Goal: Task Accomplishment & Management: Complete application form

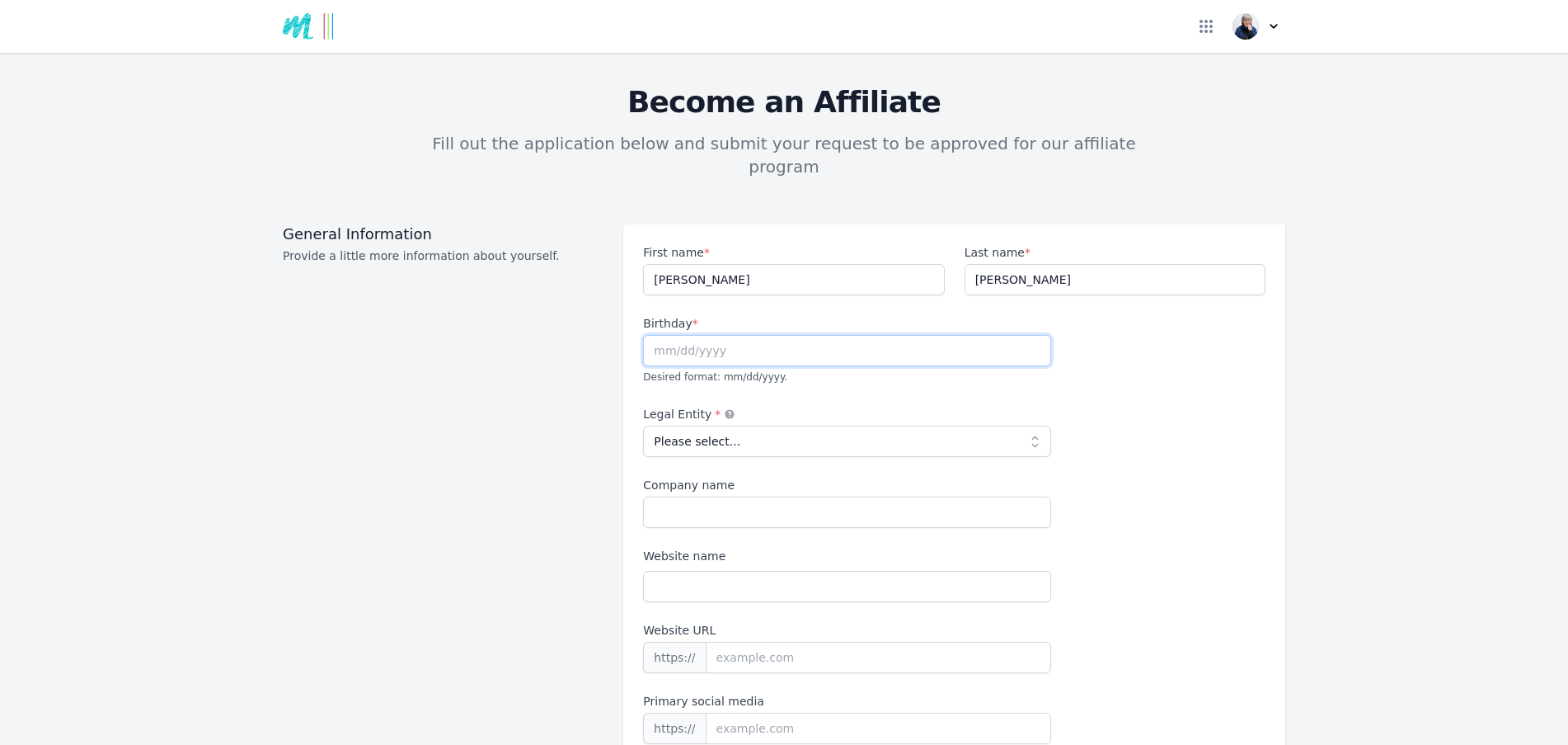
click at [773, 334] on input "text" at bounding box center [847, 349] width 408 height 31
type input "[DATE]"
click at [1029, 426] on select "Please select... Individual Partnership Corporation Sole Proprietorship Foreign…" at bounding box center [847, 441] width 408 height 31
select select "individual"
click at [643, 426] on select "Please select... Individual Partnership Corporation Sole Proprietorship Foreign…" at bounding box center [847, 441] width 408 height 31
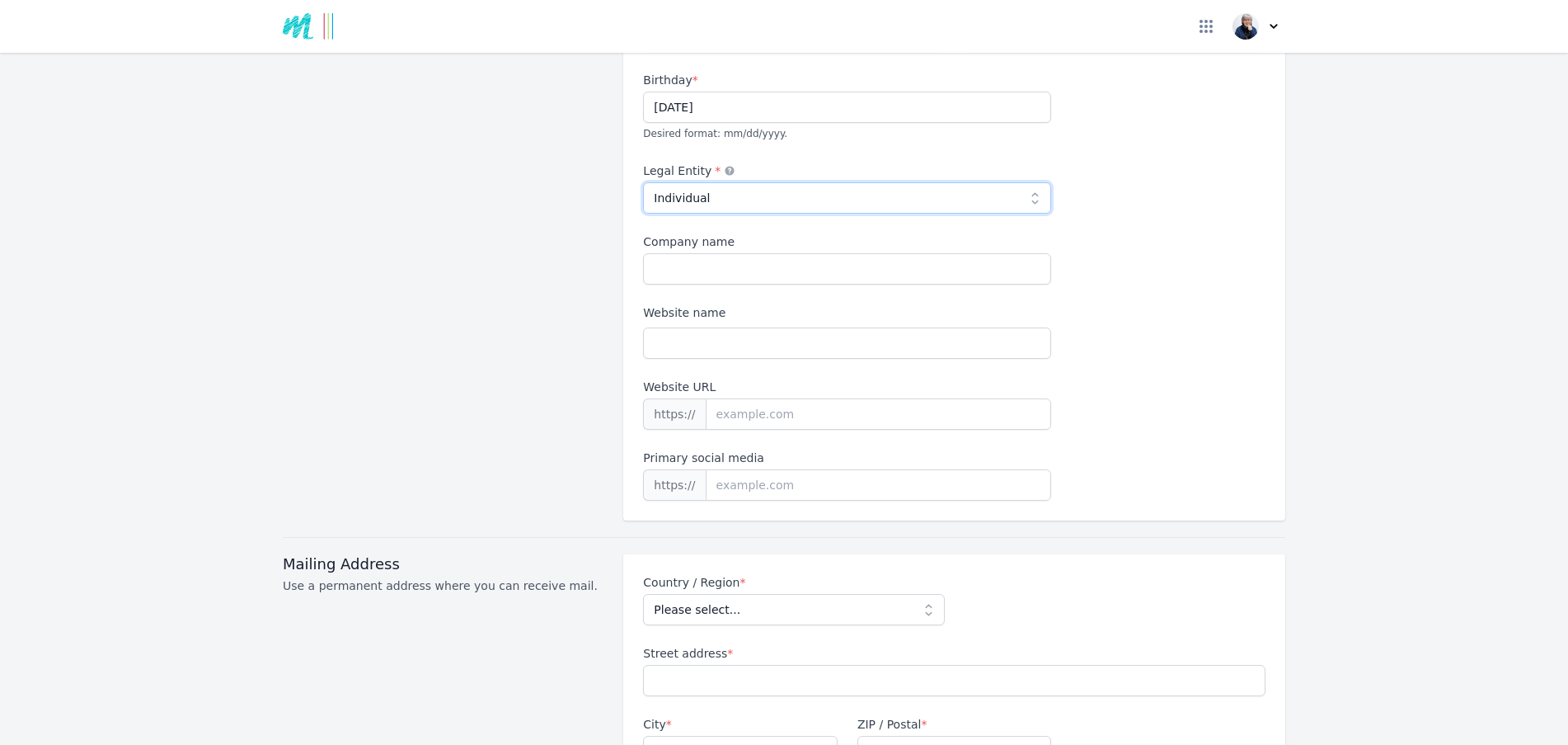
scroll to position [248, 0]
click at [750, 323] on input "Website name" at bounding box center [847, 338] width 408 height 31
type input "[DOMAIN_NAME]"
drag, startPoint x: 738, startPoint y: 316, endPoint x: 584, endPoint y: 313, distance: 154.0
click at [584, 313] on div "General Information Provide a little more information about yourself. First nam…" at bounding box center [784, 246] width 1003 height 540
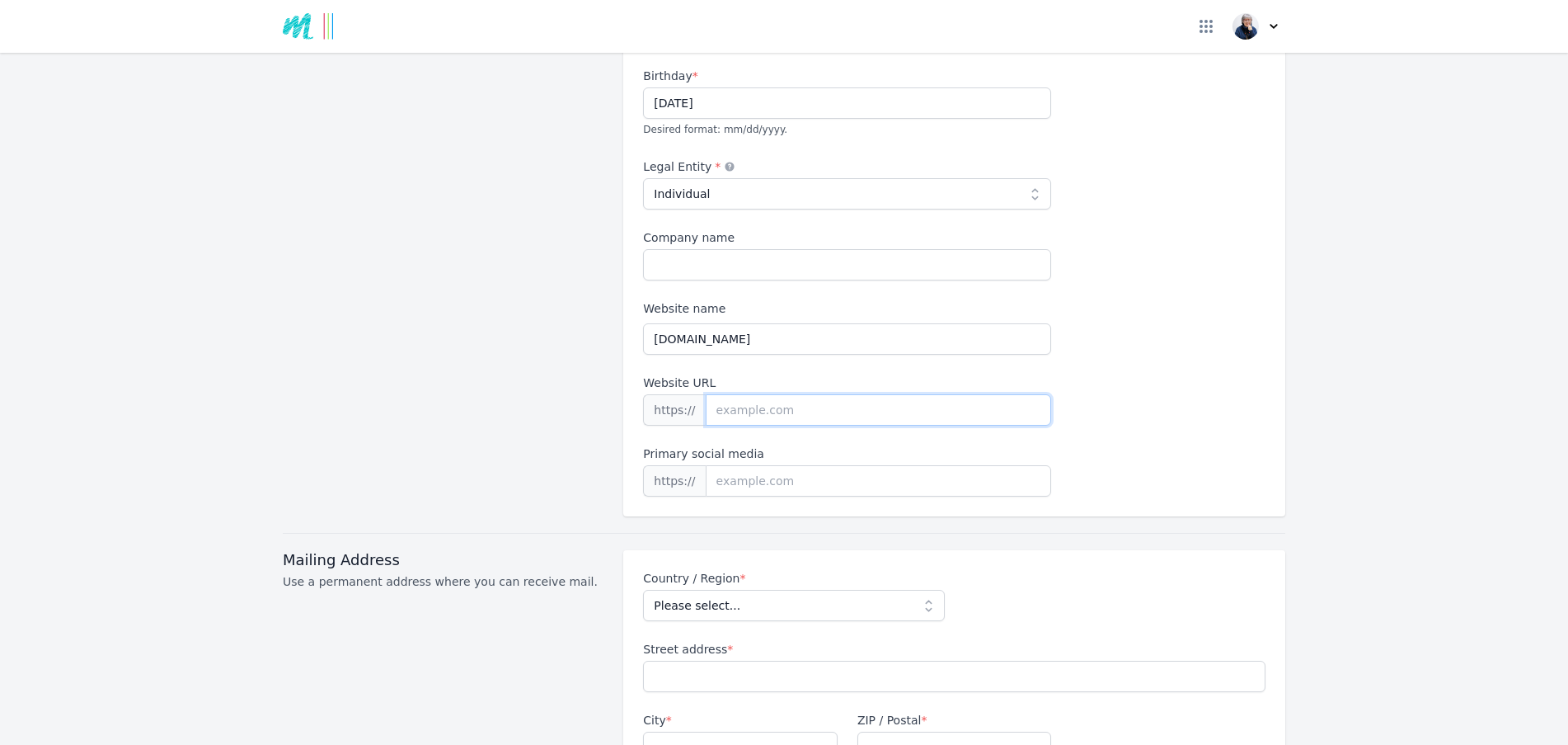
click at [800, 395] on input "Website URL" at bounding box center [879, 410] width 347 height 31
paste input "[DOMAIN_NAME]"
type input "[DOMAIN_NAME]"
drag, startPoint x: 800, startPoint y: 384, endPoint x: 684, endPoint y: 383, distance: 116.0
click at [684, 395] on div "https:// [DOMAIN_NAME]" at bounding box center [847, 410] width 408 height 31
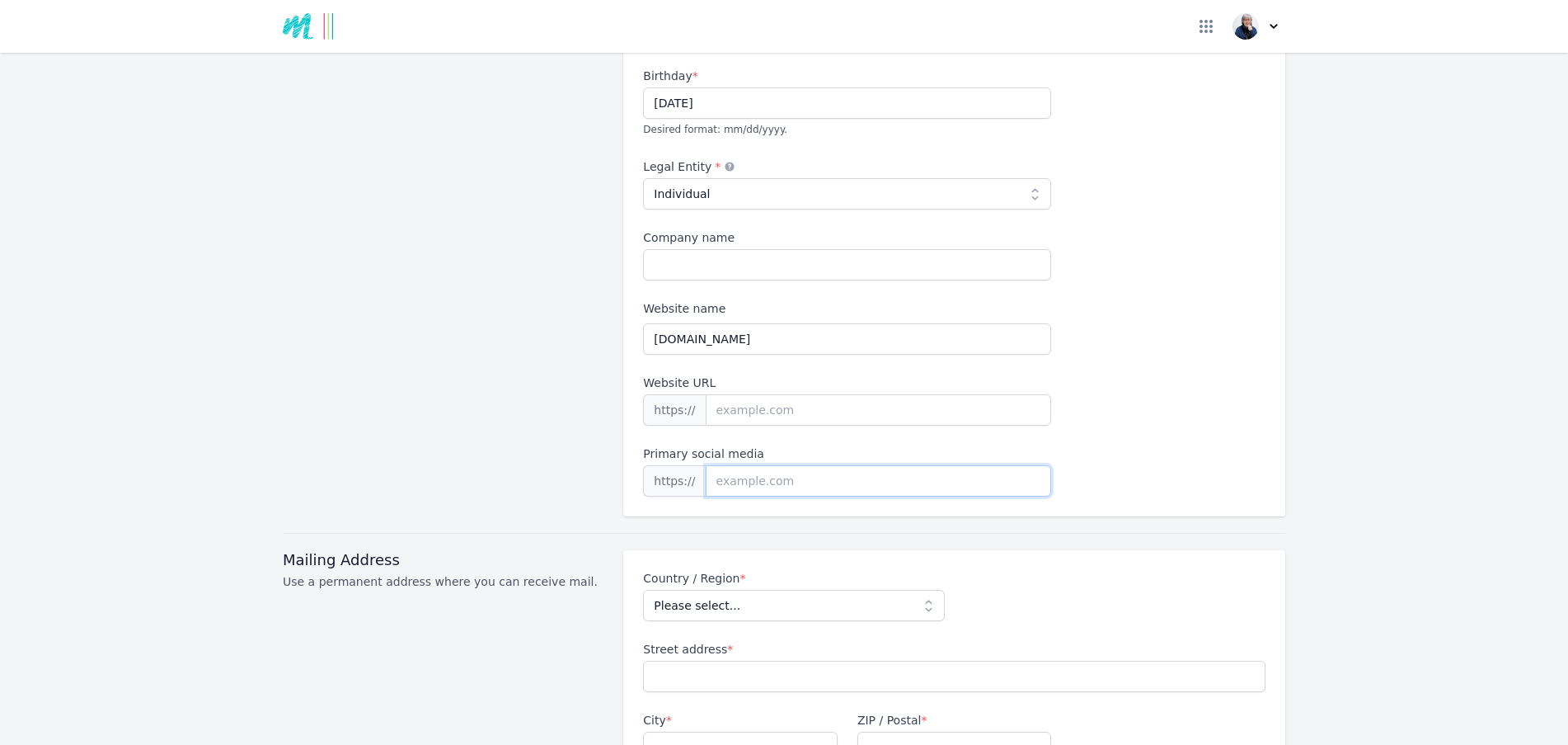
click at [795, 465] on input at bounding box center [879, 480] width 347 height 31
paste input "[URL][DOMAIN_NAME][PERSON_NAME][PERSON_NAME]"
click at [745, 465] on input "[URL][DOMAIN_NAME][PERSON_NAME][PERSON_NAME]" at bounding box center [879, 480] width 347 height 31
type input "[DOMAIN_NAME][URL][PERSON_NAME][PERSON_NAME]"
click at [922, 590] on select "Please select... [GEOGRAPHIC_DATA] [GEOGRAPHIC_DATA] [GEOGRAPHIC_DATA] [US_STAT…" at bounding box center [794, 605] width 301 height 31
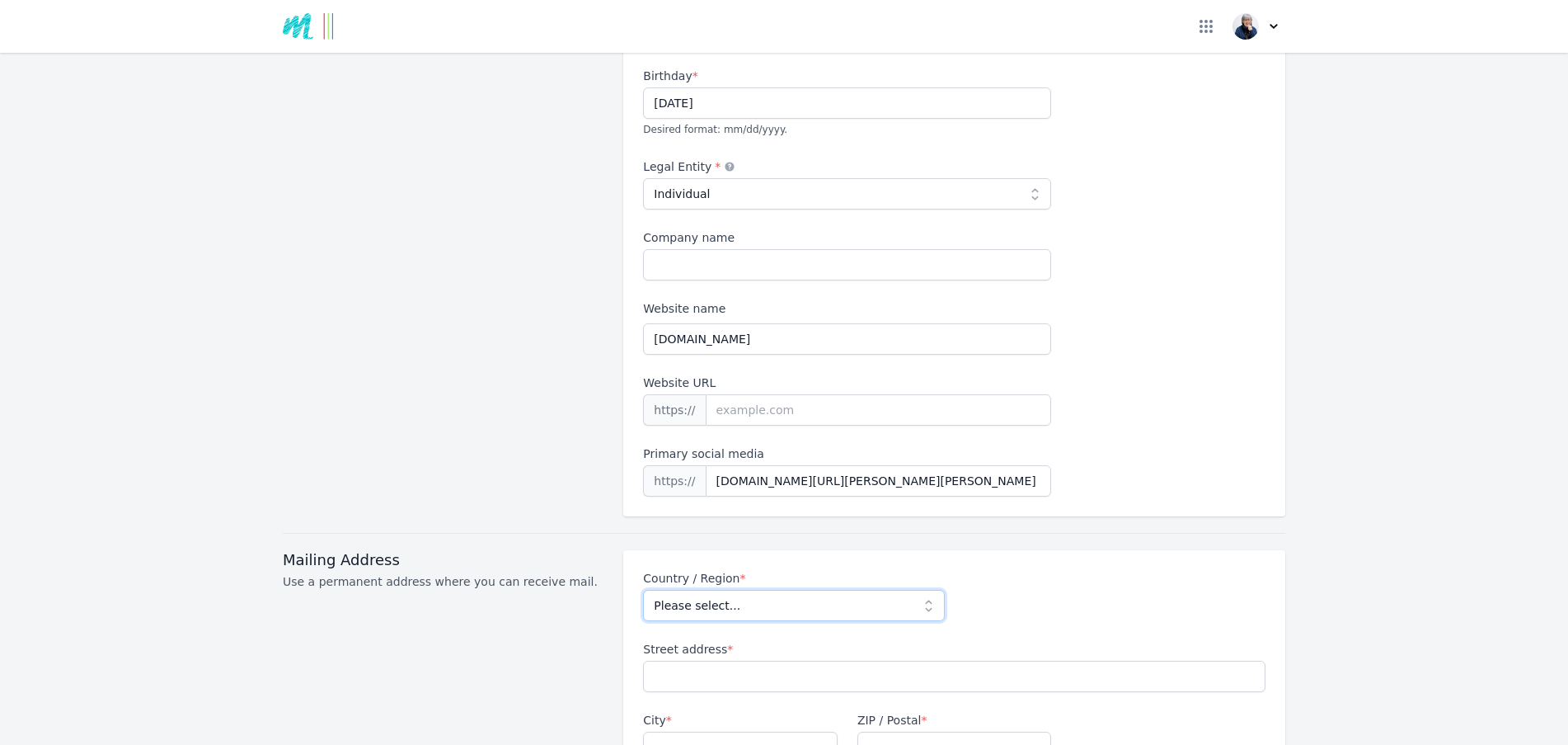
select select "NZ"
click at [643, 590] on select "Please select... [GEOGRAPHIC_DATA] [GEOGRAPHIC_DATA] [GEOGRAPHIC_DATA] [US_STAT…" at bounding box center [794, 605] width 301 height 31
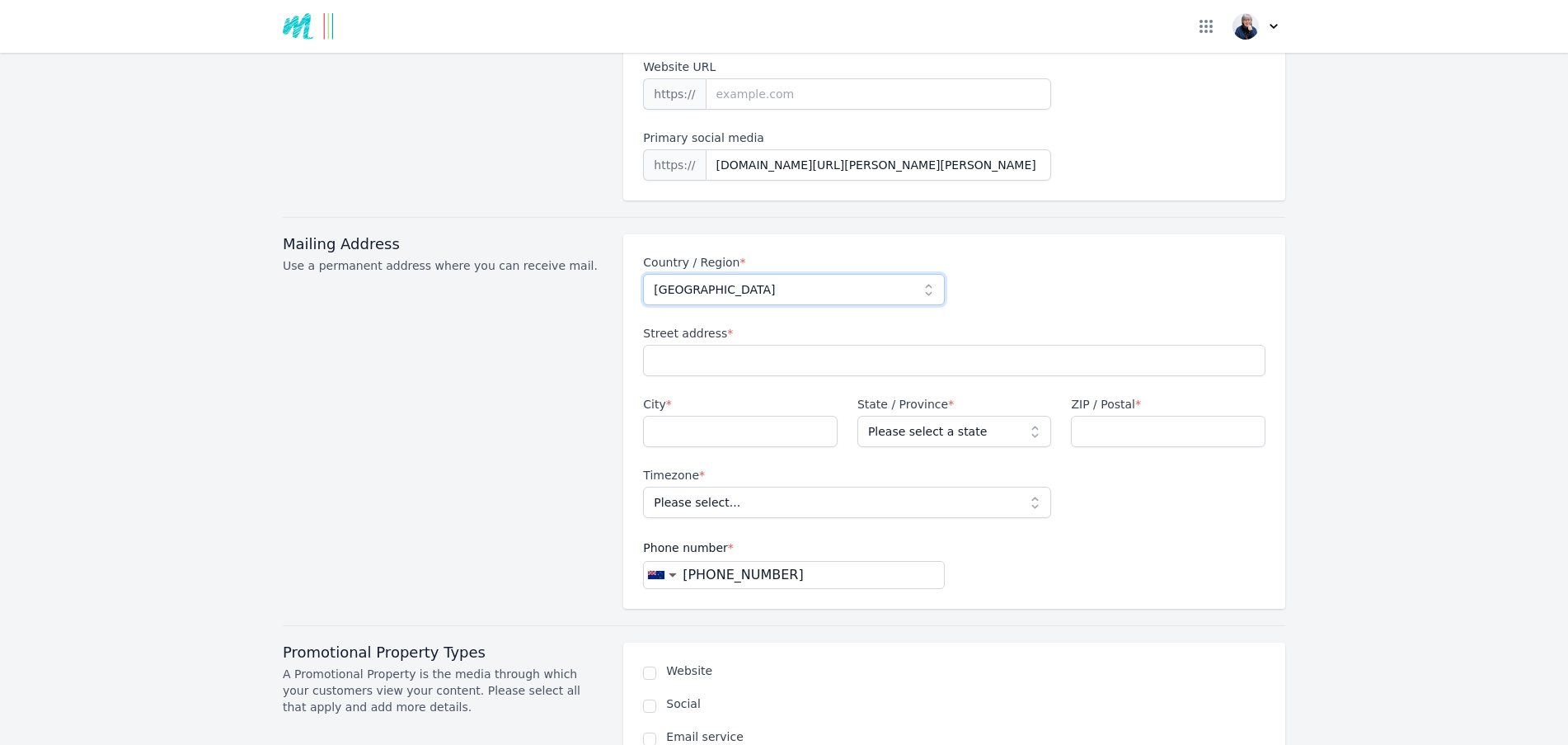
scroll to position [577, 0]
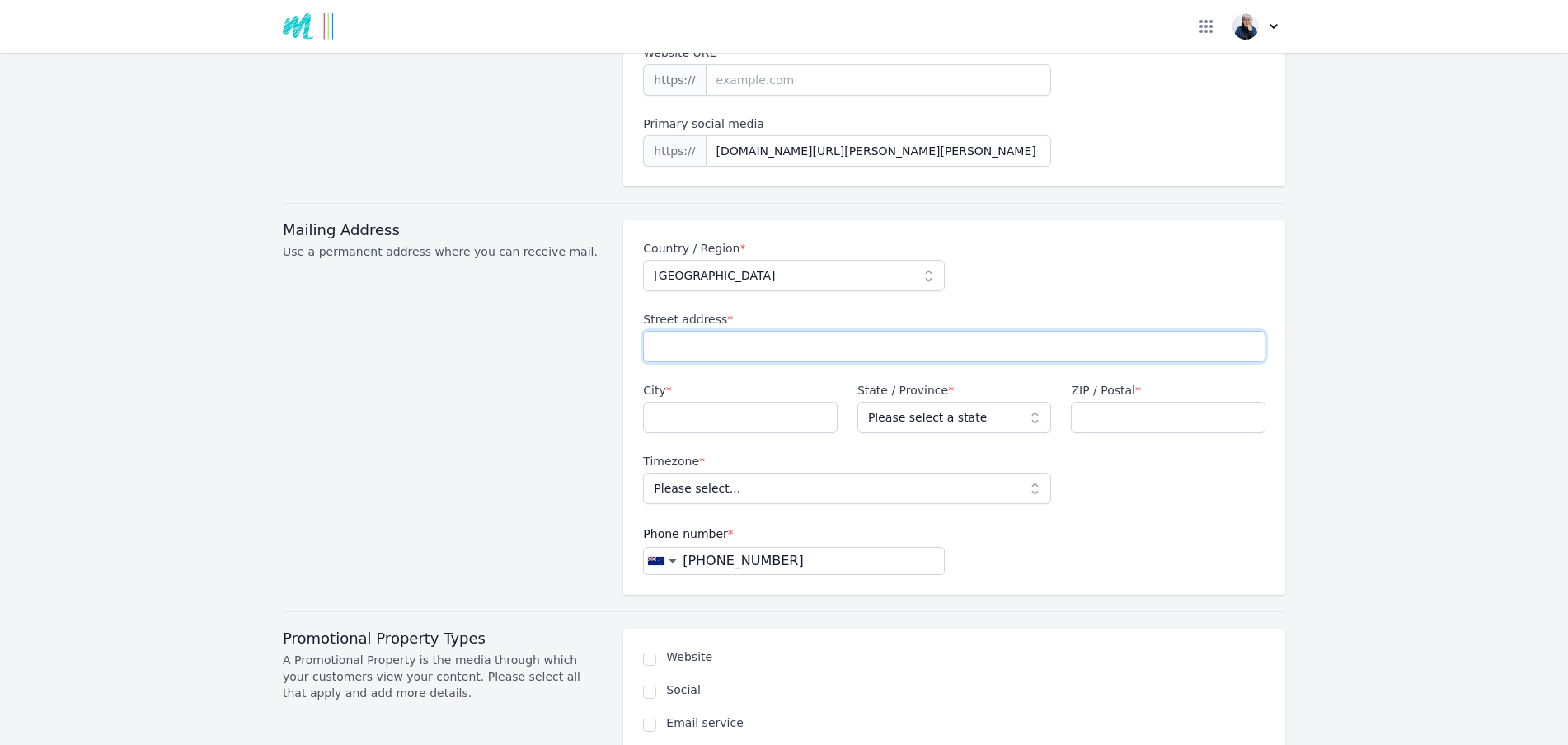
click at [737, 331] on input "Street address *" at bounding box center [954, 346] width 622 height 31
type input "[STREET_ADDRESS]"
click at [729, 401] on input "City *" at bounding box center [740, 416] width 195 height 31
type input "Maraetai"
click at [1003, 401] on select "Please select a state [GEOGRAPHIC_DATA] [GEOGRAPHIC_DATA] [GEOGRAPHIC_DATA] [GE…" at bounding box center [955, 416] width 195 height 31
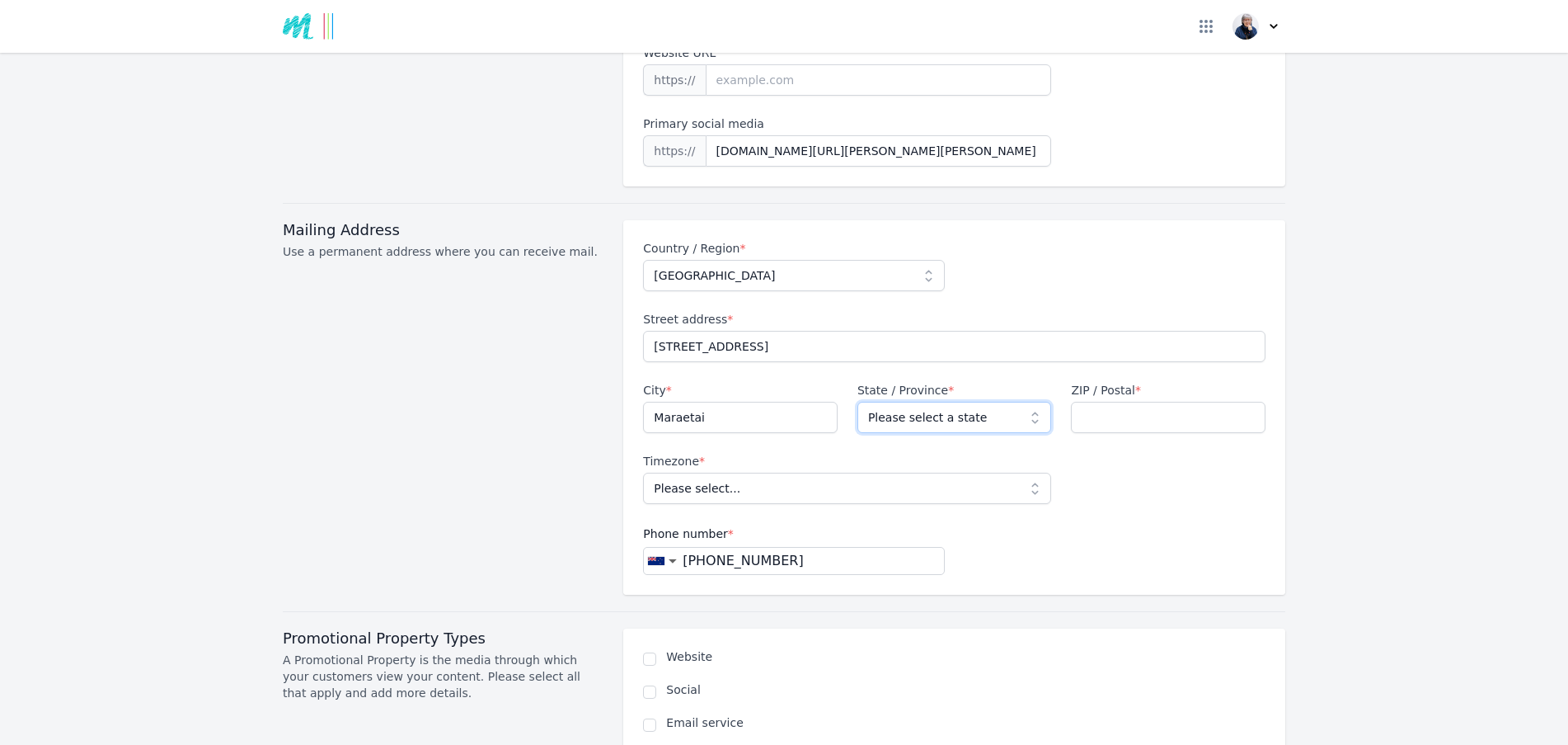
select select "AUK"
click at [858, 401] on select "Please select a state [GEOGRAPHIC_DATA] [GEOGRAPHIC_DATA] [GEOGRAPHIC_DATA] [GE…" at bounding box center [955, 416] width 195 height 31
click at [1211, 401] on input "ZIP / Postal *" at bounding box center [1168, 416] width 195 height 31
type input "2018"
click at [1030, 473] on select "Please select... Pacific/Auckland Pacific/[GEOGRAPHIC_DATA]" at bounding box center [847, 488] width 408 height 31
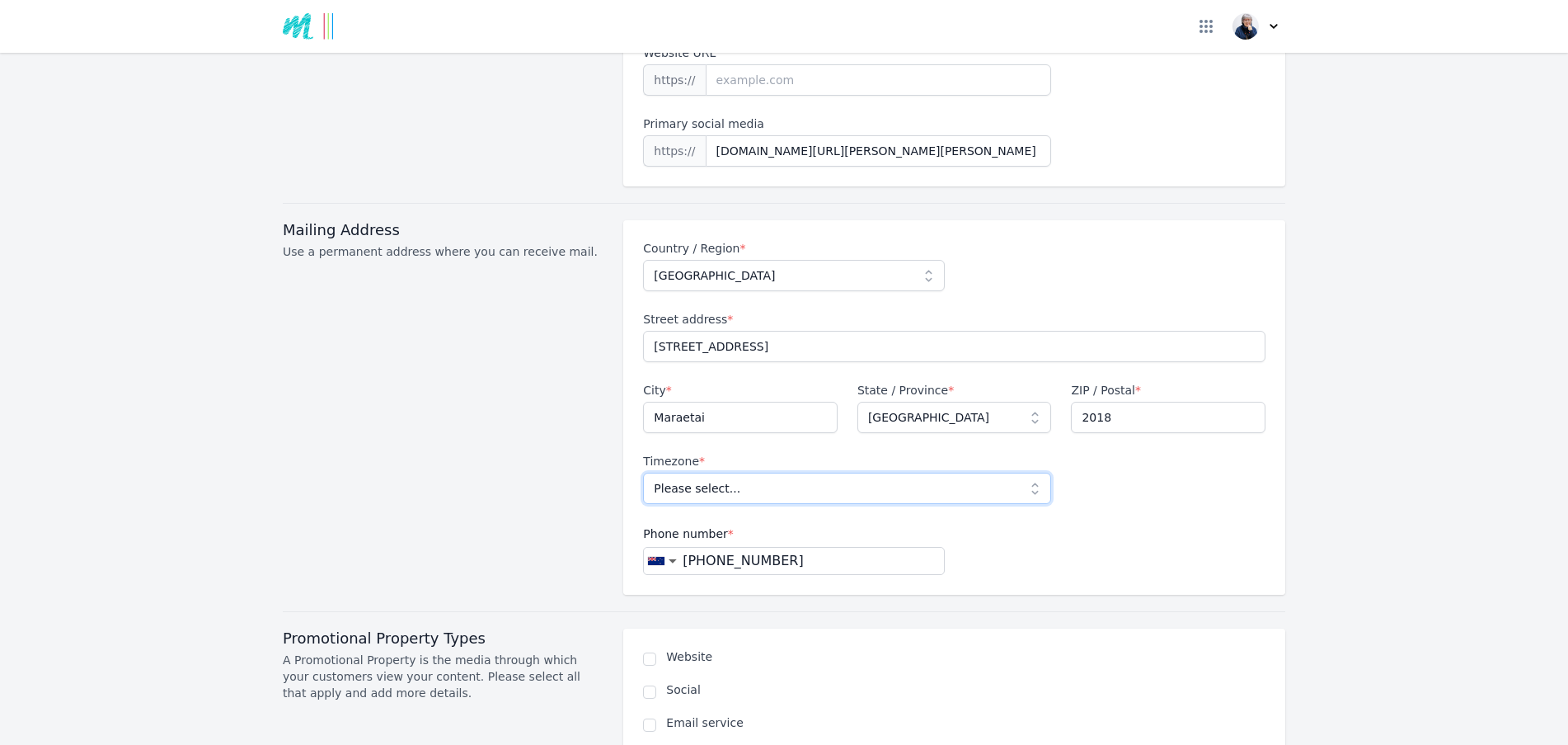
select select "Pacific/[GEOGRAPHIC_DATA]"
click at [643, 473] on select "Please select... Pacific/Auckland Pacific/[GEOGRAPHIC_DATA]" at bounding box center [847, 488] width 408 height 31
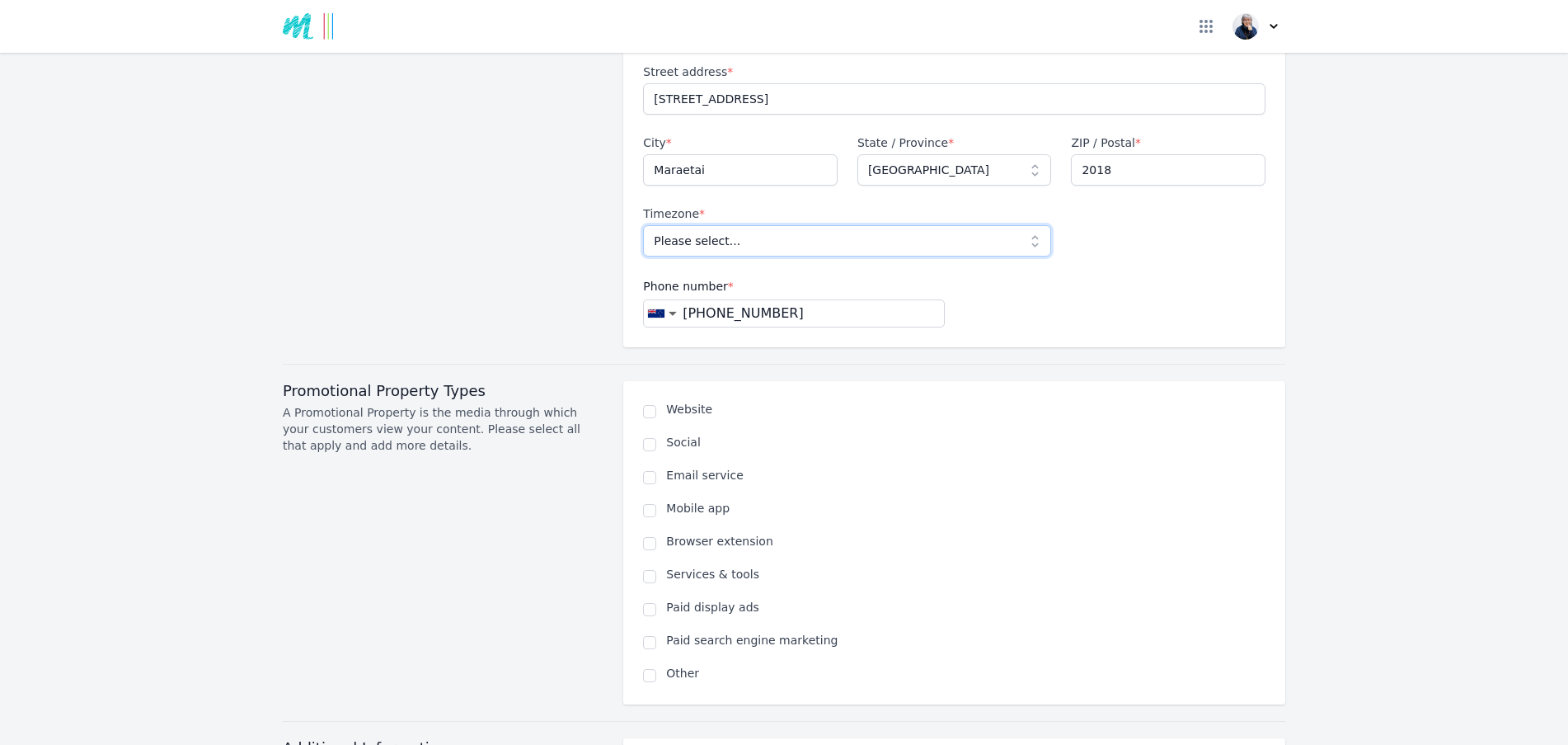
scroll to position [907, 0]
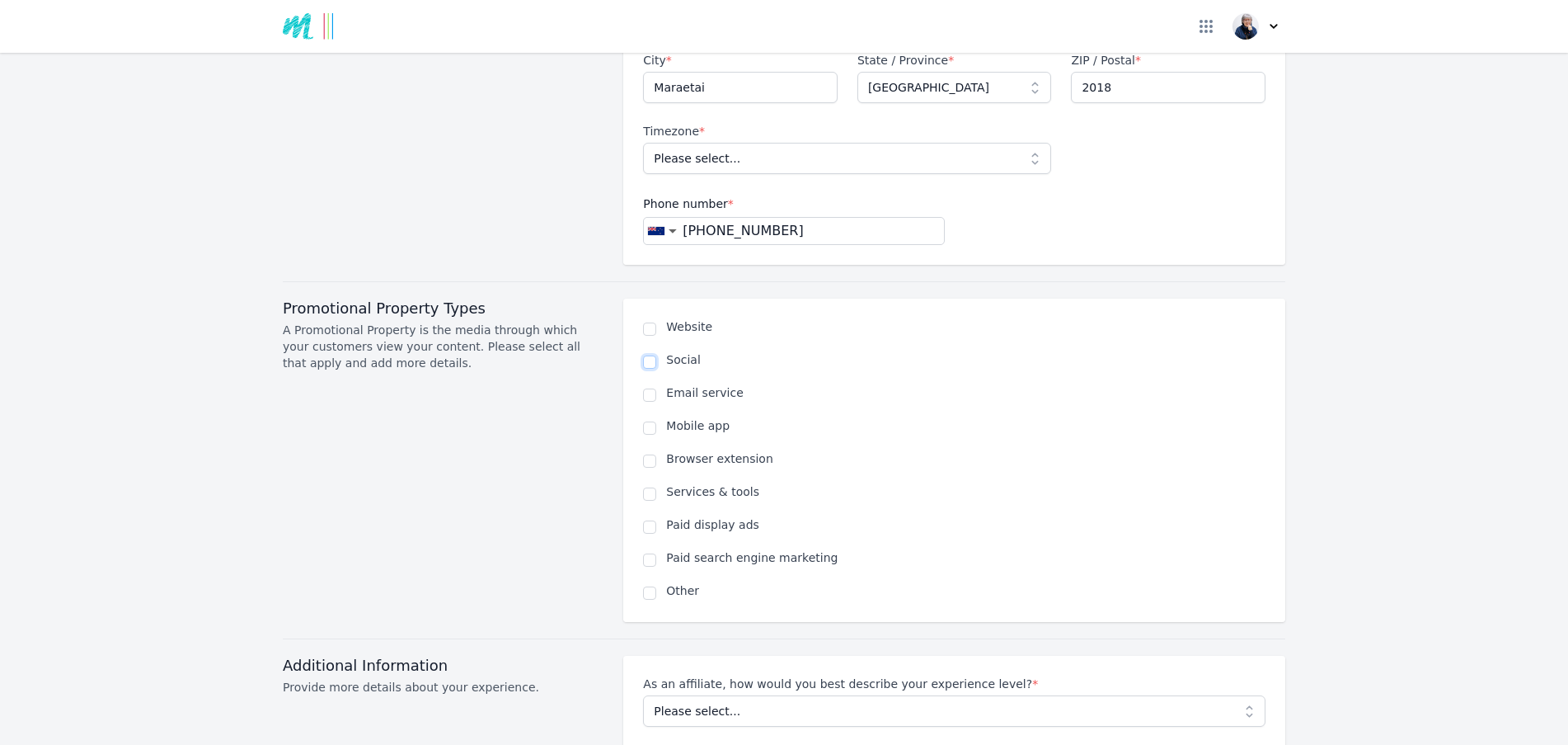
click at [648, 355] on input "checkbox" at bounding box center [650, 362] width 13 height 13
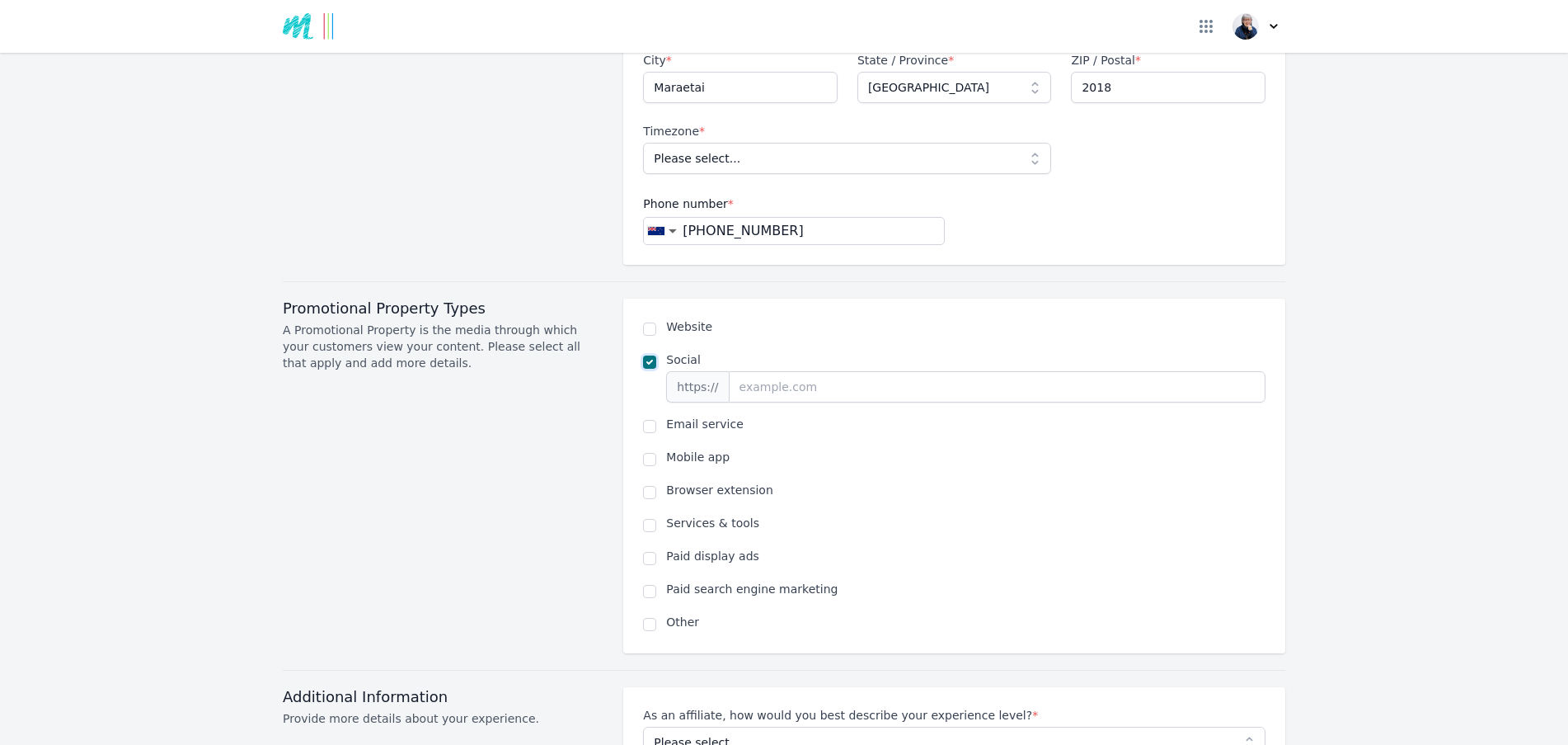
click at [648, 355] on input "checkbox" at bounding box center [650, 362] width 13 height 13
checkbox input "false"
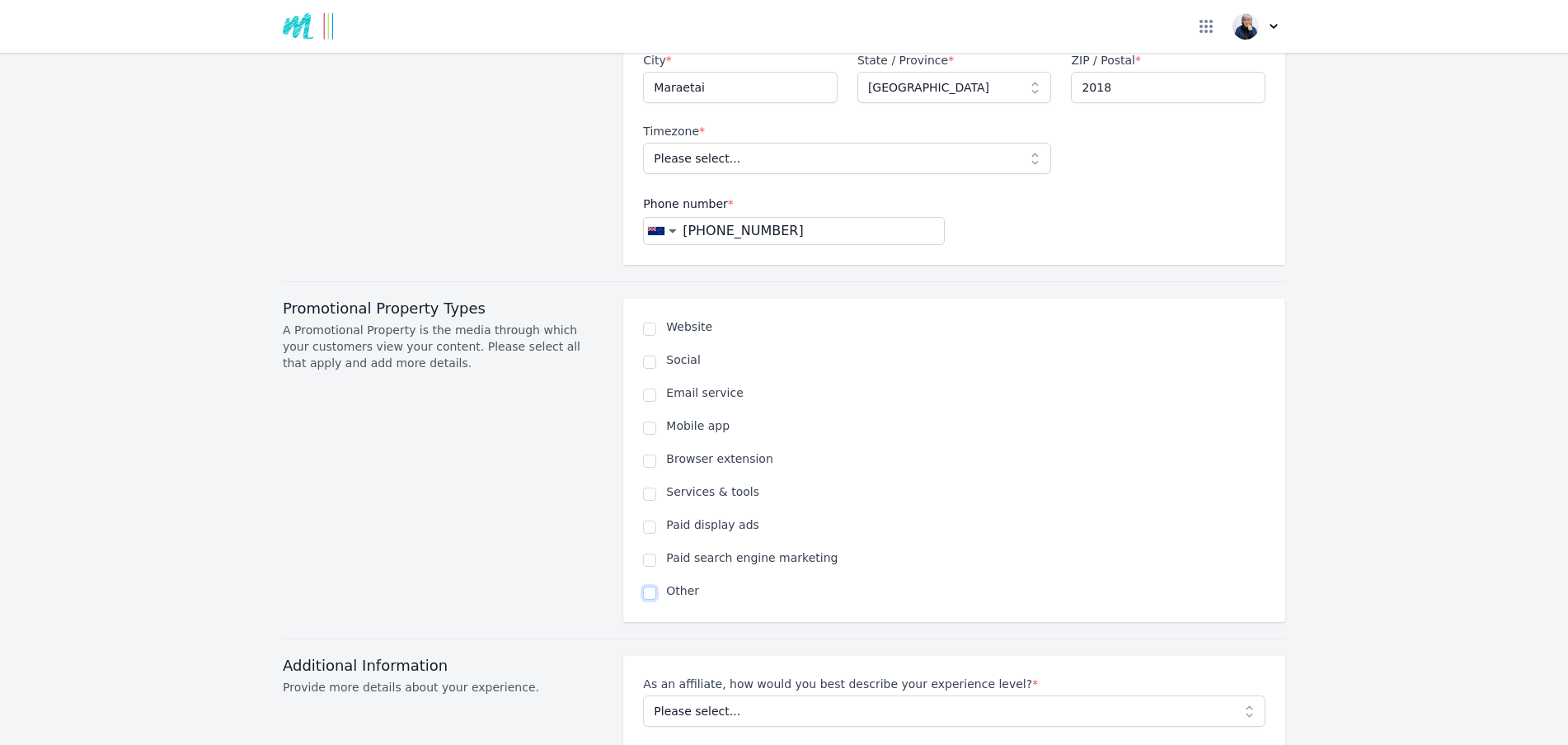
click at [646, 587] on input "checkbox" at bounding box center [650, 593] width 13 height 13
checkbox input "true"
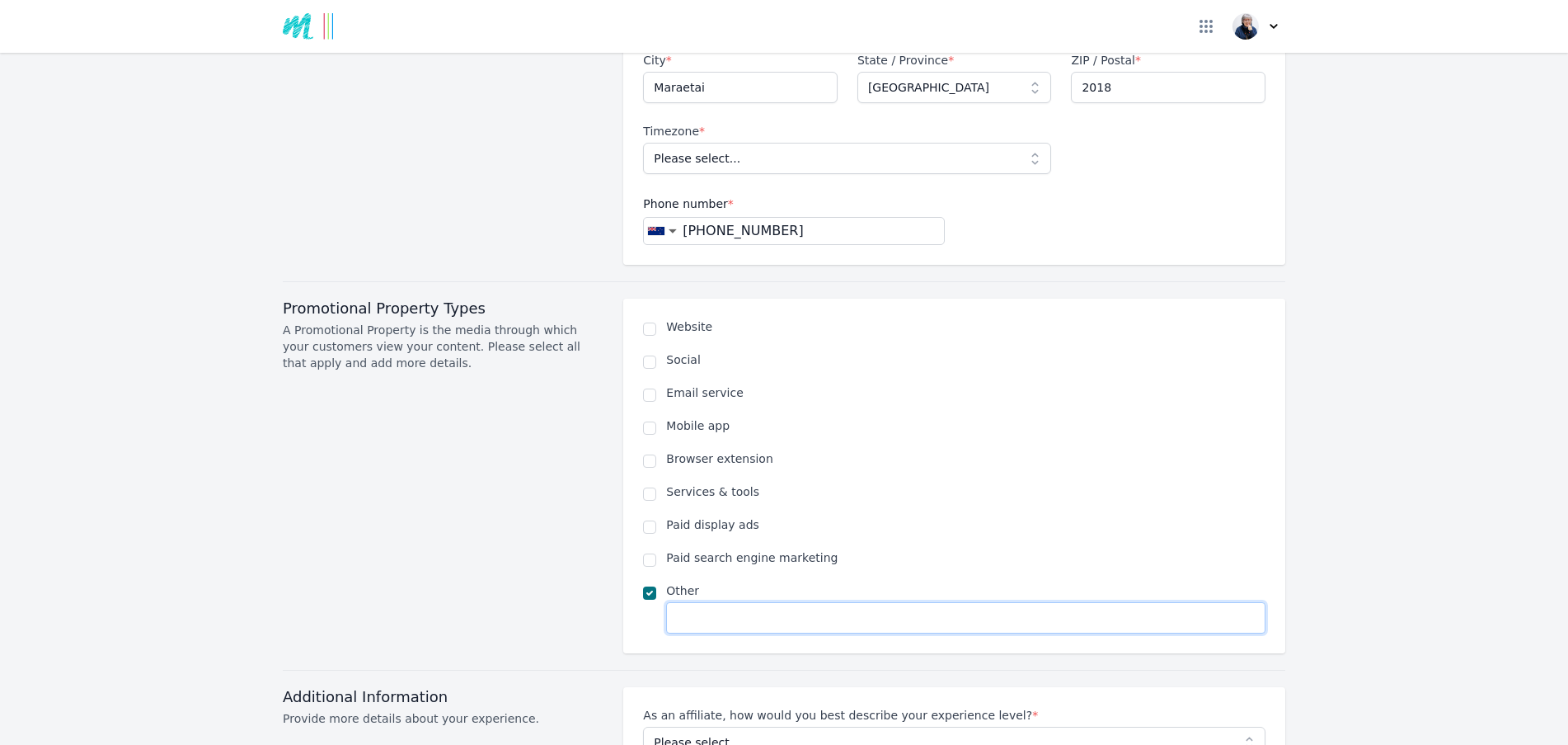
click at [699, 602] on input "text" at bounding box center [965, 617] width 600 height 31
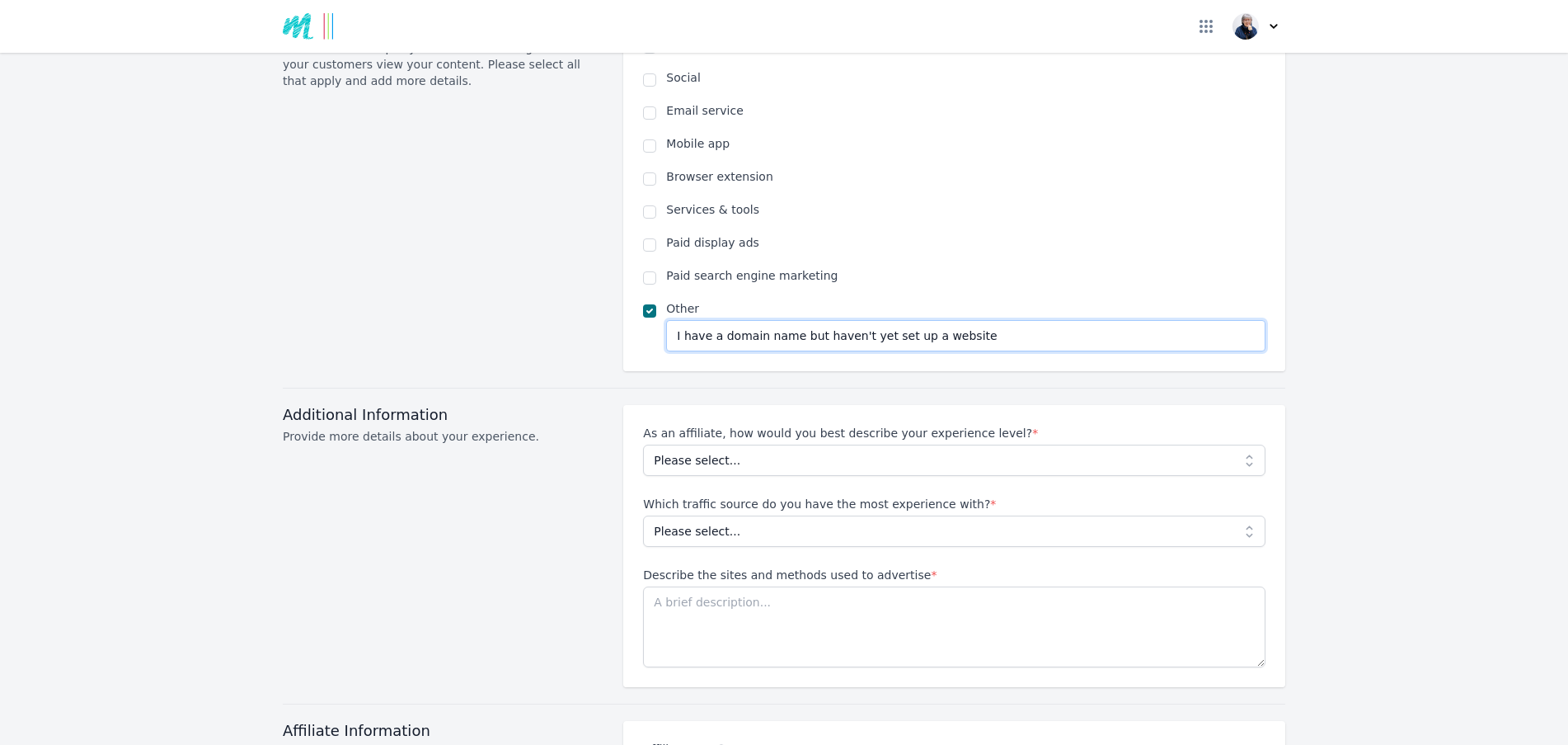
scroll to position [1237, 0]
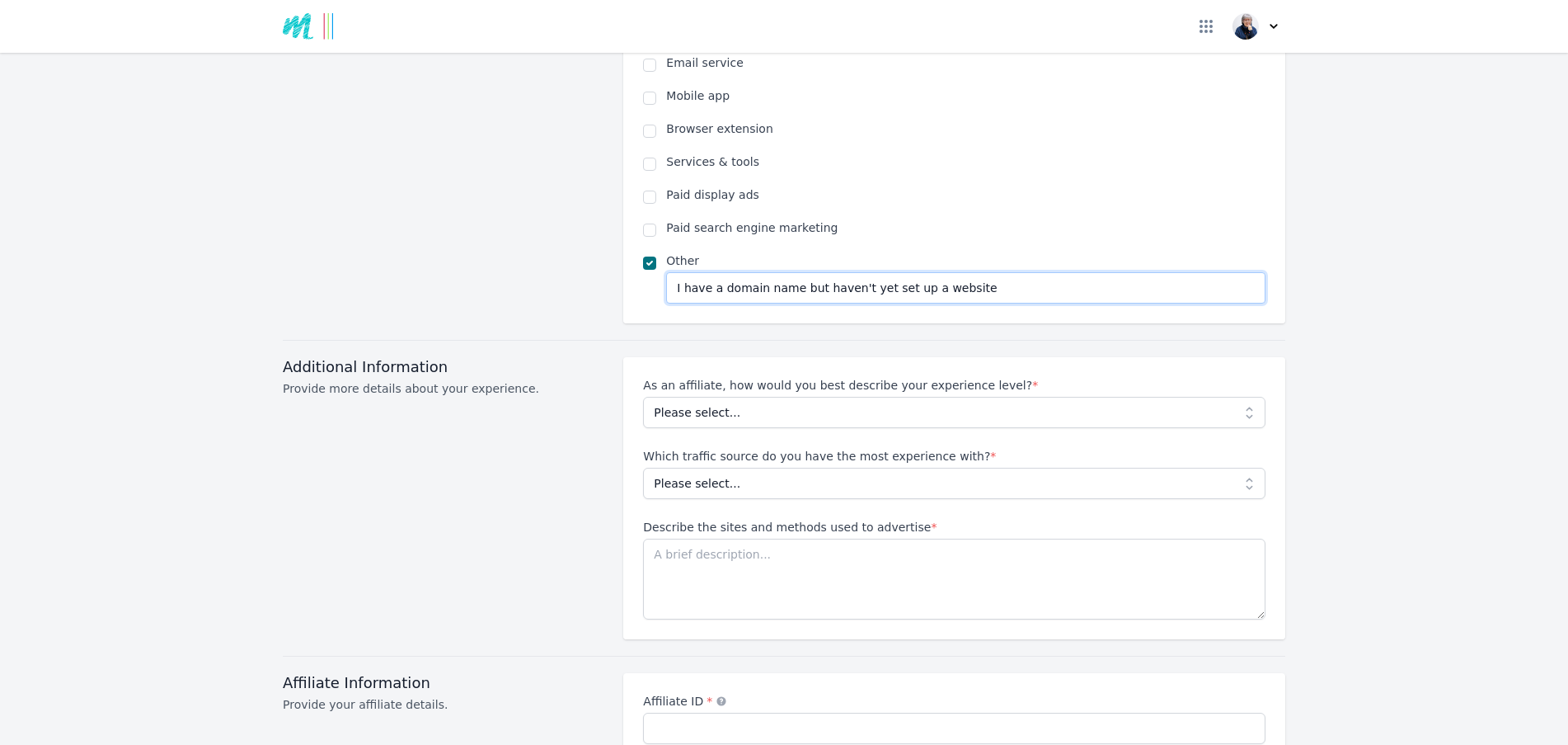
type input "I have a domain name but haven't yet set up a website"
click at [765, 397] on select "Please select... Beginner Intermediate Expert" at bounding box center [954, 412] width 622 height 31
select select "Beginner"
click at [643, 397] on select "Please select... Beginner Intermediate Expert" at bounding box center [954, 412] width 622 height 31
click at [802, 467] on select "Please select... No experience Social media Pay per click Media buying Organic …" at bounding box center [954, 482] width 622 height 31
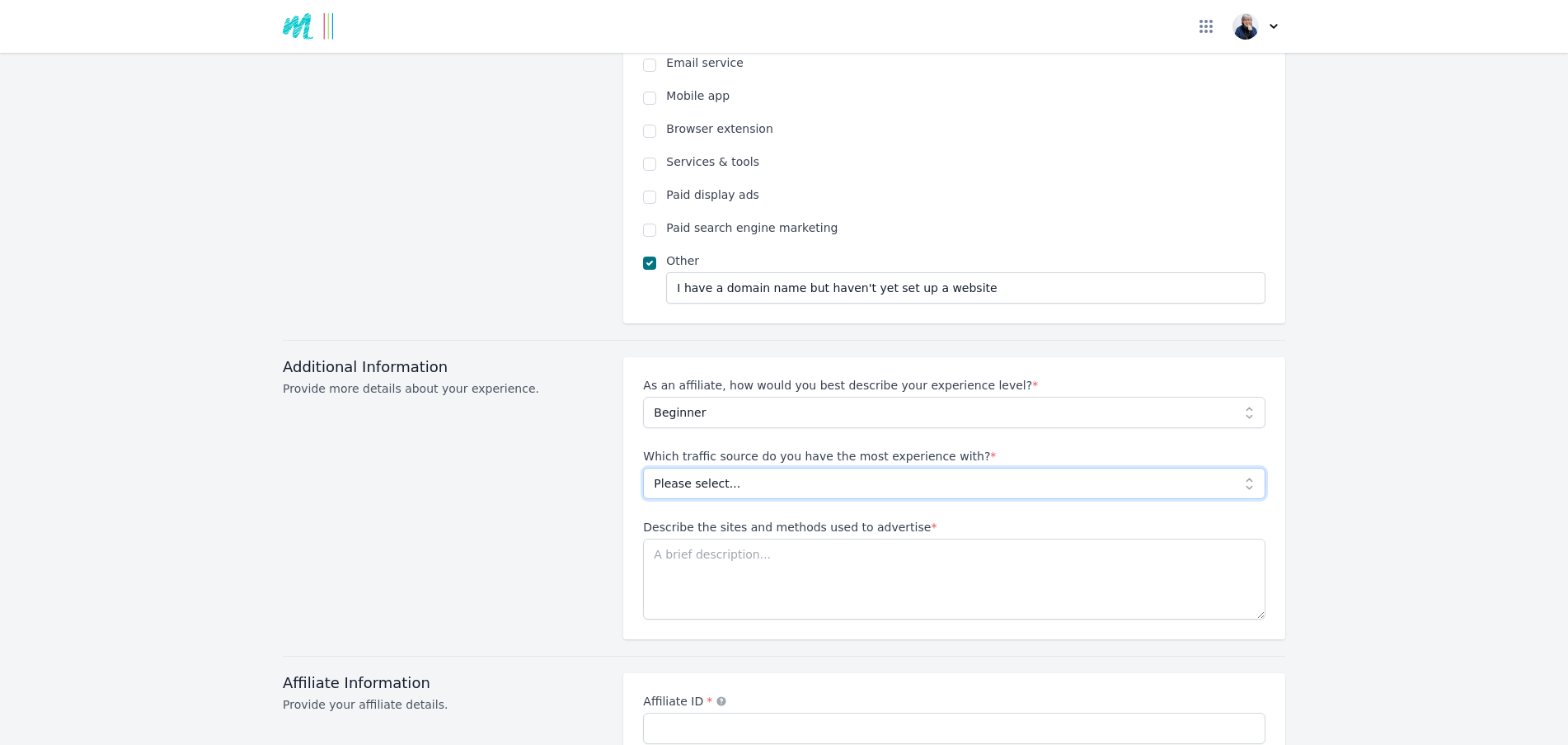
select select "No experience"
click at [643, 467] on select "Please select... No experience Social media Pay per click Media buying Organic …" at bounding box center [954, 482] width 622 height 31
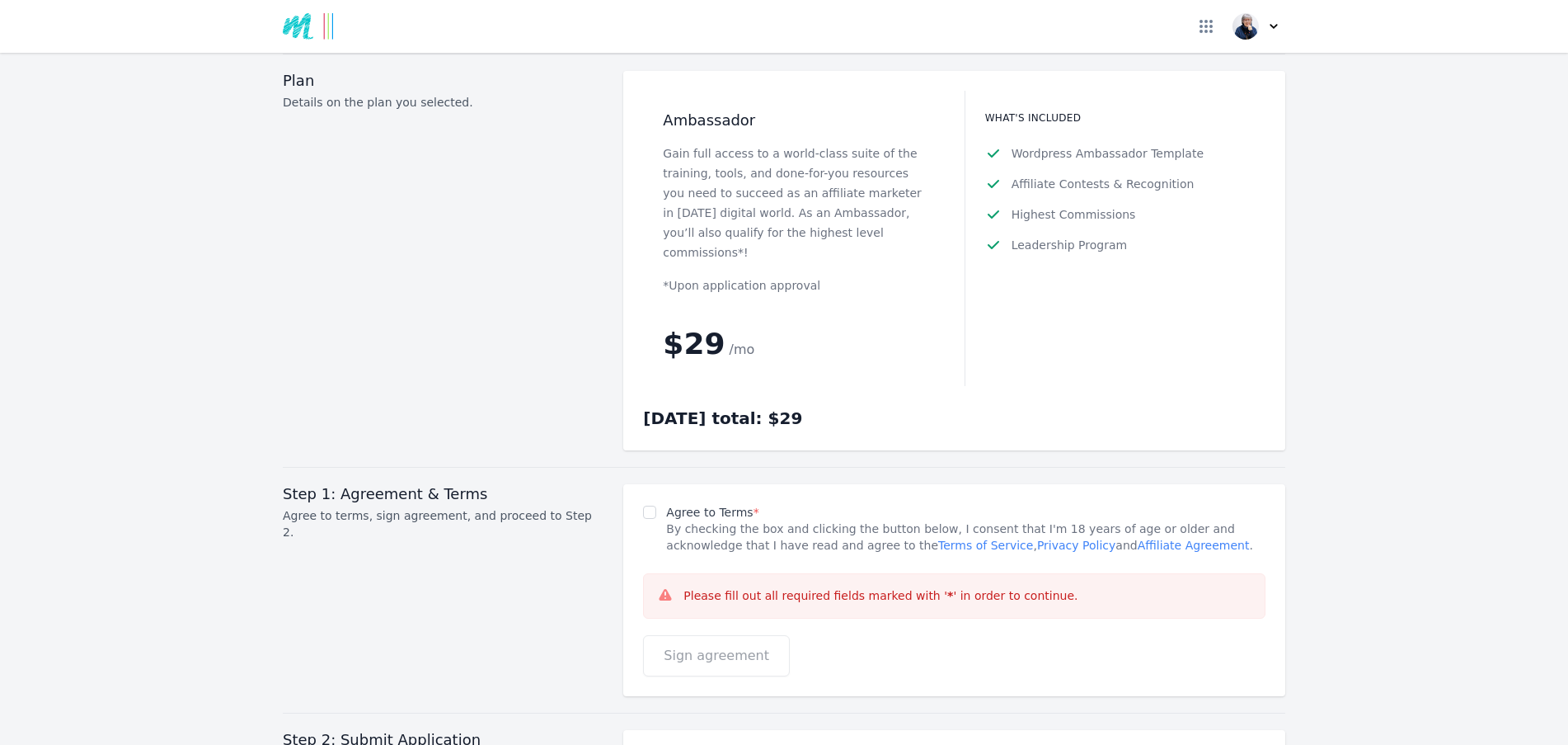
scroll to position [2144, 0]
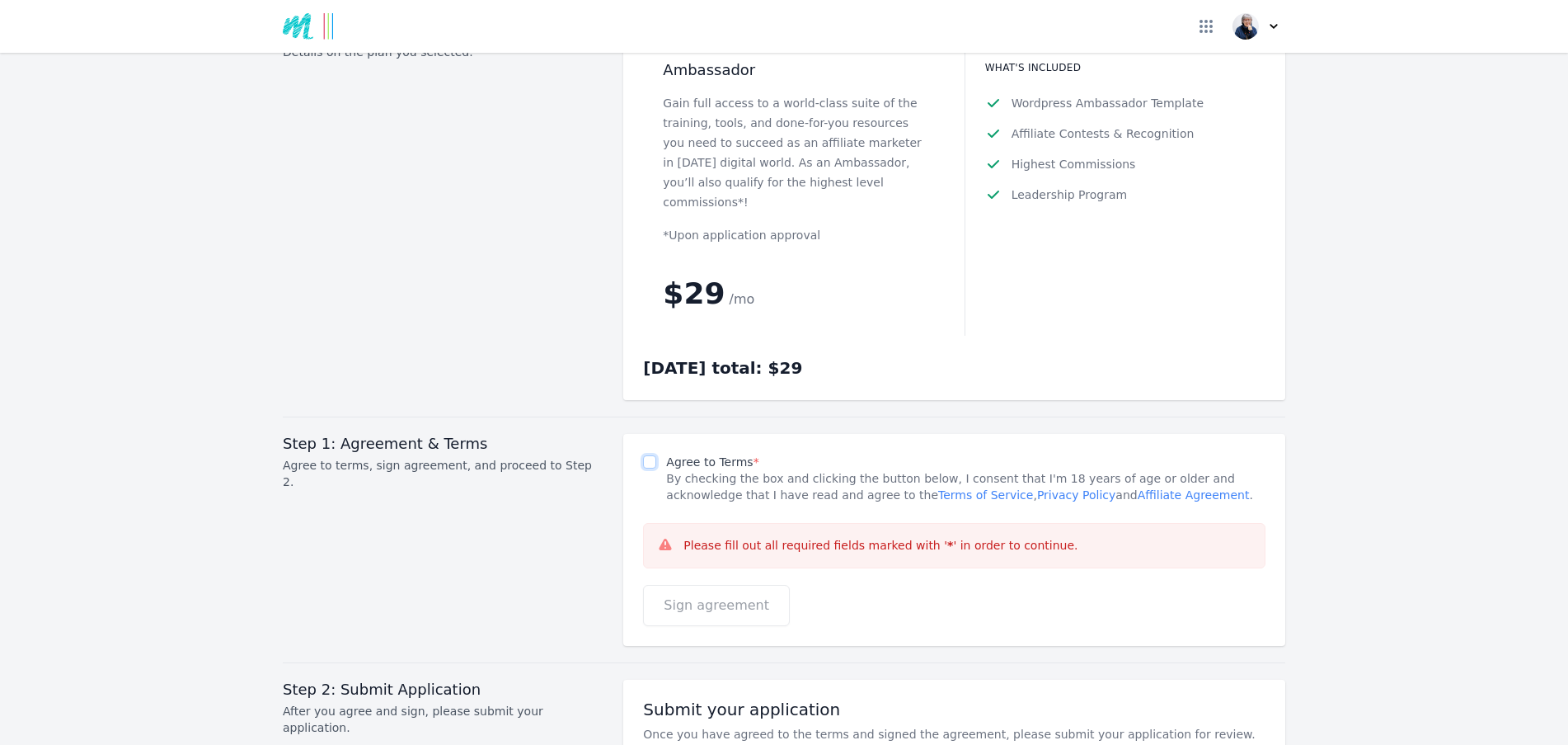
click at [645, 455] on input "Agree to Terms *" at bounding box center [650, 462] width 13 height 13
checkbox input "true"
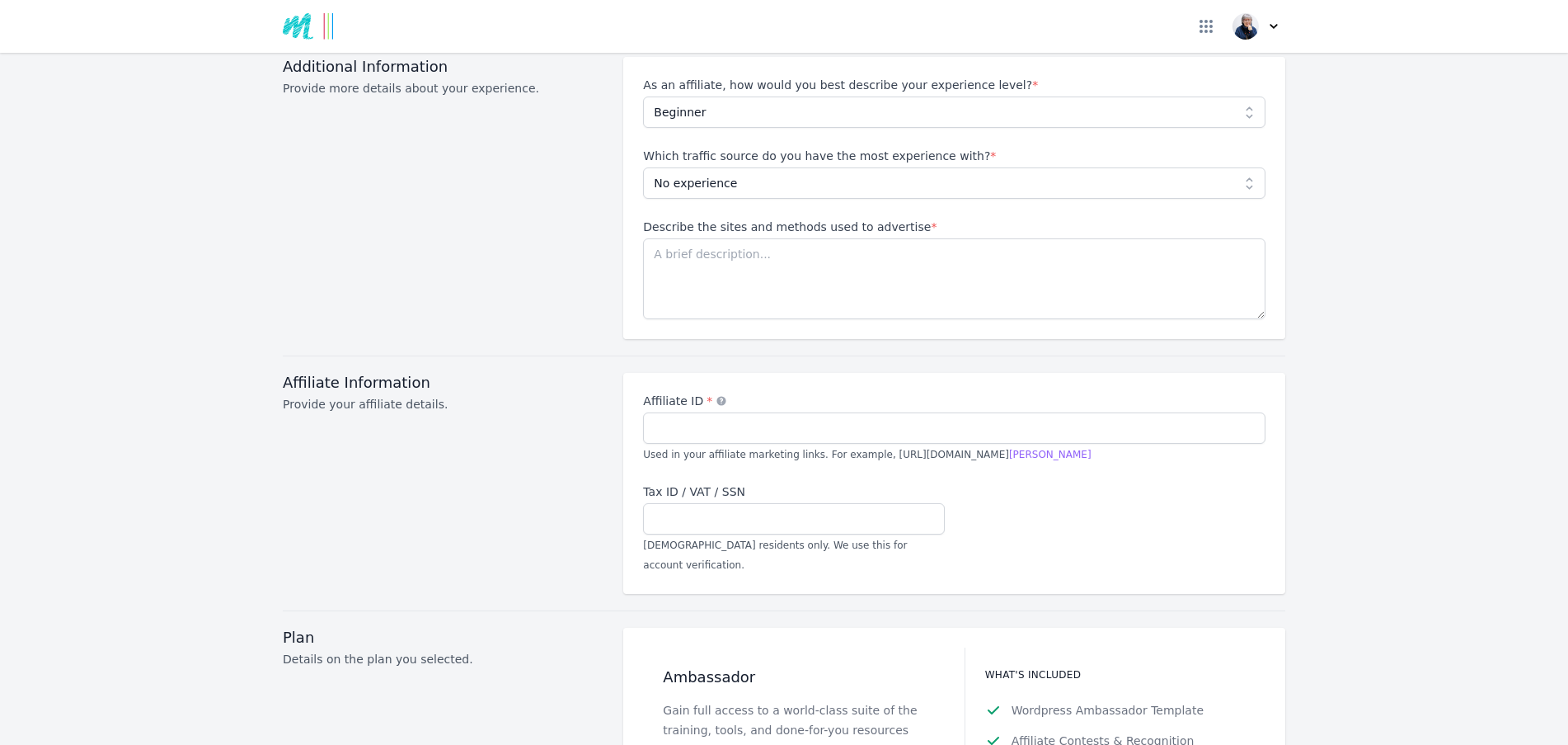
scroll to position [1484, 0]
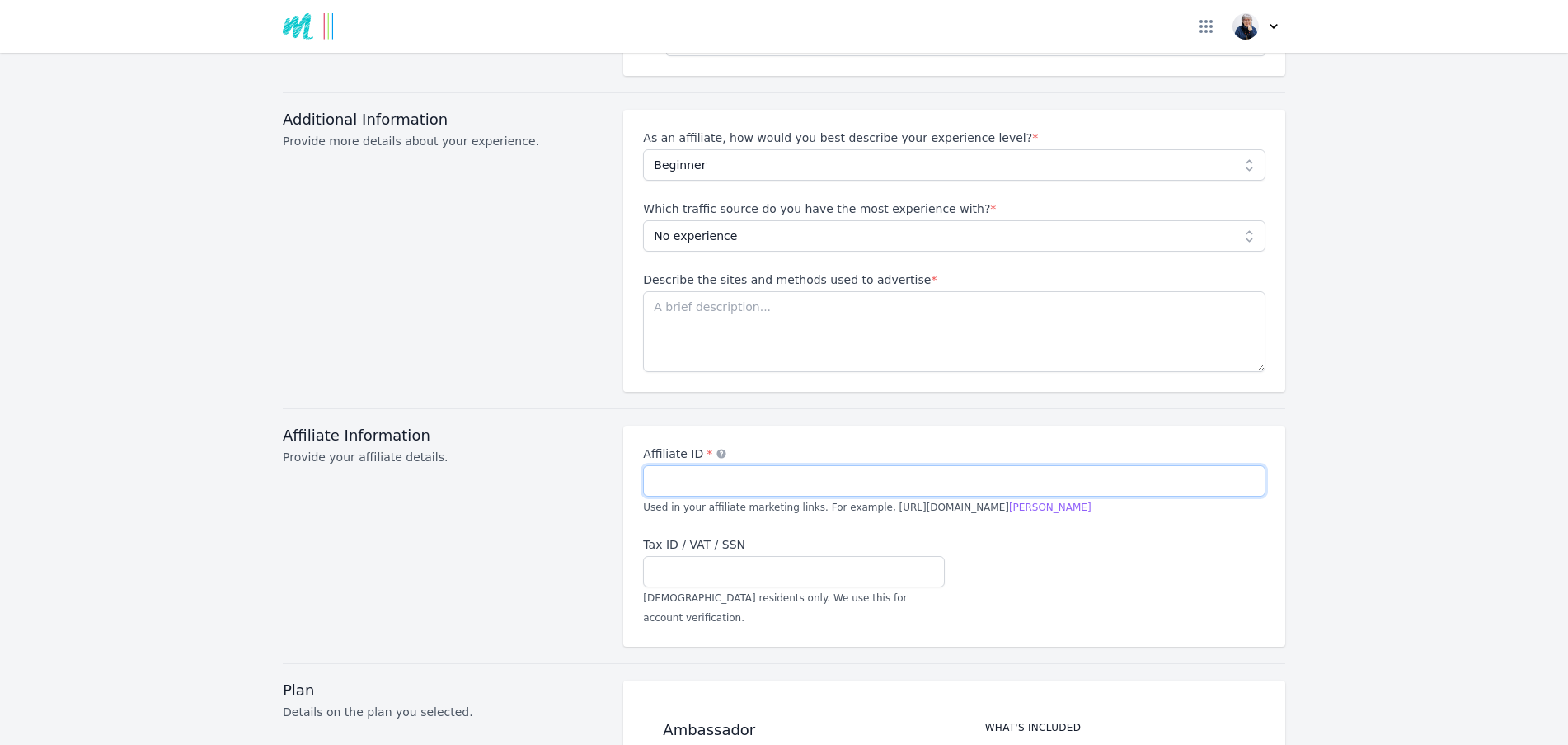
click at [785, 465] on input "Affiliate ID * An alternate term for your account nickname" at bounding box center [954, 480] width 622 height 31
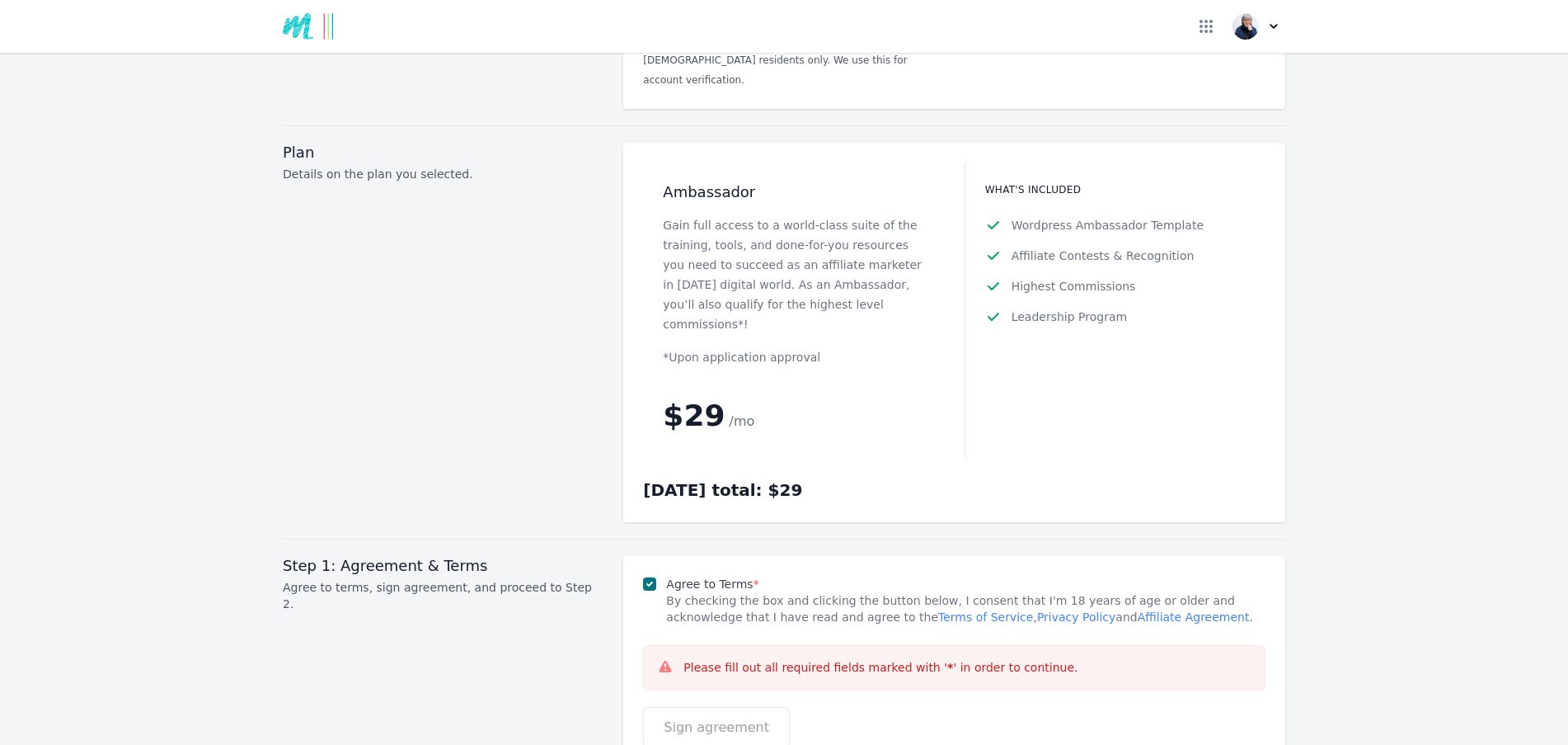
scroll to position [2062, 0]
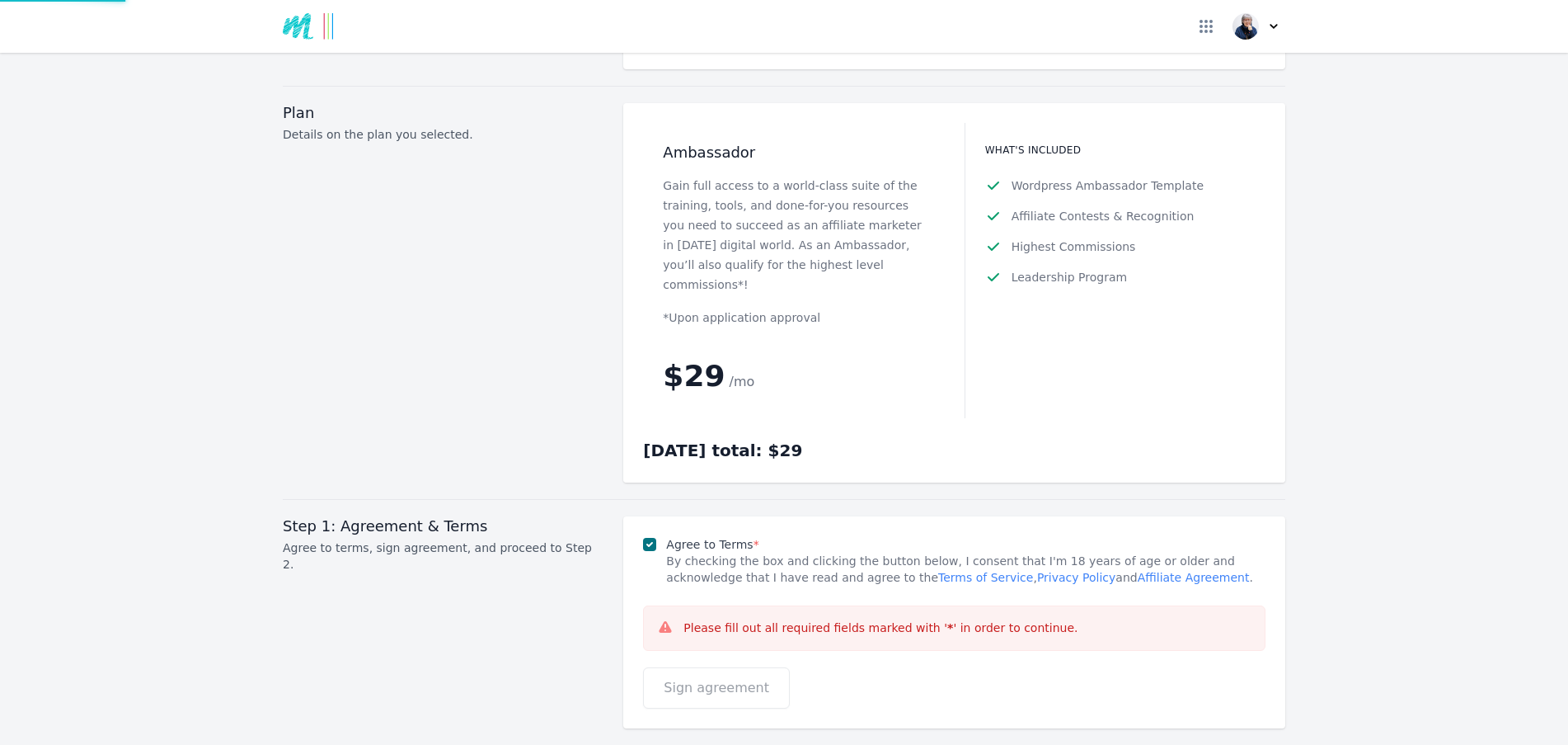
click at [878, 354] on p "$29 /mo" at bounding box center [794, 376] width 262 height 44
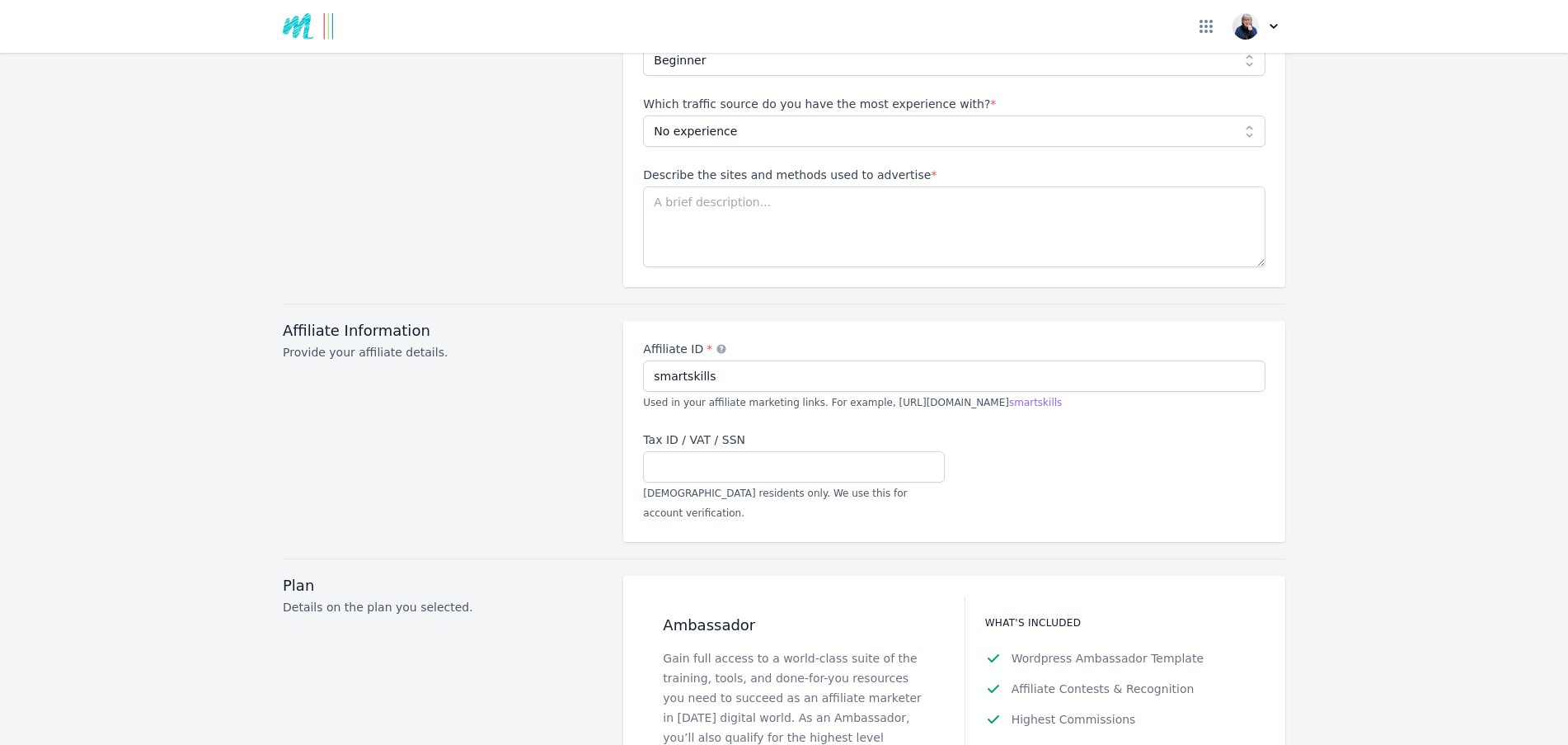
scroll to position [1484, 0]
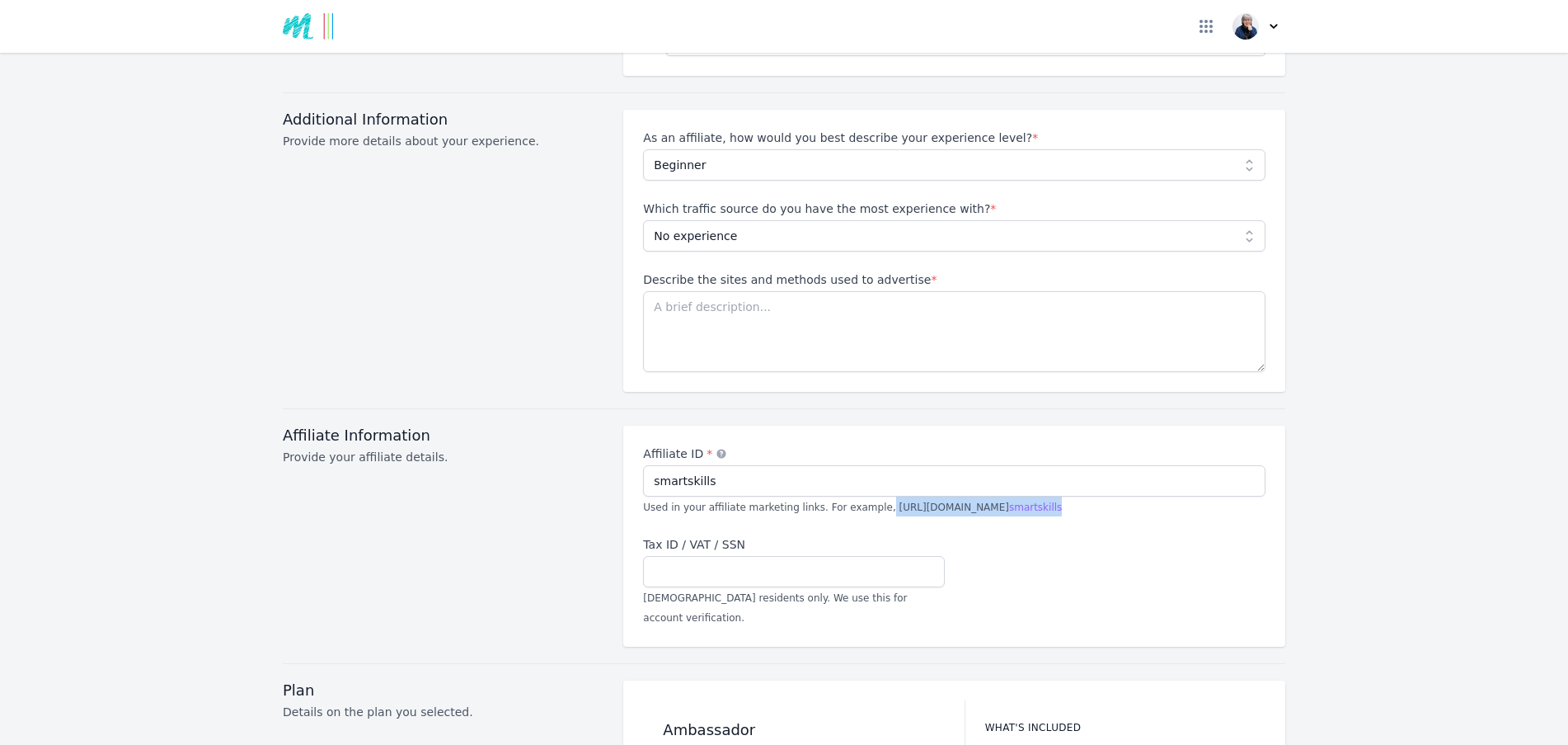
drag, startPoint x: 858, startPoint y: 484, endPoint x: 1029, endPoint y: 480, distance: 171.0
click at [1029, 480] on div "Affiliate ID * An alternate term for your account nickname smartskills Used in …" at bounding box center [954, 480] width 622 height 71
copy span "[URL][DOMAIN_NAME] smartskills"
click at [684, 465] on input "smartskills" at bounding box center [954, 480] width 622 height 31
click at [683, 465] on input "smartskills" at bounding box center [954, 480] width 622 height 31
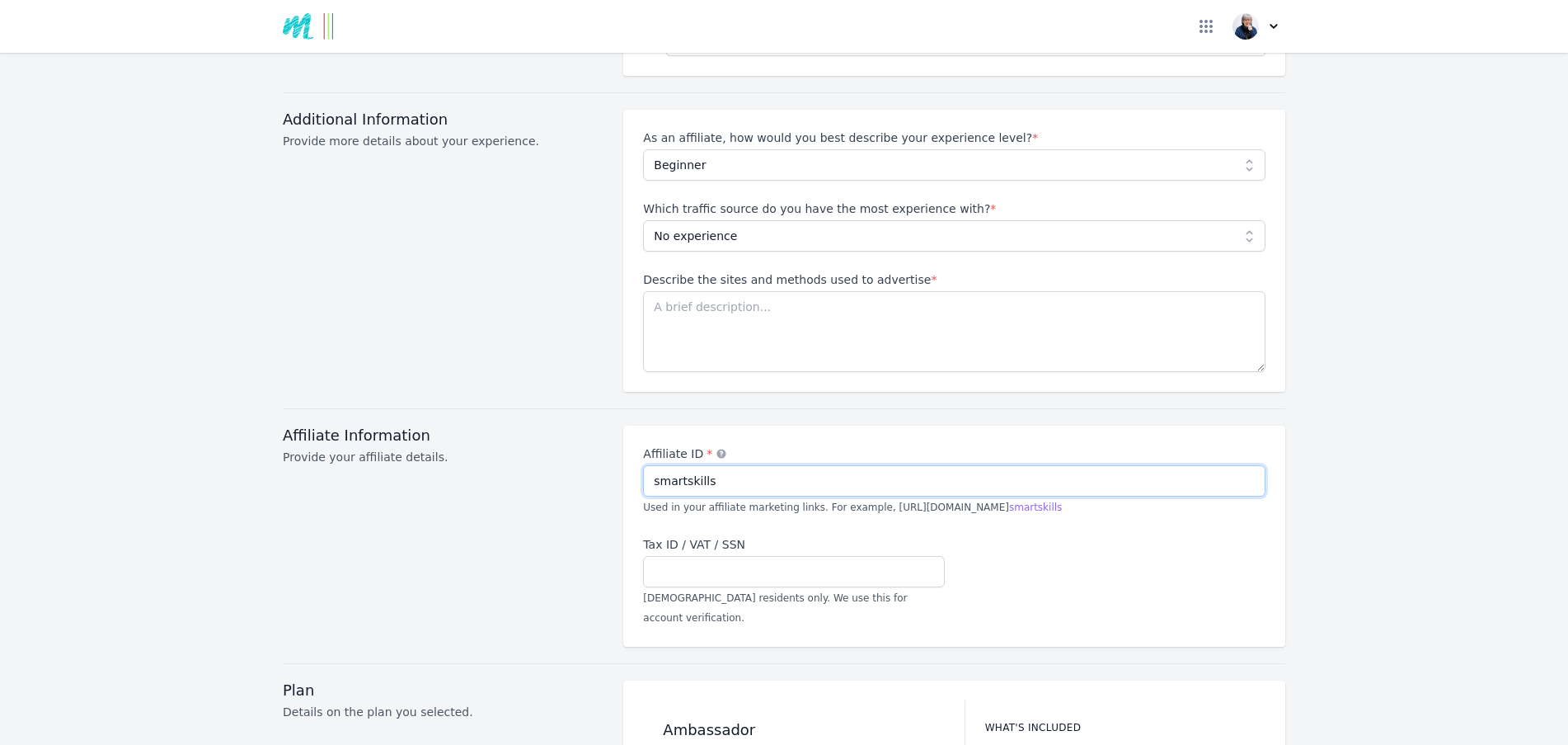
paste input "[URL][DOMAIN_NAME]"
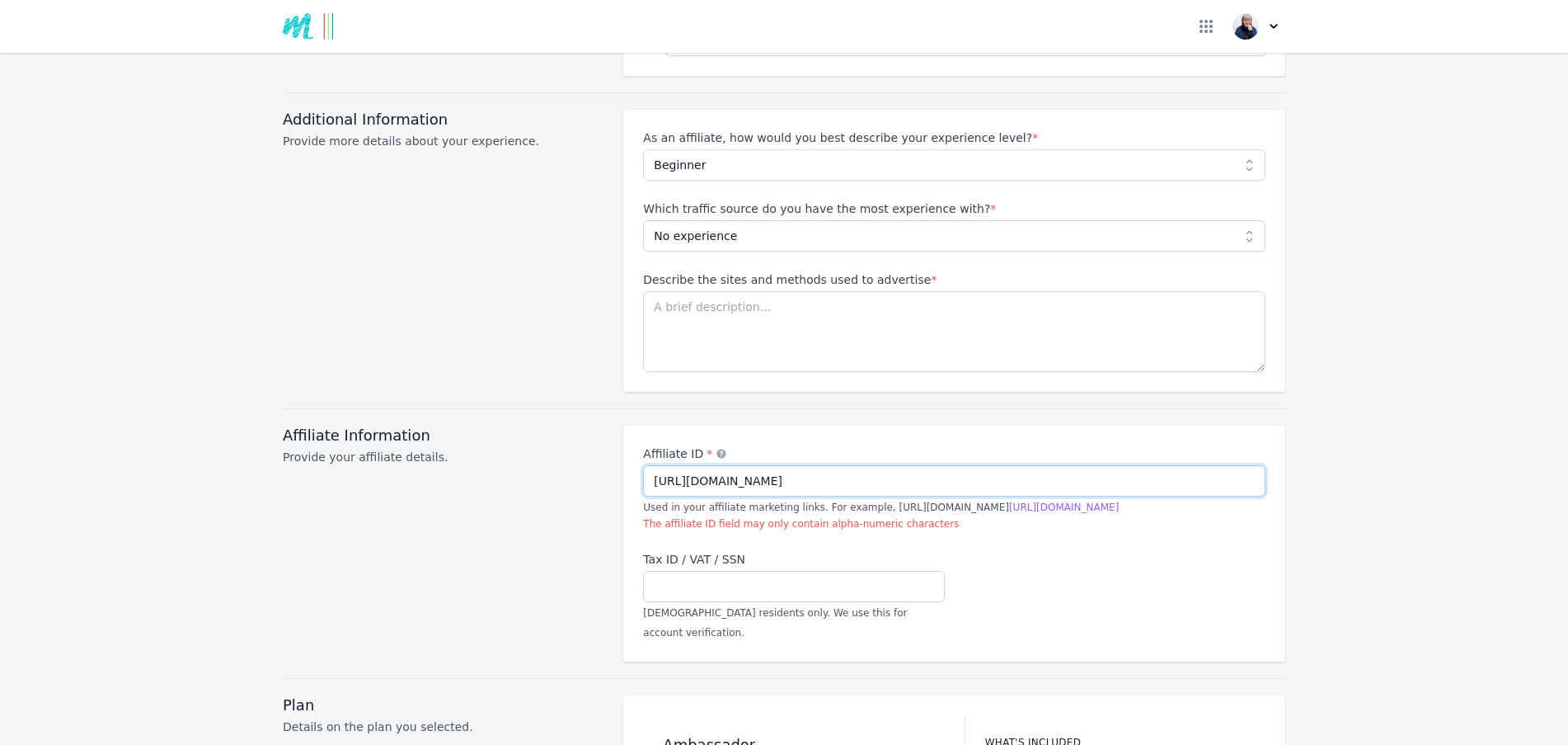
drag, startPoint x: 793, startPoint y: 457, endPoint x: 687, endPoint y: 461, distance: 106.1
click at [687, 465] on input "[URL][DOMAIN_NAME]" at bounding box center [954, 480] width 622 height 31
type input "[URL][DOMAIN_NAME]"
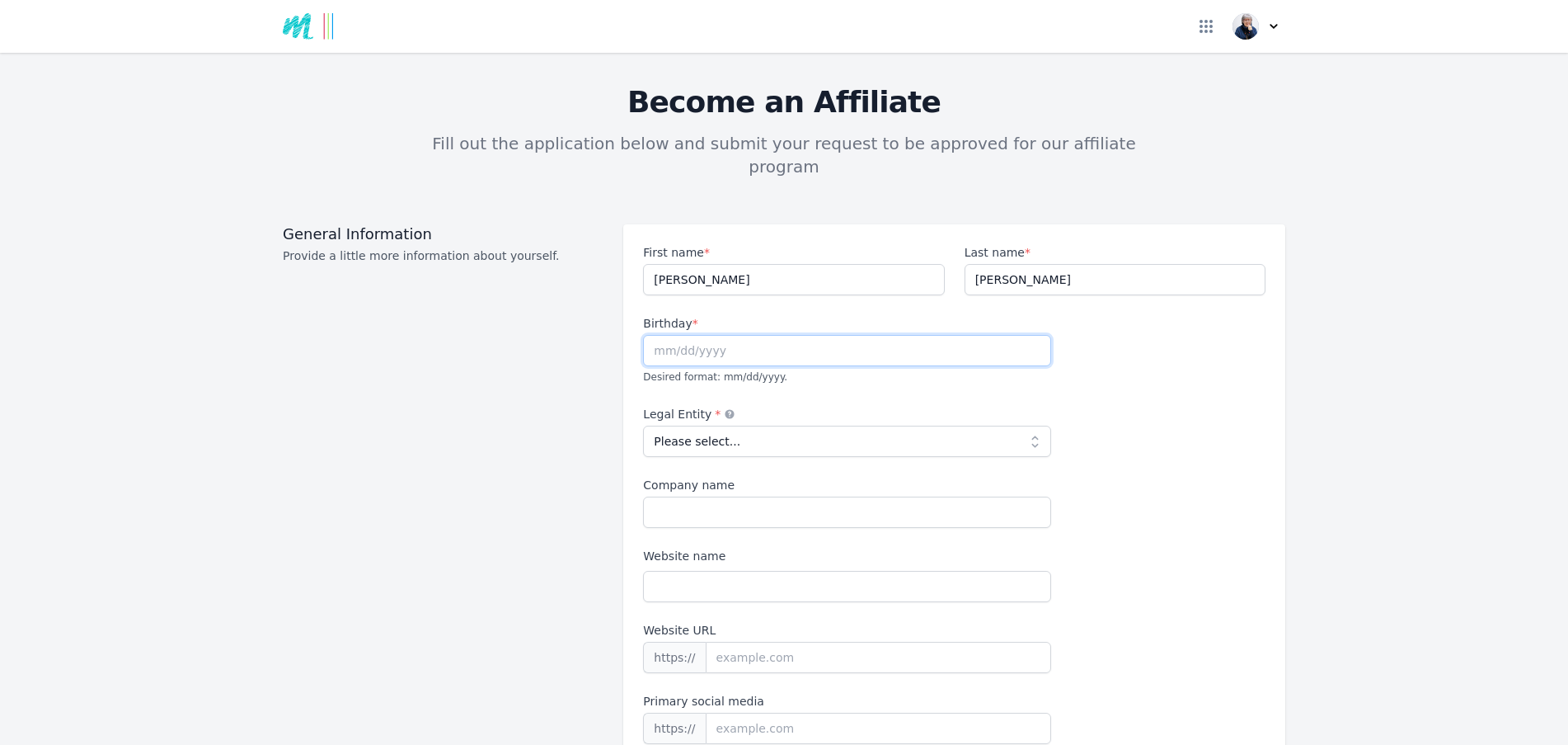
click at [727, 334] on input "text" at bounding box center [847, 349] width 408 height 31
type input "[DATE]"
click at [727, 426] on select "Please select... Individual Partnership Corporation Sole Proprietorship Foreign…" at bounding box center [847, 441] width 408 height 31
select select "individual"
click at [643, 426] on select "Please select... Individual Partnership Corporation Sole Proprietorship Foreign…" at bounding box center [847, 441] width 408 height 31
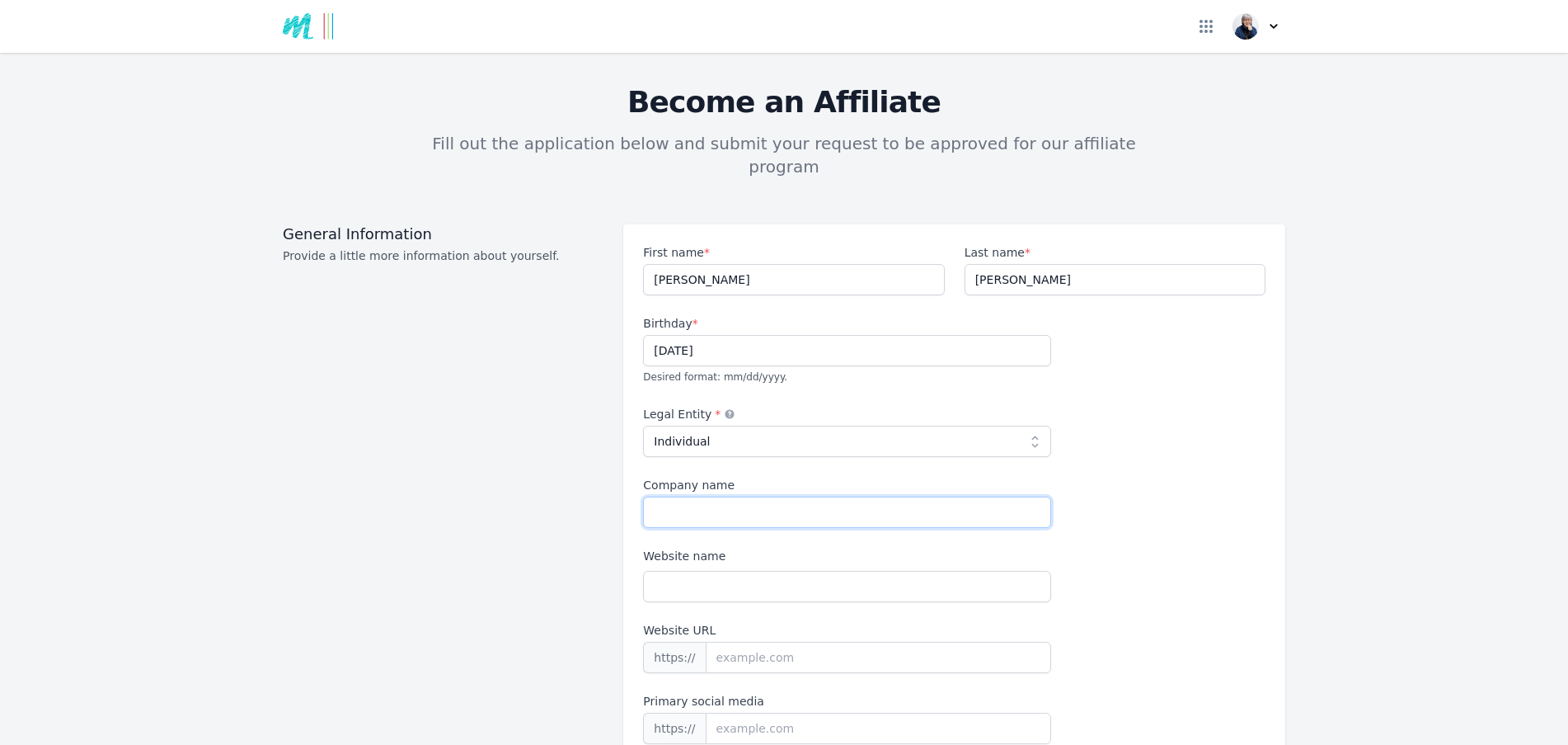
click at [724, 496] on input "Company name" at bounding box center [847, 511] width 408 height 31
click at [730, 571] on input "Website name" at bounding box center [847, 586] width 408 height 31
paste input "https://example.com?affid=smartskills"
drag, startPoint x: 793, startPoint y: 563, endPoint x: 629, endPoint y: 571, distance: 164.2
click at [629, 571] on div "First name * Annette Last name * Rowson Birthday * 09/26/1953 Desired format: m…" at bounding box center [954, 494] width 662 height 540
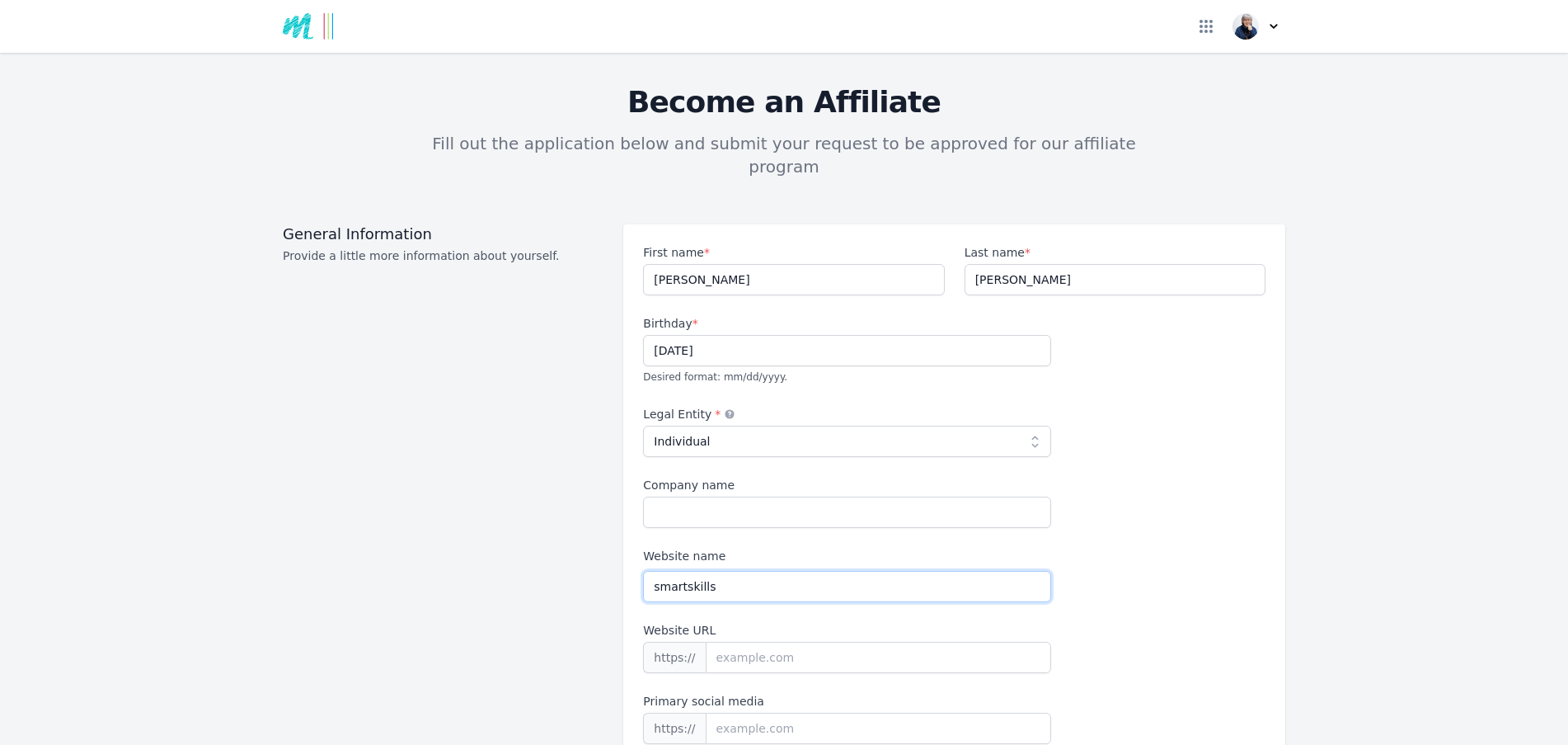
click at [822, 571] on input "smartskills" at bounding box center [847, 586] width 408 height 31
type input "[DOMAIN_NAME]"
drag, startPoint x: 745, startPoint y: 566, endPoint x: 631, endPoint y: 545, distance: 115.9
click at [632, 546] on div "First name * Annette Last name * Rowson Birthday * 09/26/1953 Desired format: m…" at bounding box center [954, 494] width 662 height 540
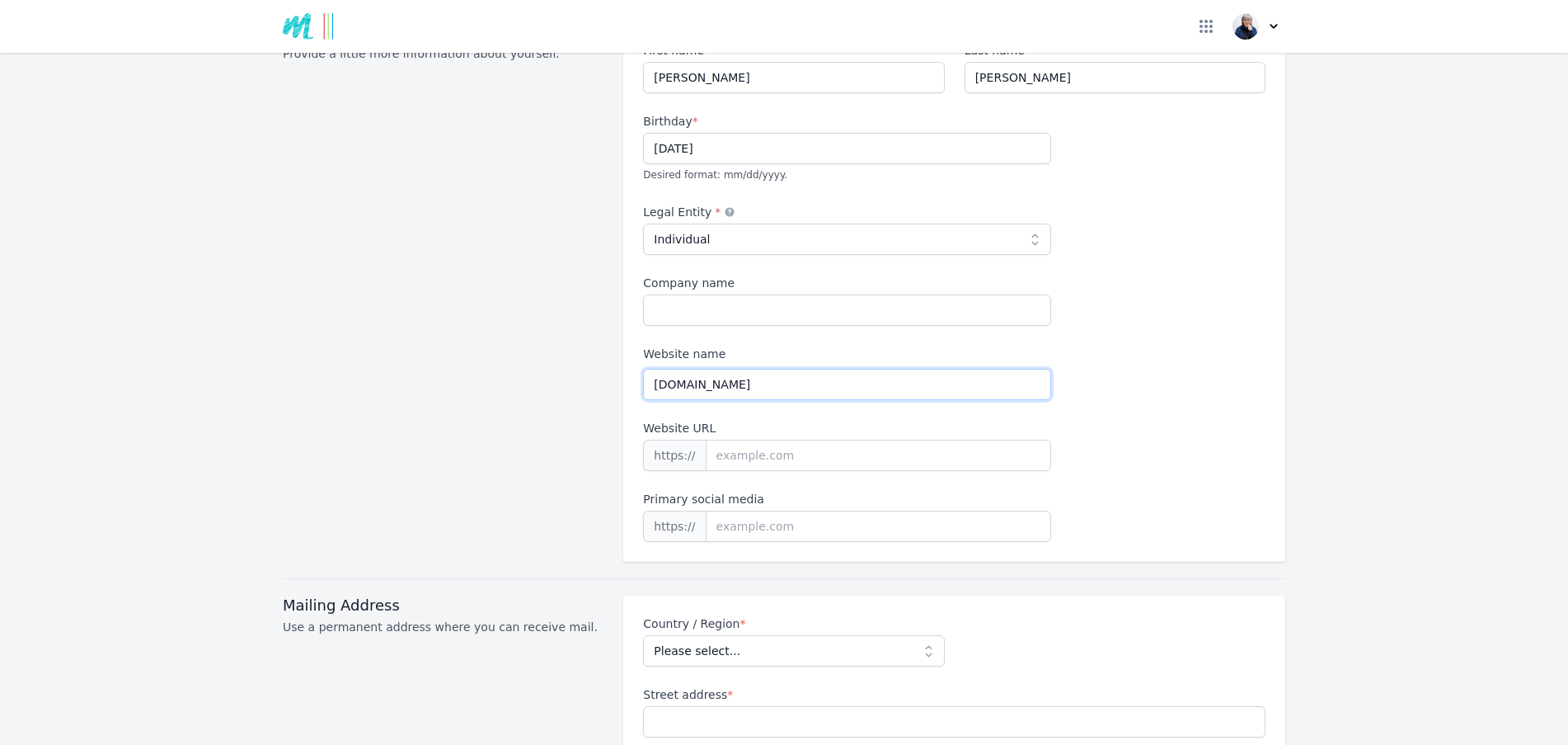
scroll to position [248, 0]
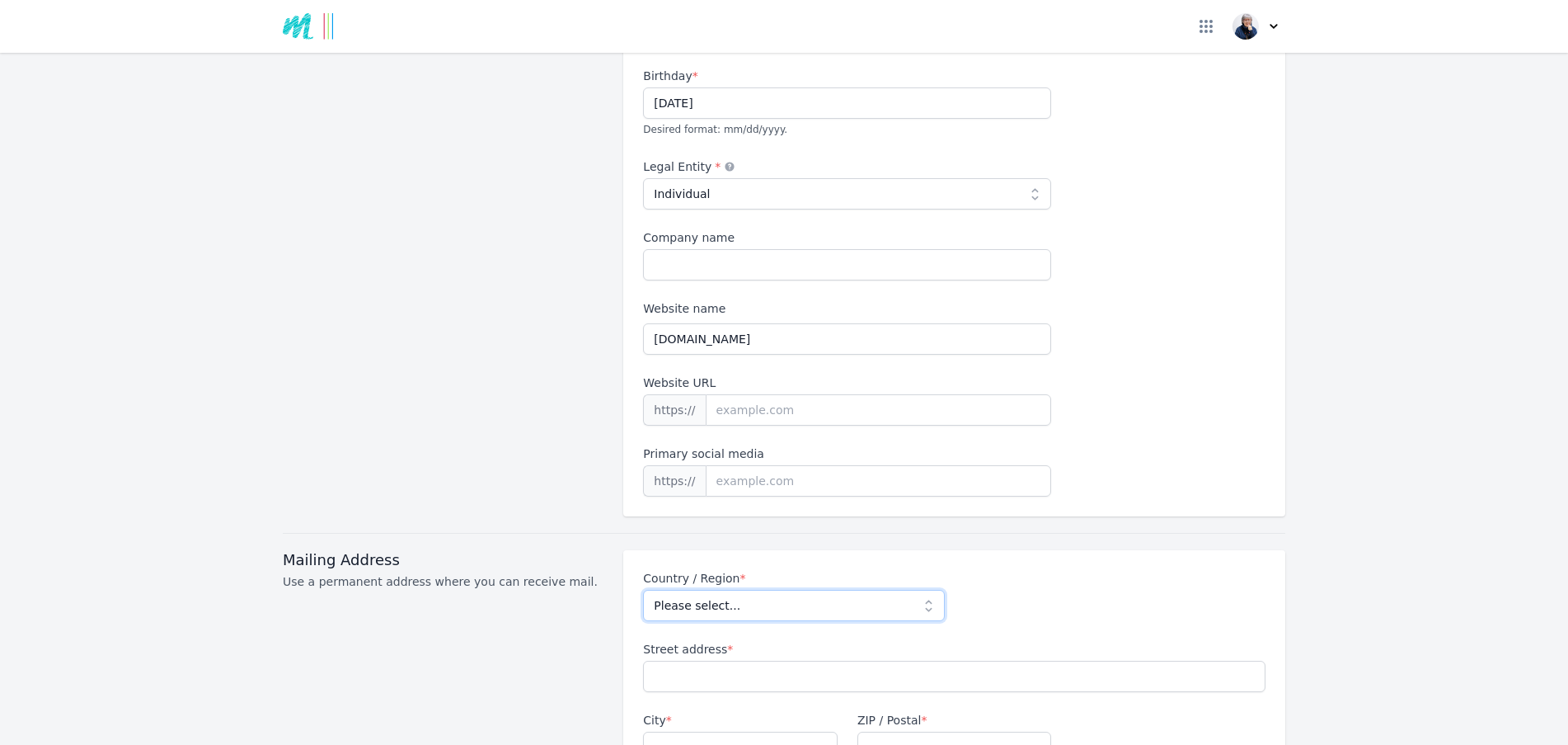
click at [750, 590] on select "Please select... [GEOGRAPHIC_DATA] [GEOGRAPHIC_DATA] [GEOGRAPHIC_DATA] [US_STAT…" at bounding box center [794, 605] width 301 height 31
select select "NZ"
click at [643, 590] on select "Please select... [GEOGRAPHIC_DATA] [GEOGRAPHIC_DATA] [GEOGRAPHIC_DATA] [US_STAT…" at bounding box center [794, 605] width 301 height 31
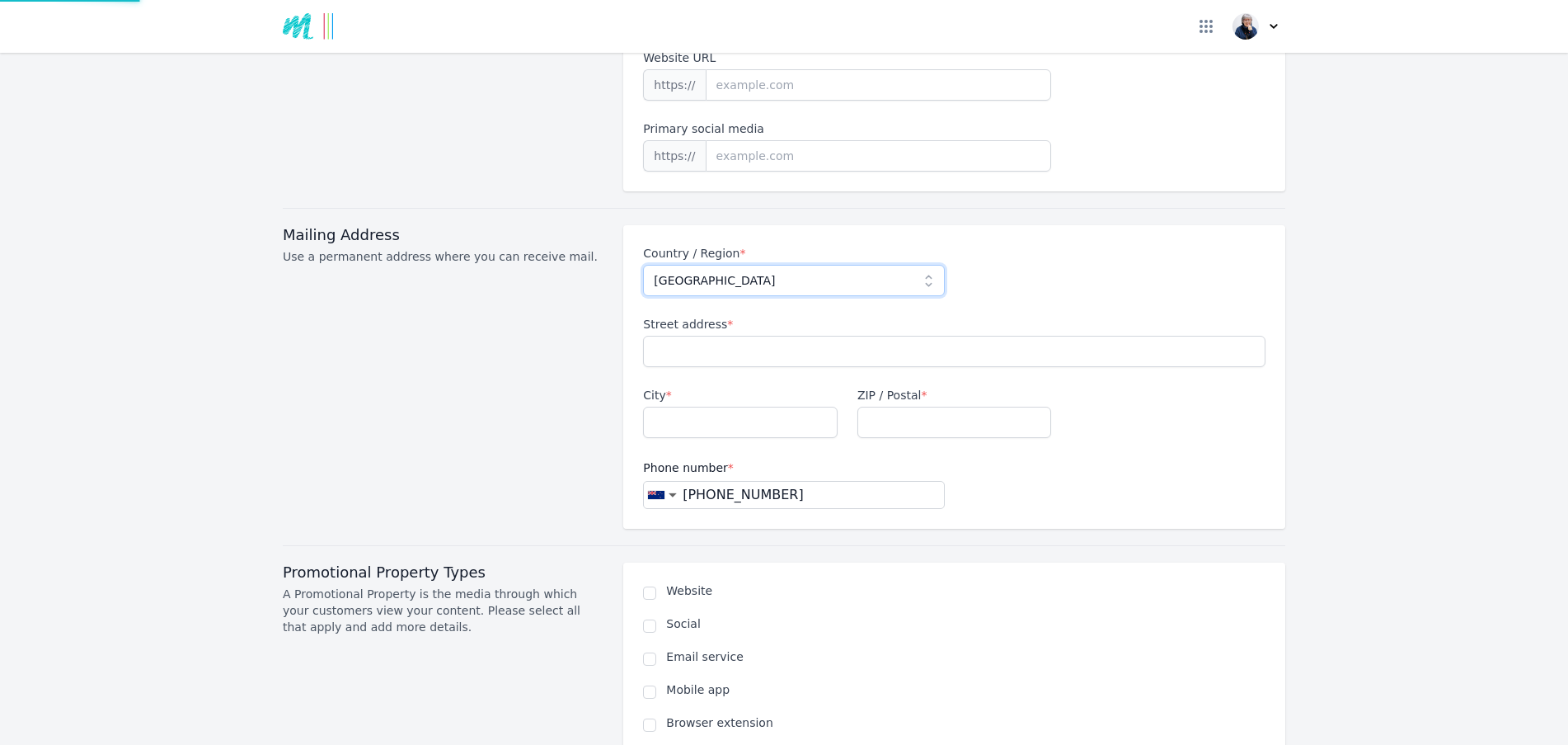
scroll to position [577, 0]
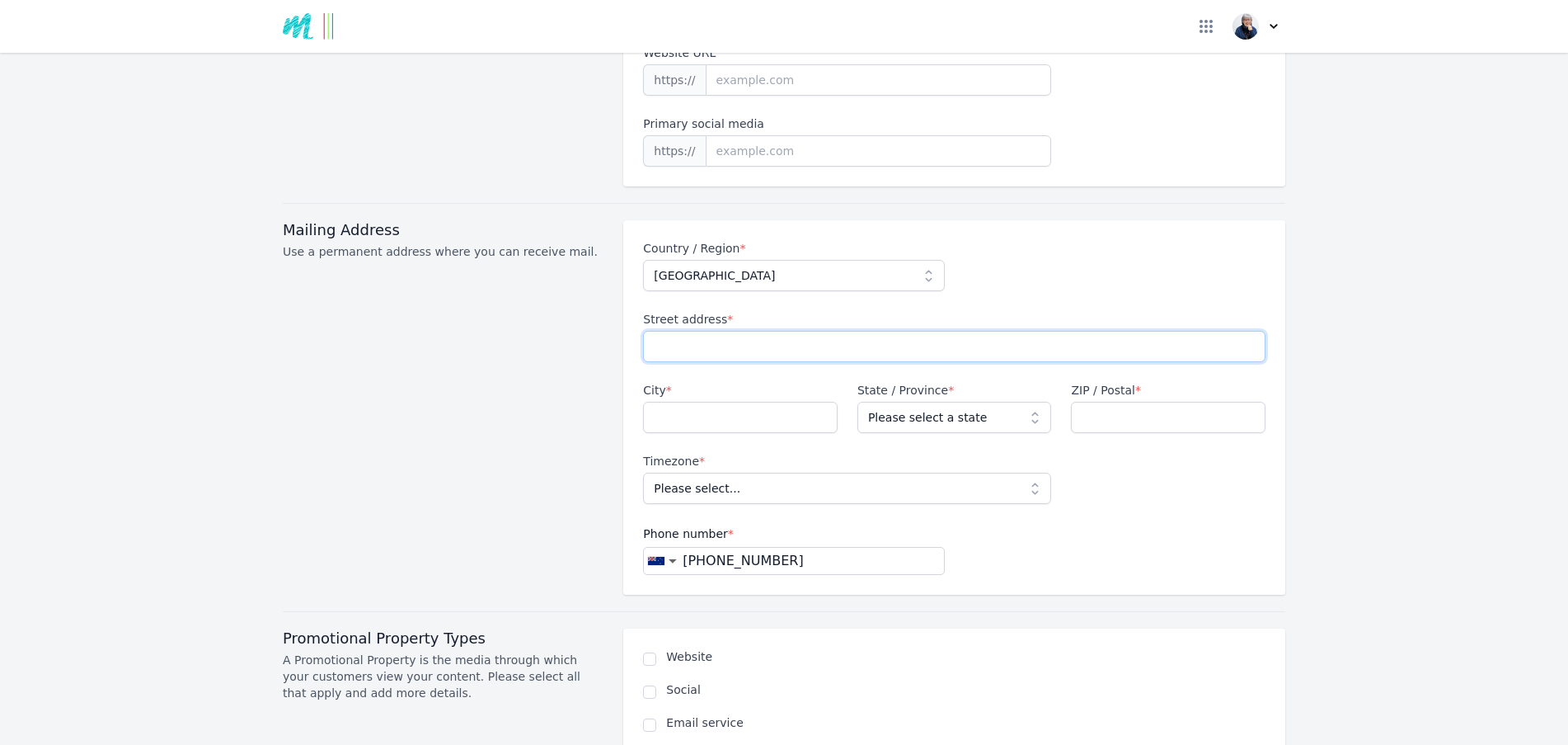
click at [868, 331] on input "Street address *" at bounding box center [954, 346] width 622 height 31
type input "[STREET_ADDRESS]"
click at [774, 401] on input "City *" at bounding box center [740, 416] width 195 height 31
type input "Maraetai"
click at [1012, 401] on select "Please select a state [GEOGRAPHIC_DATA] [GEOGRAPHIC_DATA] [GEOGRAPHIC_DATA] [GE…" at bounding box center [955, 416] width 195 height 31
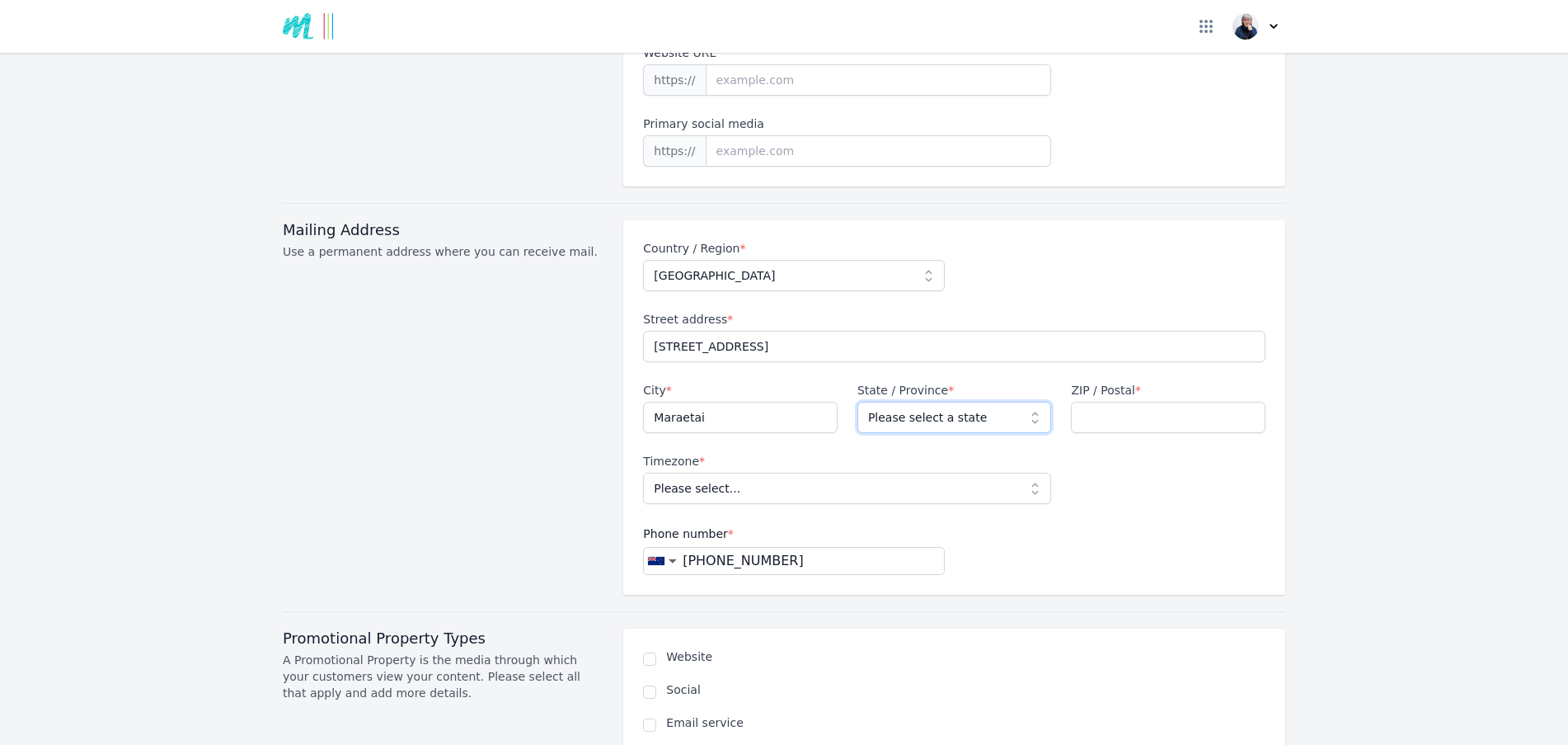
select select "AUK"
click at [858, 401] on select "Please select a state [GEOGRAPHIC_DATA] [GEOGRAPHIC_DATA] [GEOGRAPHIC_DATA] [GE…" at bounding box center [955, 416] width 195 height 31
click at [1167, 408] on input "ZIP / Postal *" at bounding box center [1168, 416] width 195 height 31
type input "2018"
click at [1022, 473] on select "Please select... Pacific/Auckland Pacific/[GEOGRAPHIC_DATA]" at bounding box center [847, 488] width 408 height 31
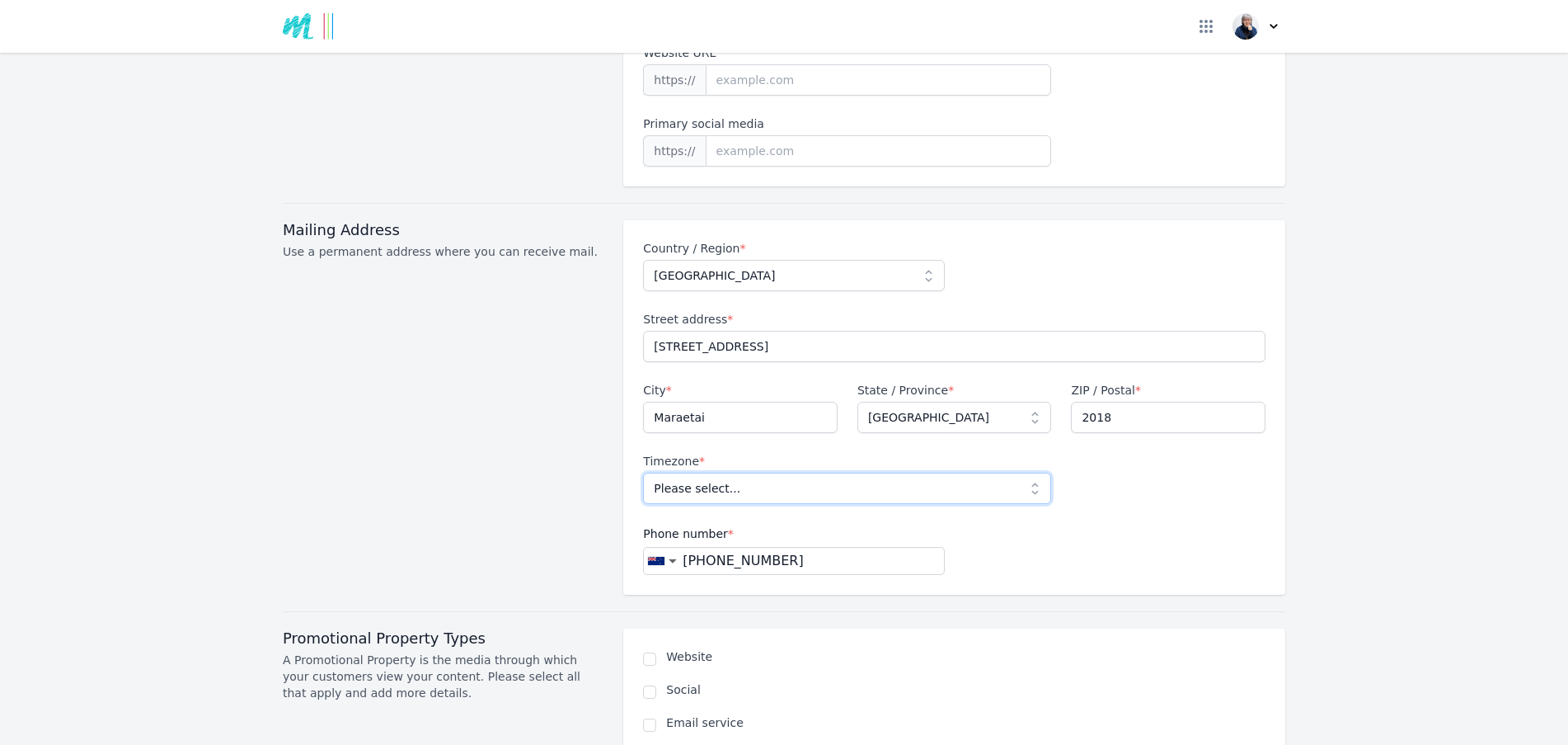
select select "Pacific/[GEOGRAPHIC_DATA]"
click at [643, 473] on select "Please select... Pacific/Auckland Pacific/[GEOGRAPHIC_DATA]" at bounding box center [847, 488] width 408 height 31
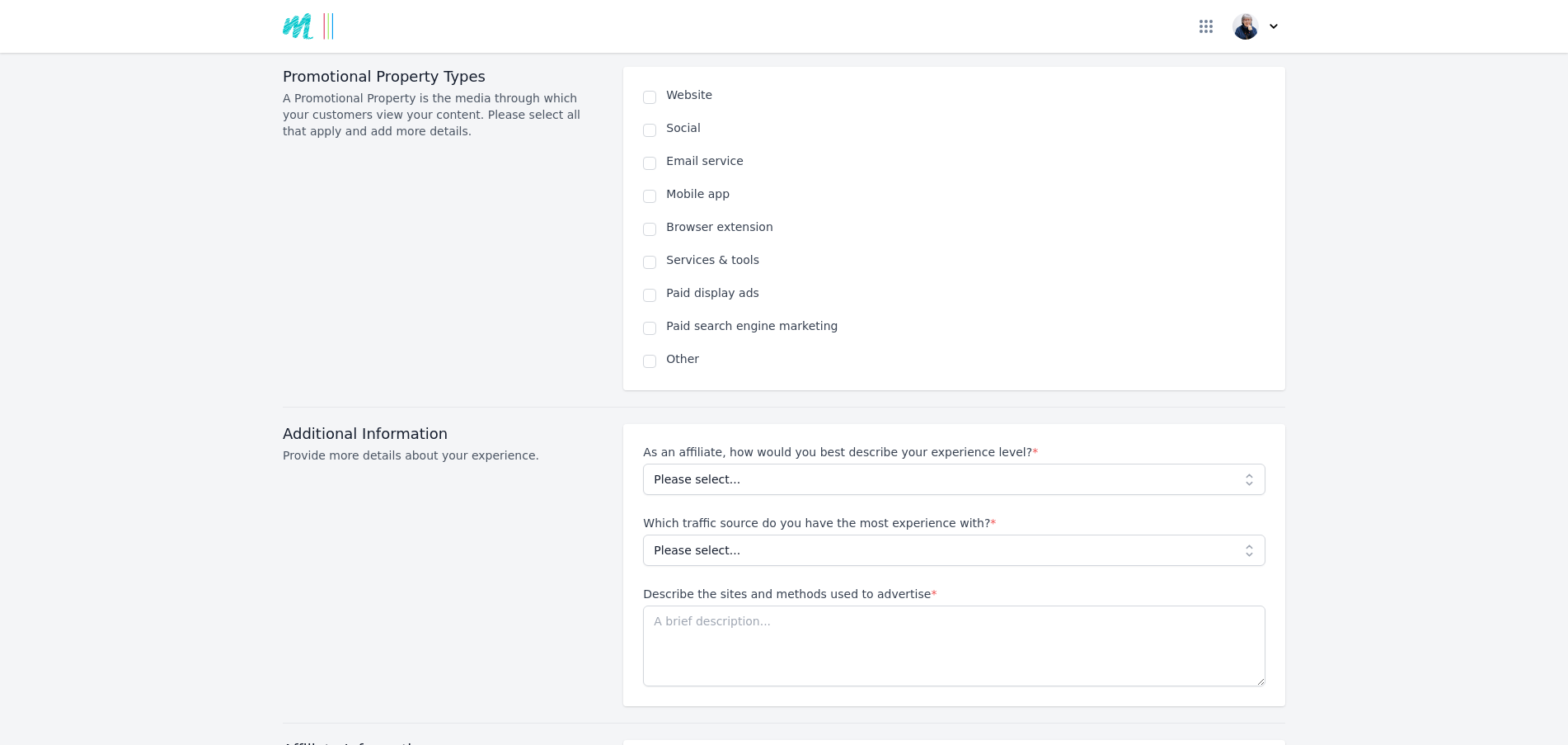
scroll to position [1155, 0]
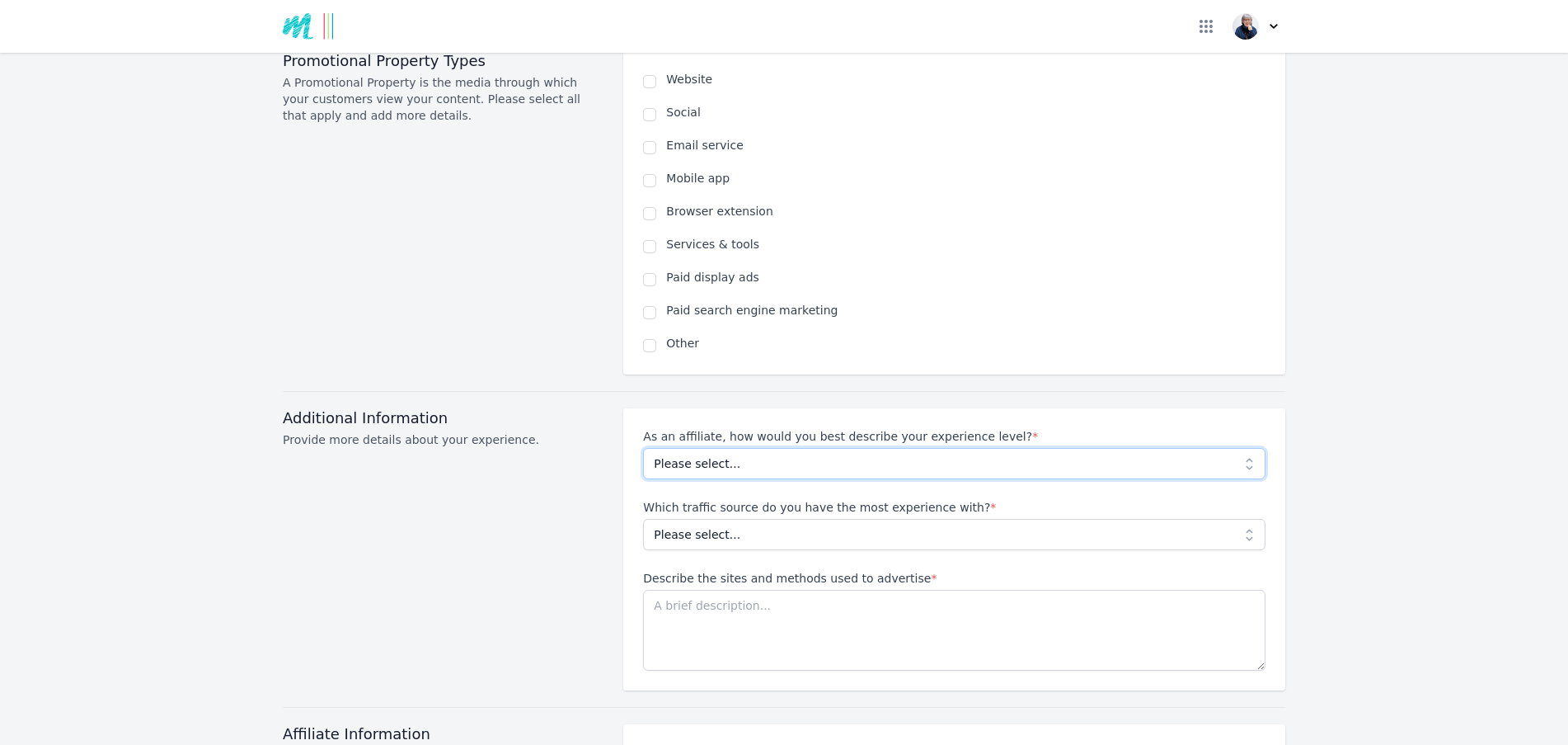
click at [719, 447] on select "Please select... Beginner Intermediate Expert" at bounding box center [954, 462] width 622 height 31
select select "Beginner"
click at [643, 447] on select "Please select... Beginner Intermediate Expert" at bounding box center [954, 462] width 622 height 31
click at [719, 519] on select "Please select... No experience Social media Pay per click Media buying Organic …" at bounding box center [954, 534] width 622 height 31
select select "No experience"
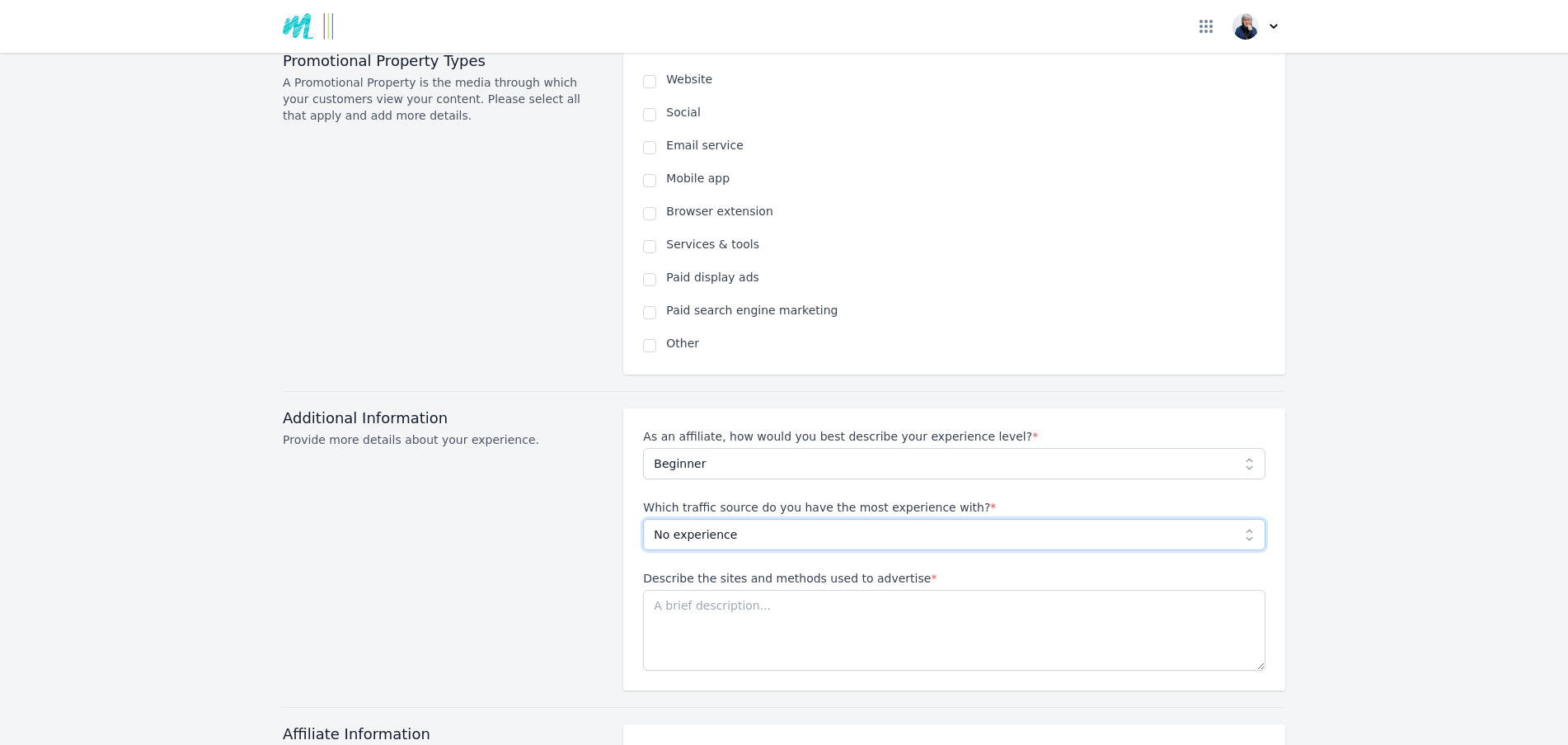
click at [643, 519] on select "Please select... No experience Social media Pay per click Media buying Organic …" at bounding box center [954, 534] width 622 height 31
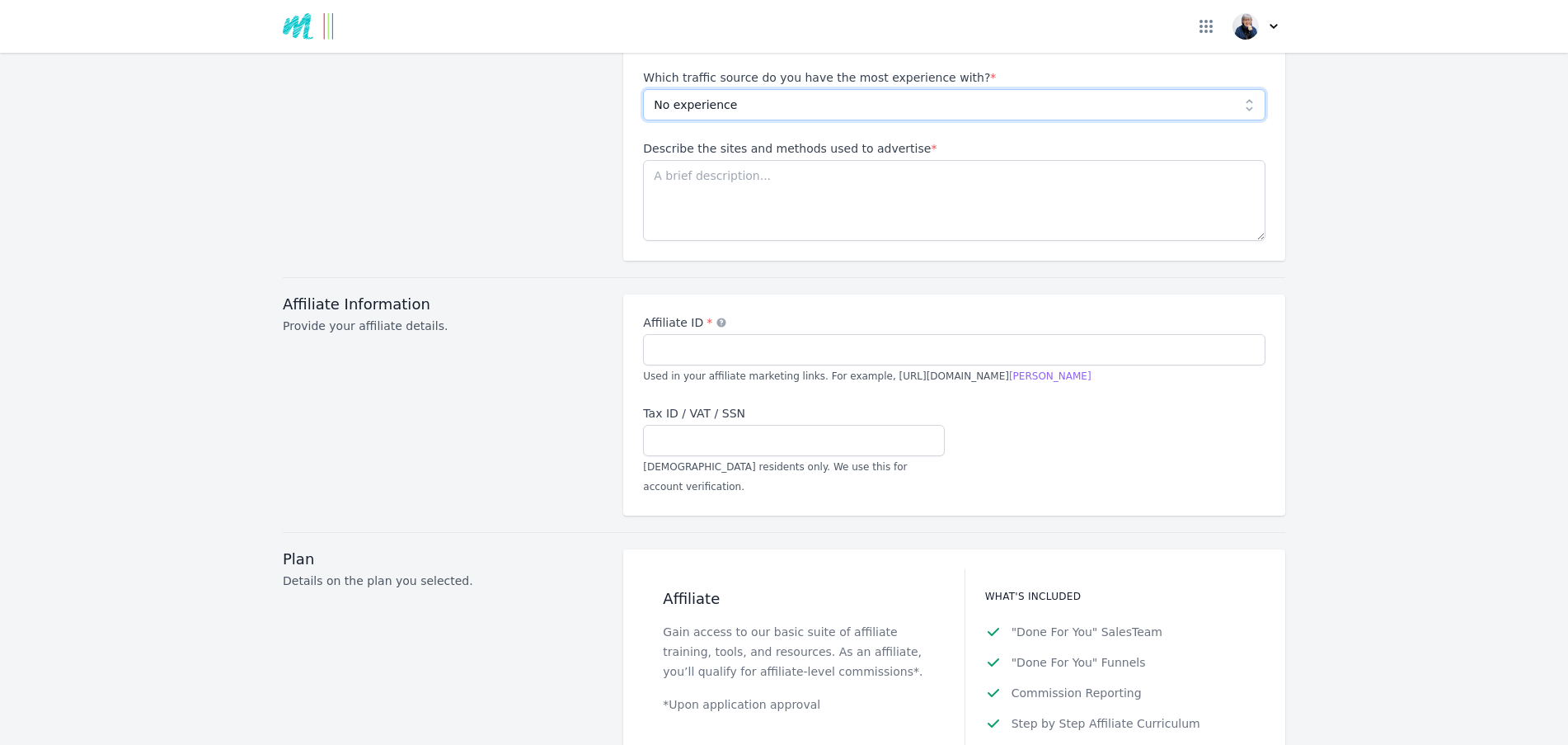
scroll to position [1649, 0]
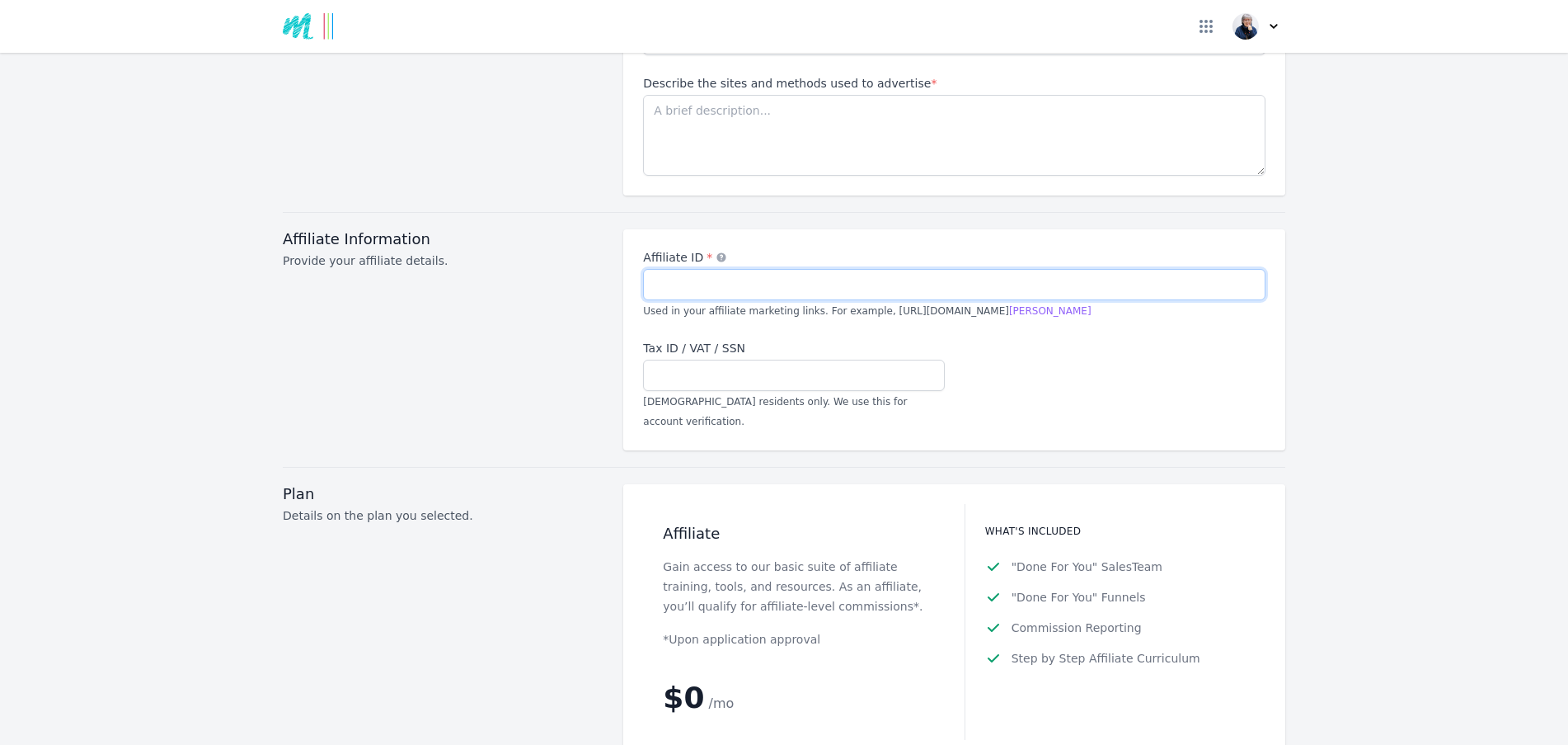
click at [765, 268] on input "Affiliate ID *" at bounding box center [954, 283] width 622 height 31
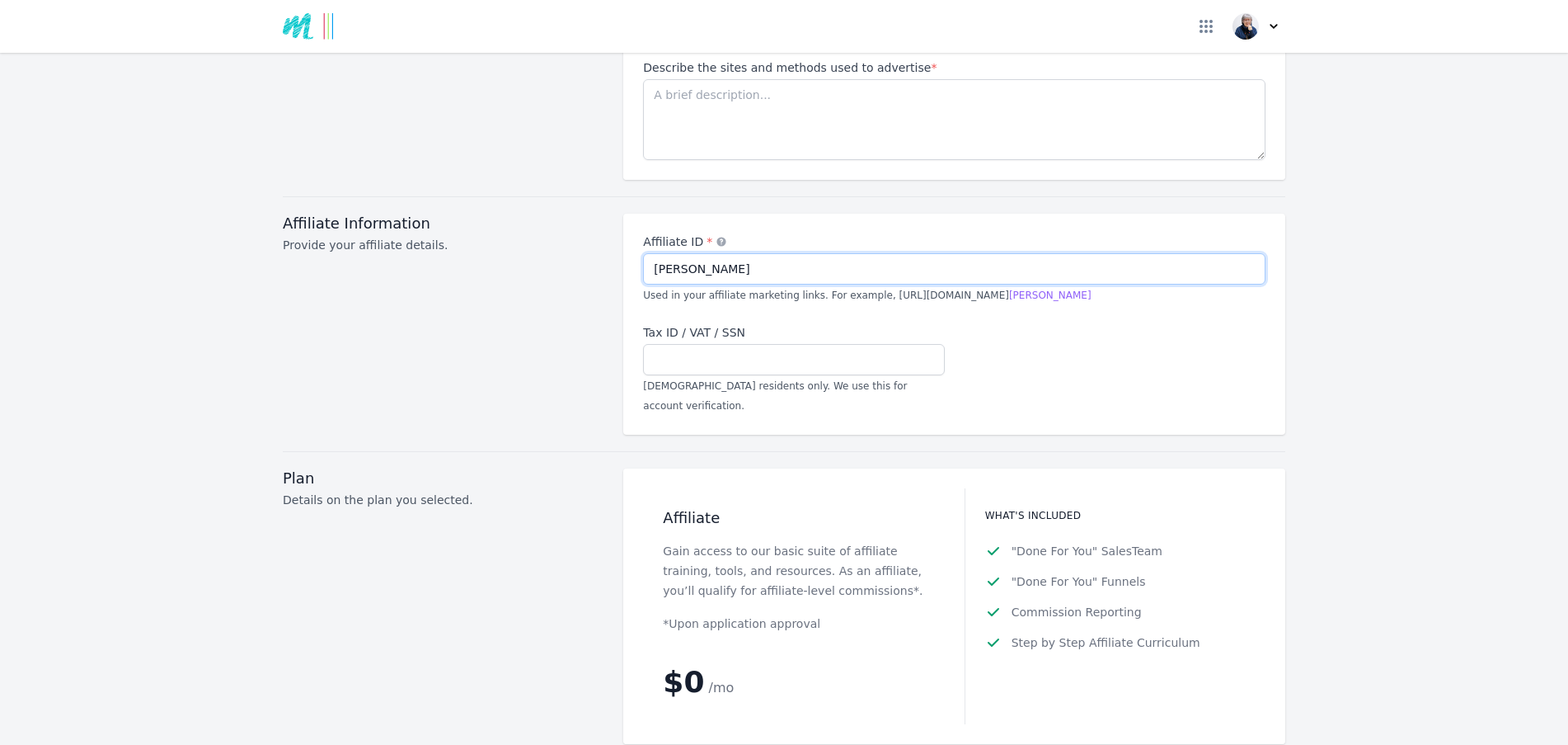
scroll to position [1567, 0]
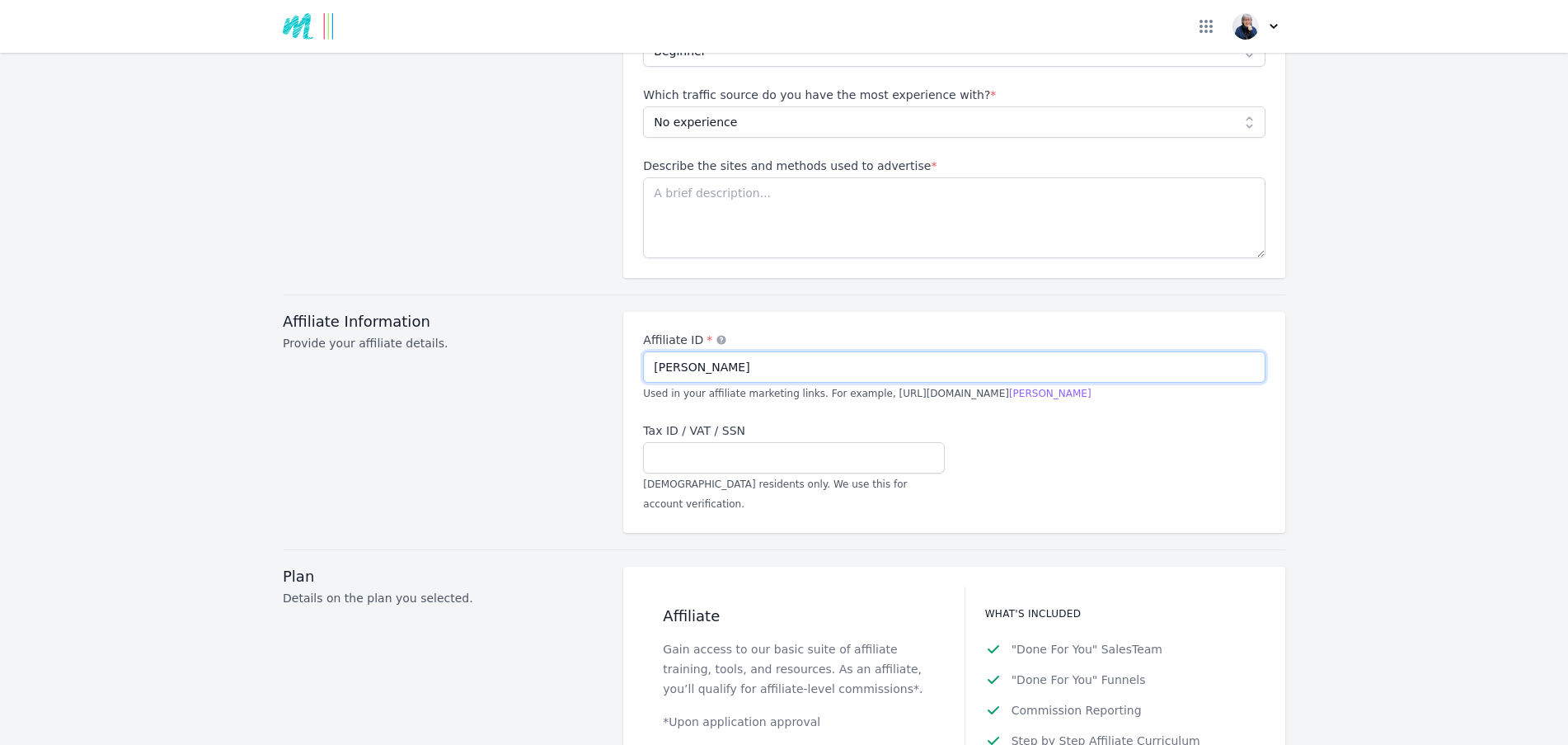
type input "[PERSON_NAME]"
click at [792, 391] on div "Affiliate ID * annetterowson Used in your affiliate marketing links. For exampl…" at bounding box center [954, 422] width 622 height 182
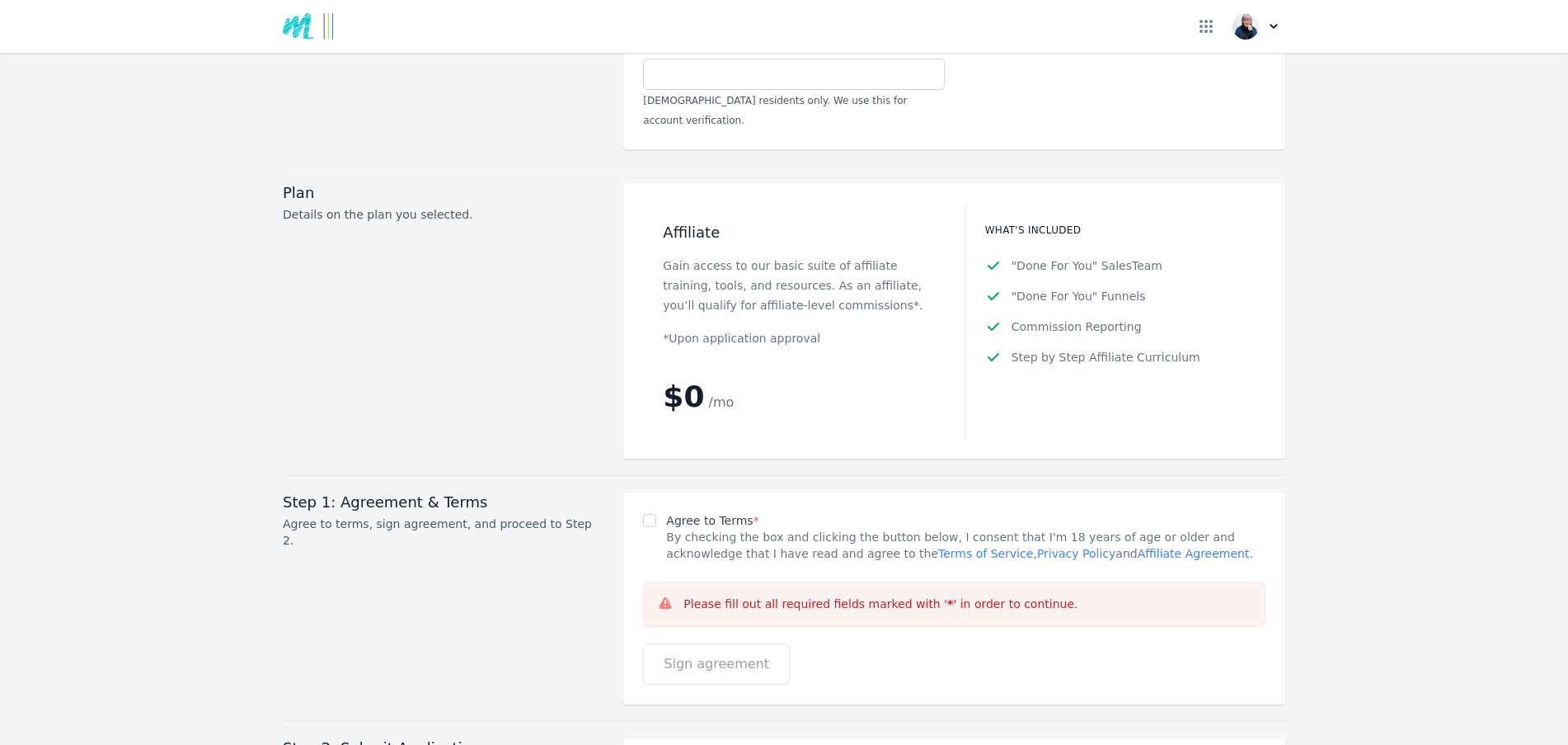
scroll to position [1979, 0]
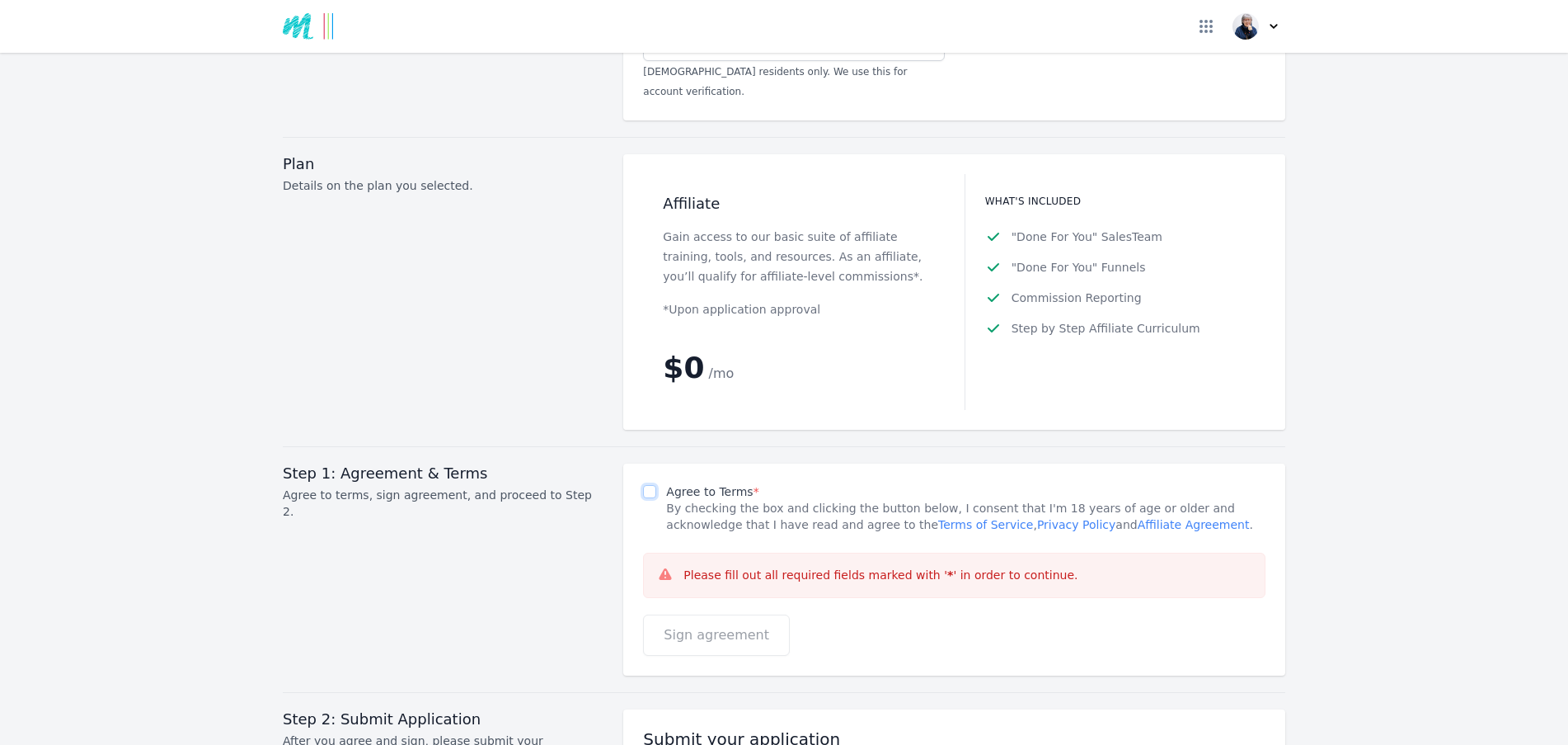
click at [648, 485] on input "Agree to Terms *" at bounding box center [650, 492] width 13 height 13
checkbox input "true"
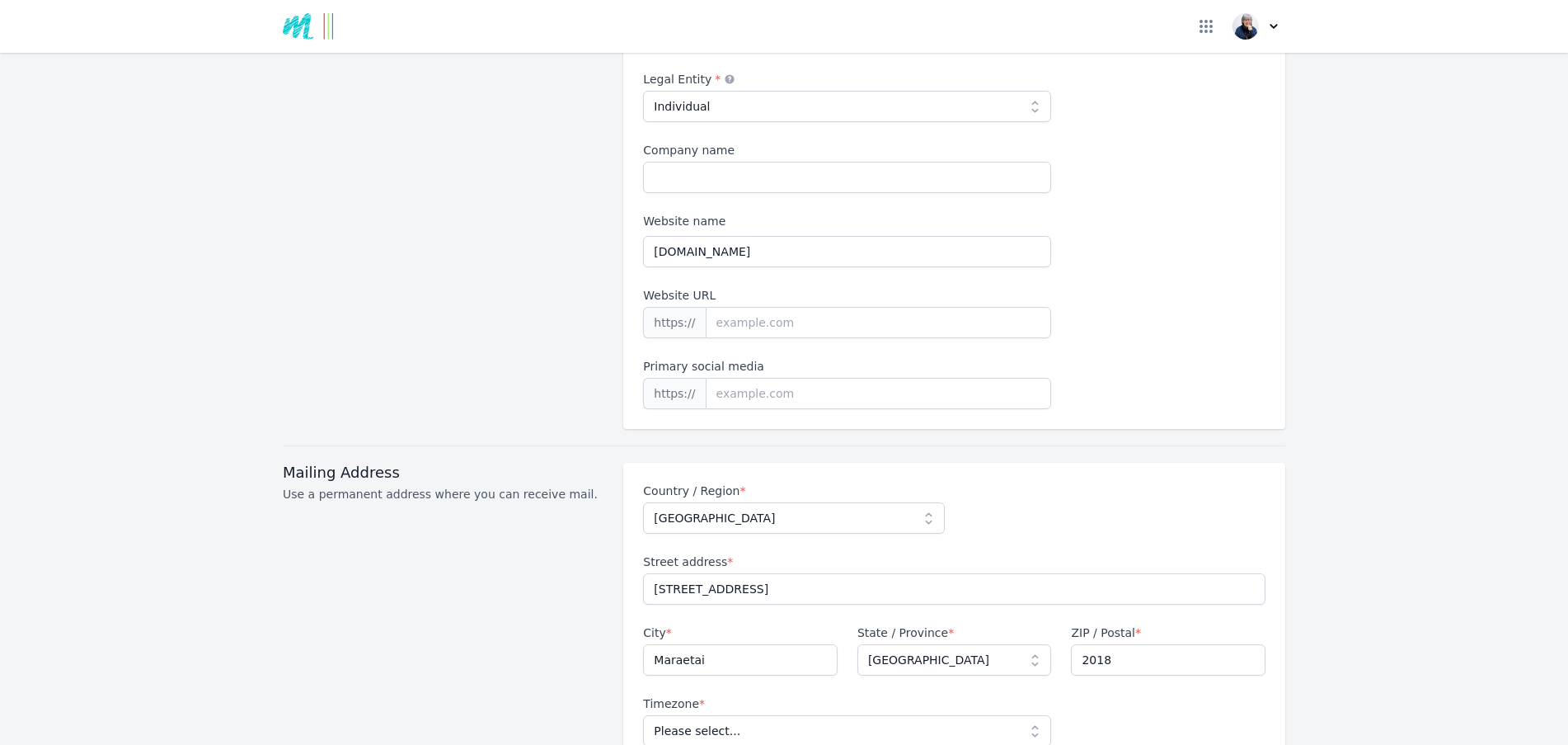
scroll to position [0, 0]
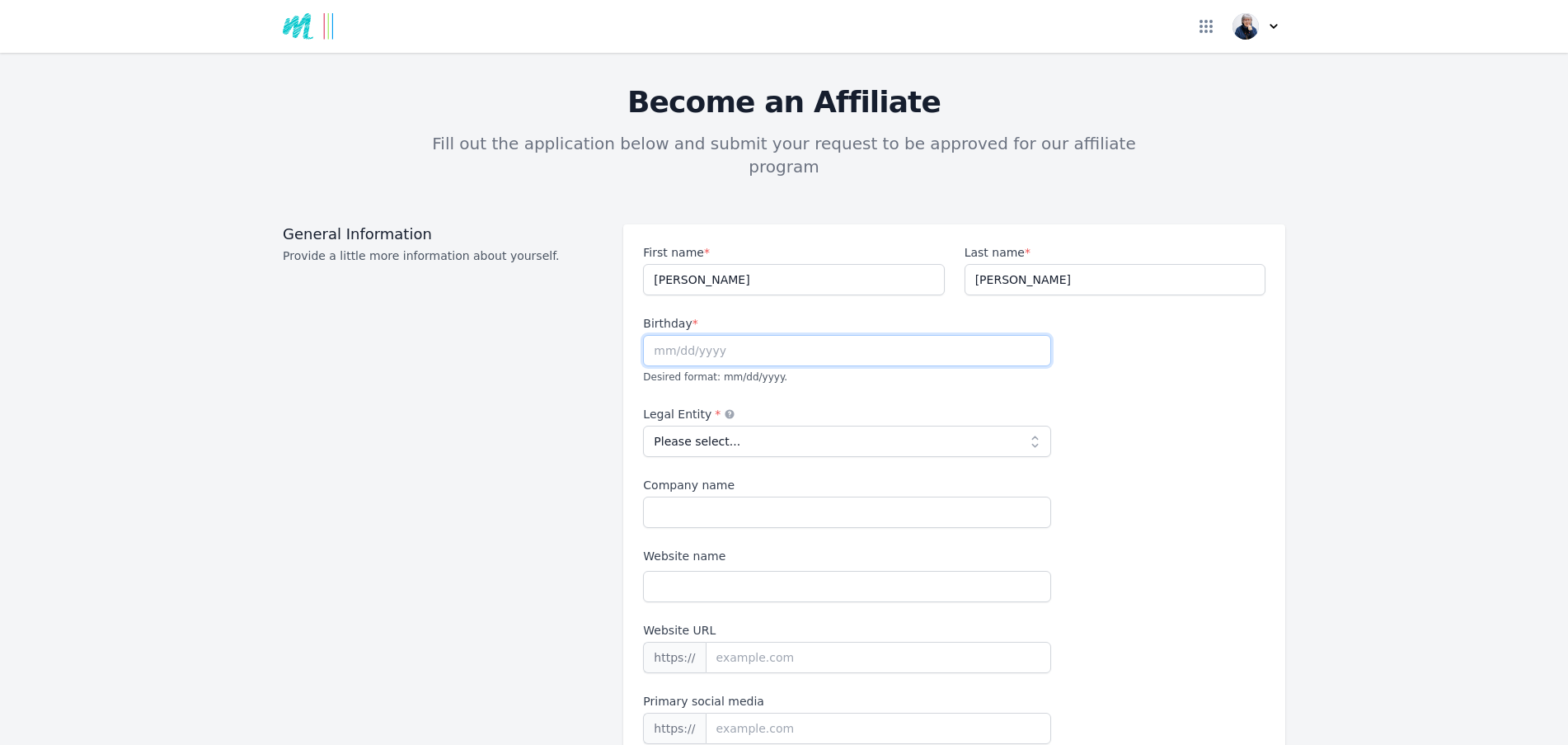
click at [731, 334] on input "text" at bounding box center [847, 349] width 408 height 31
type input "[DATE]"
click at [731, 426] on select "Please select... Individual Partnership Corporation Sole Proprietorship Foreign…" at bounding box center [847, 441] width 408 height 31
select select "individual"
click at [643, 426] on select "Please select... Individual Partnership Corporation Sole Proprietorship Foreign…" at bounding box center [847, 441] width 408 height 31
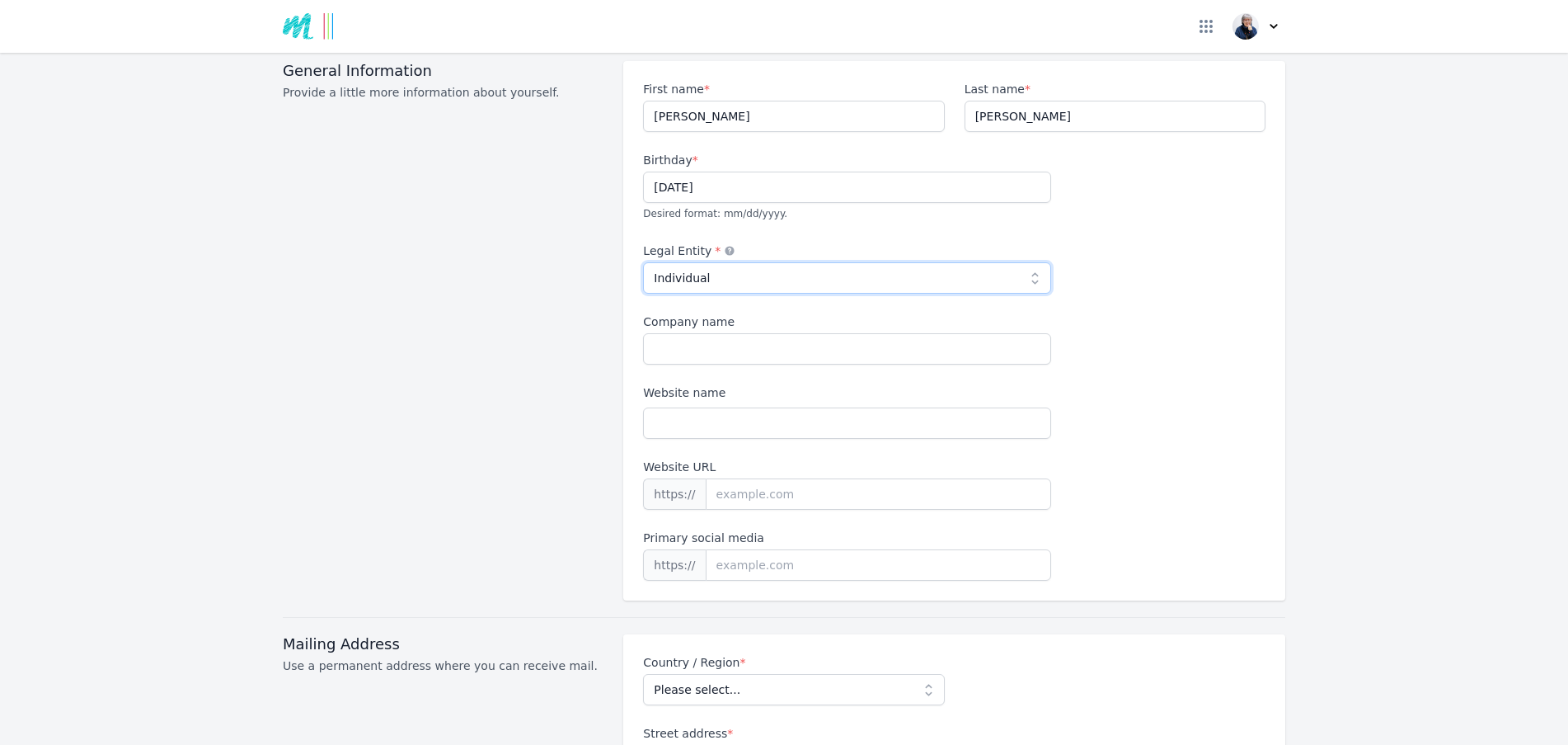
scroll to position [165, 0]
click at [765, 477] on input "Website URL" at bounding box center [879, 492] width 347 height 31
paste input "[DOMAIN_NAME]"
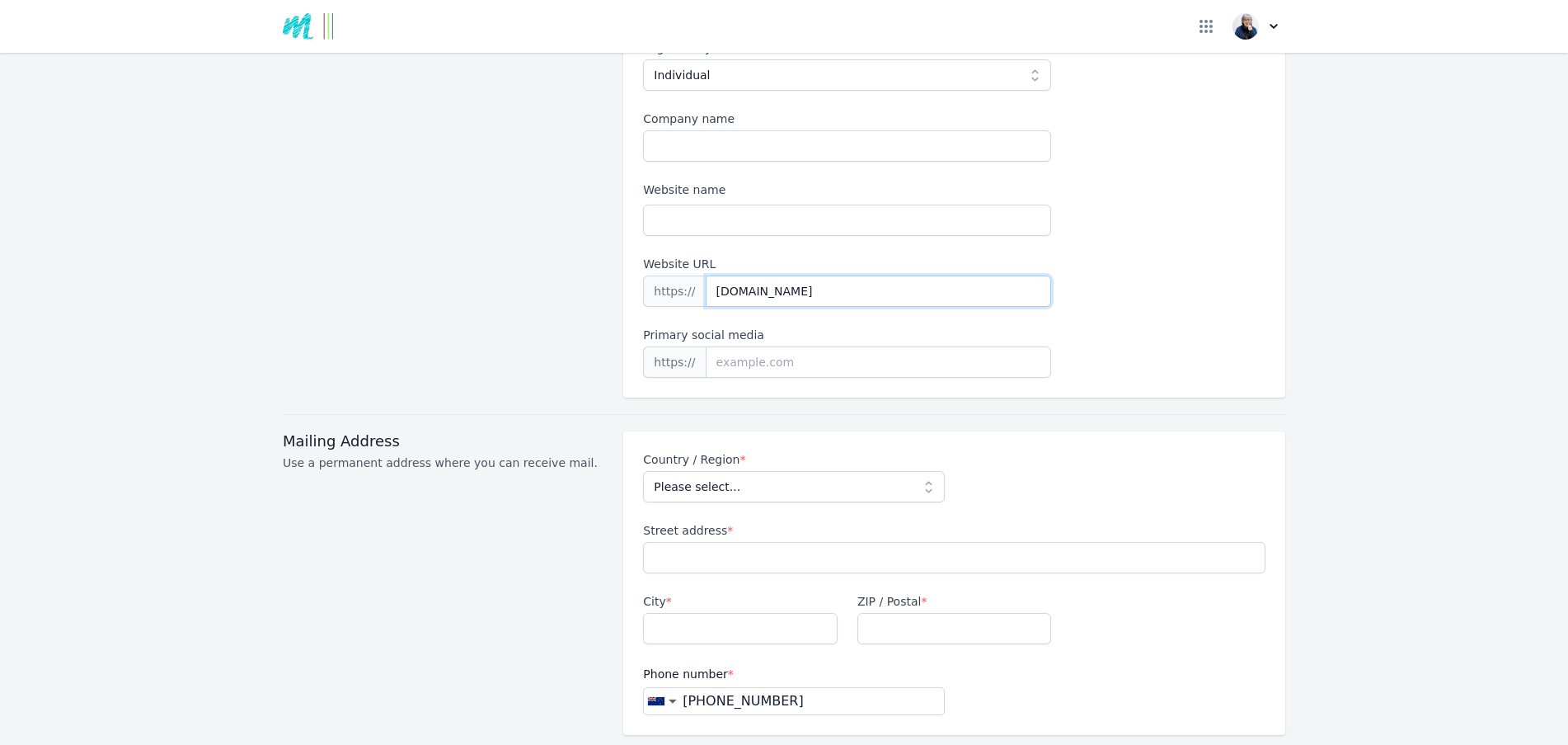
scroll to position [413, 0]
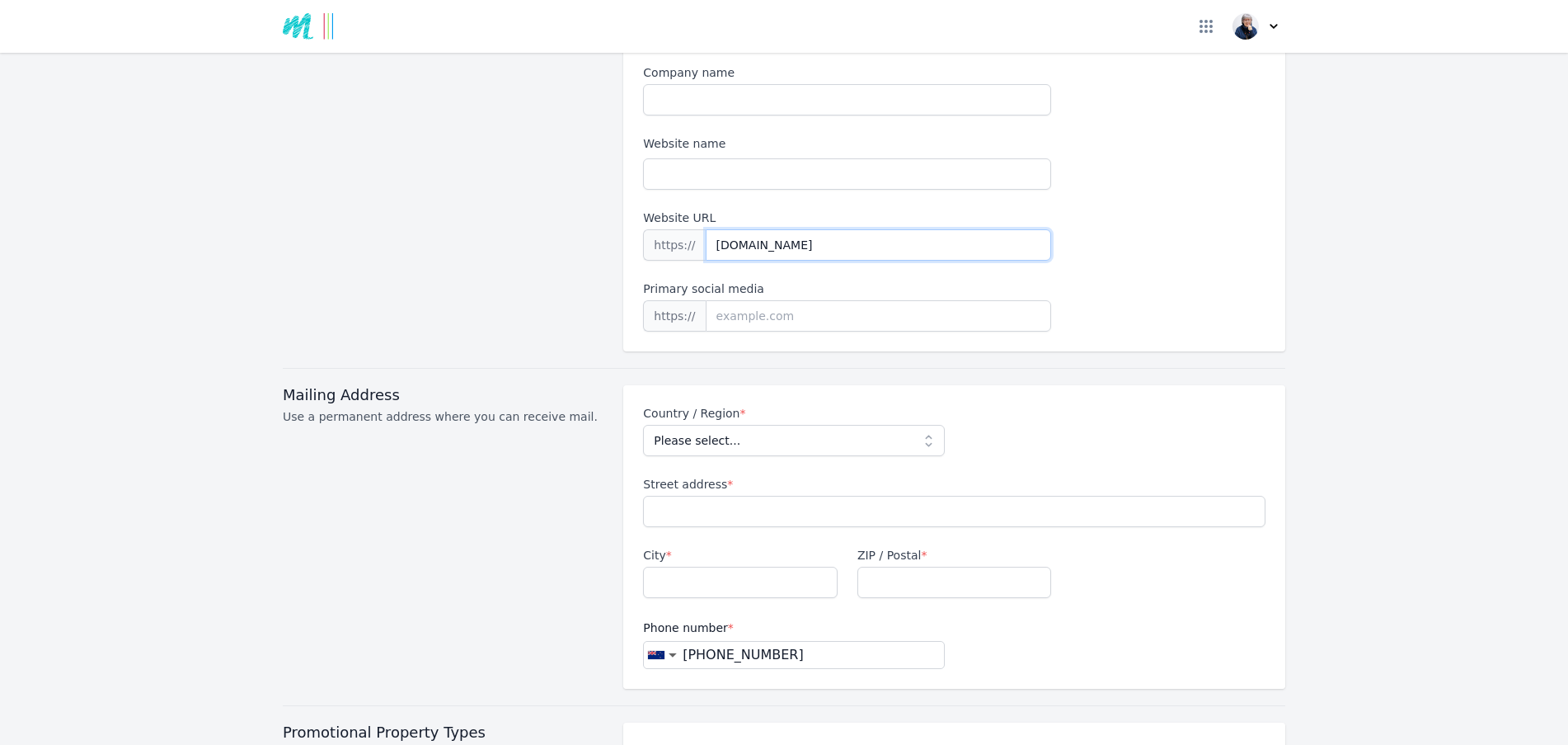
type input "[DOMAIN_NAME]"
click at [755, 425] on select "Please select... [GEOGRAPHIC_DATA] [GEOGRAPHIC_DATA] [GEOGRAPHIC_DATA] [US_STAT…" at bounding box center [794, 440] width 301 height 31
select select "NZ"
click at [643, 425] on select "Please select... [GEOGRAPHIC_DATA] [GEOGRAPHIC_DATA] [GEOGRAPHIC_DATA] [US_STAT…" at bounding box center [794, 440] width 301 height 31
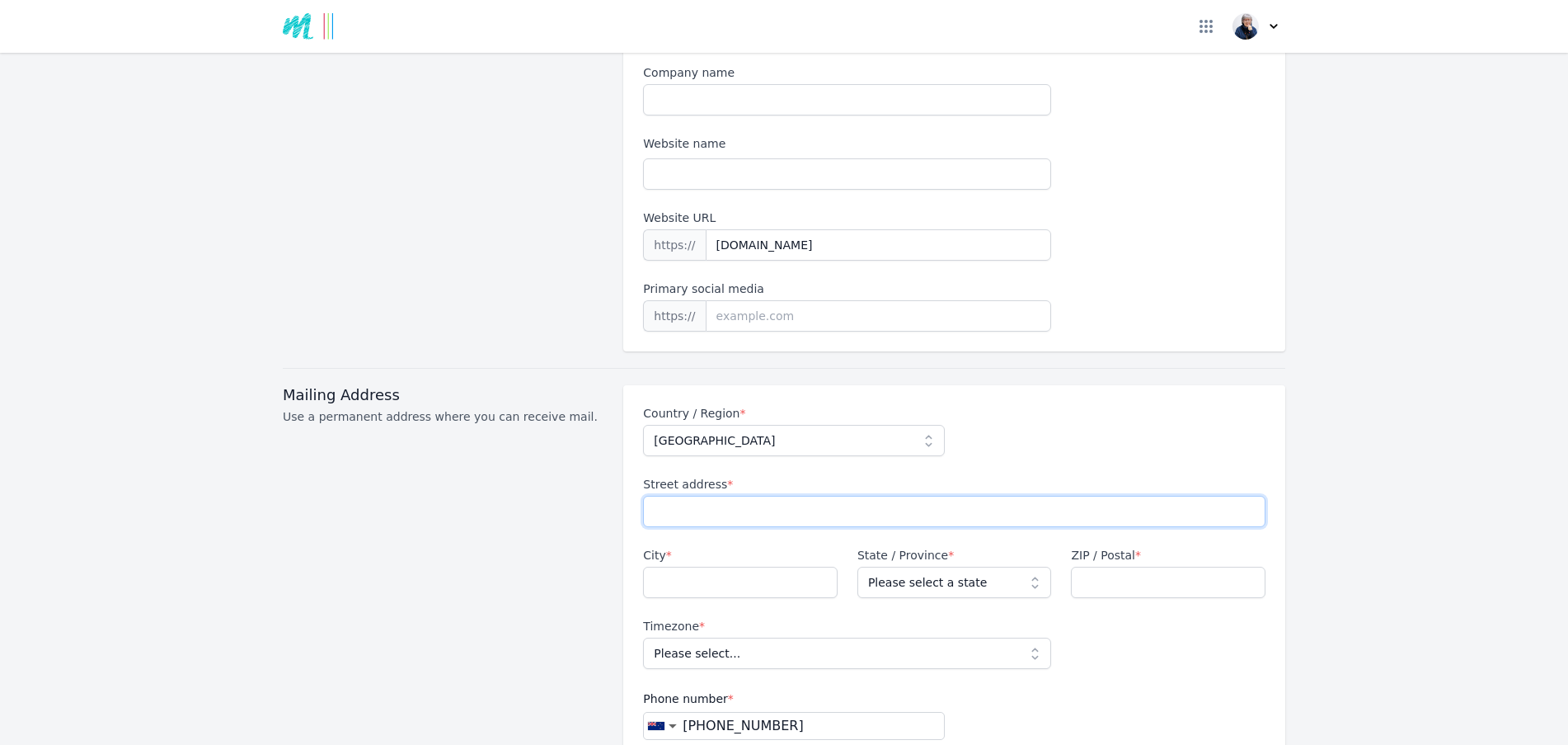
click at [726, 495] on input "Street address *" at bounding box center [954, 510] width 622 height 31
type input "[STREET_ADDRESS]"
click at [723, 566] on input "City *" at bounding box center [740, 581] width 195 height 31
type input "Maraetai"
click at [1030, 566] on select "Please select a state [GEOGRAPHIC_DATA] [GEOGRAPHIC_DATA] [GEOGRAPHIC_DATA] [GE…" at bounding box center [955, 581] width 195 height 31
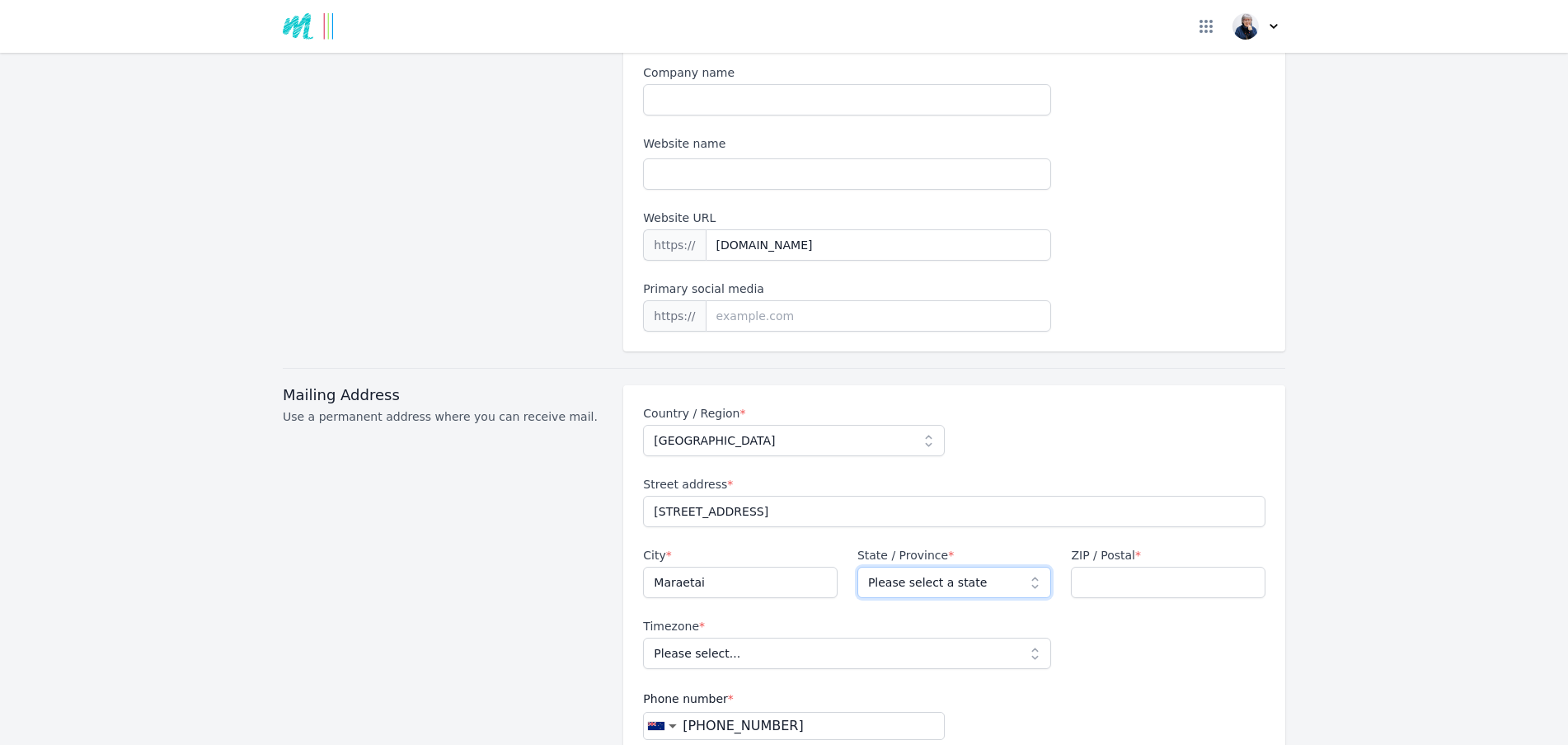
select select "AUK"
click at [858, 566] on select "Please select a state [GEOGRAPHIC_DATA] [GEOGRAPHIC_DATA] [GEOGRAPHIC_DATA] [GE…" at bounding box center [955, 581] width 195 height 31
click at [1194, 566] on input "ZIP / Postal *" at bounding box center [1168, 581] width 195 height 31
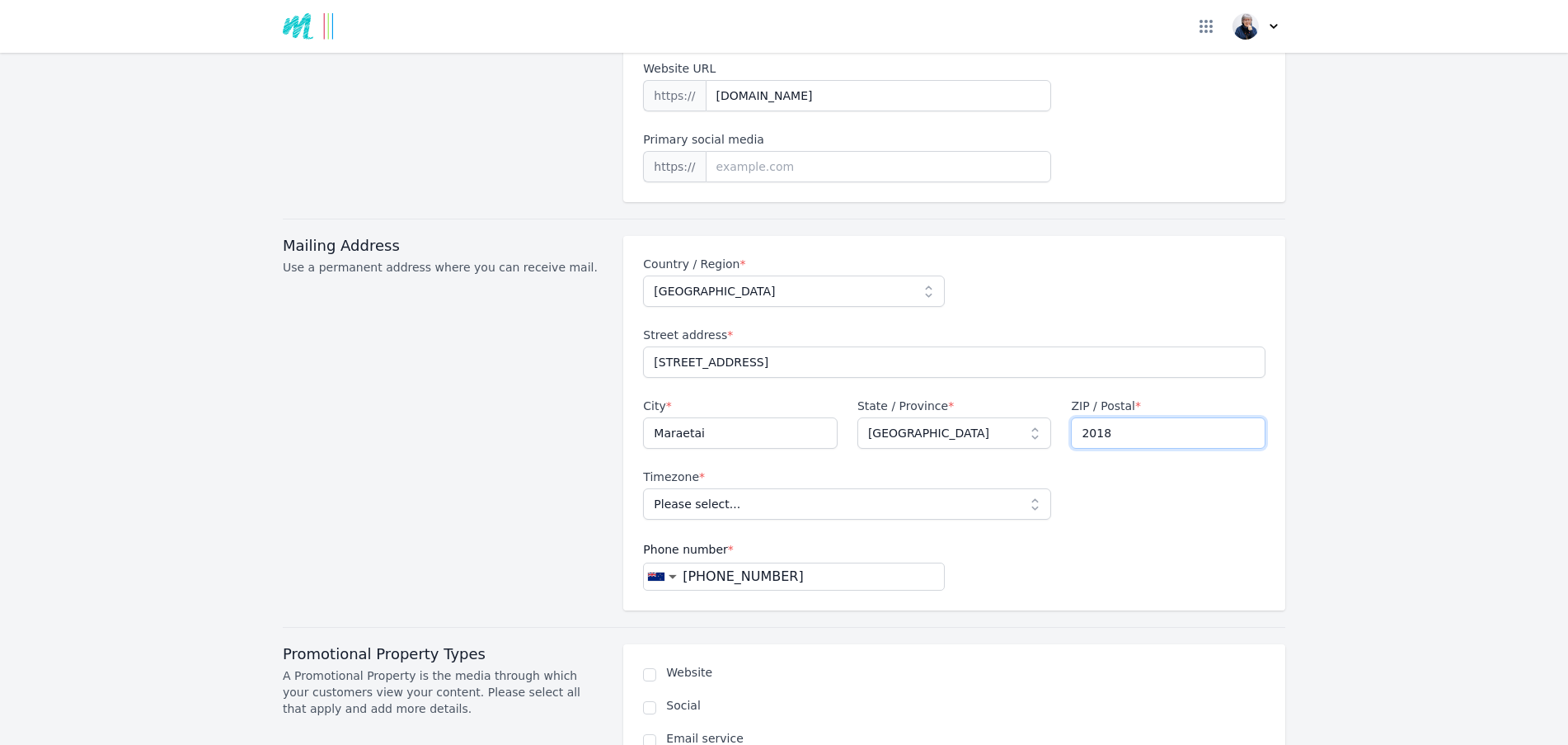
scroll to position [577, 0]
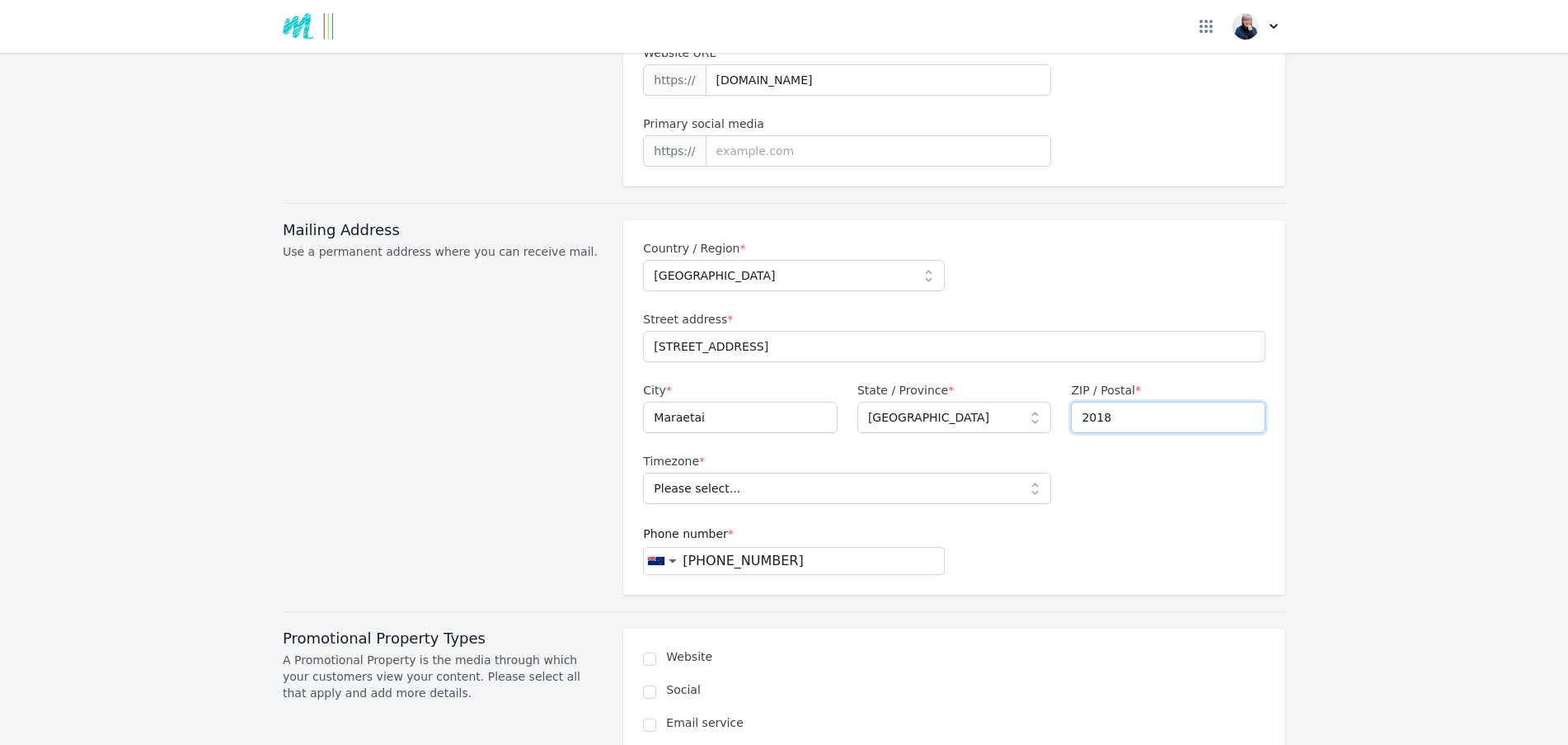
type input "2018"
click at [1025, 473] on select "Please select... Pacific/Auckland Pacific/[GEOGRAPHIC_DATA]" at bounding box center [847, 488] width 408 height 31
select select "Pacific/[GEOGRAPHIC_DATA]"
click at [643, 473] on select "Please select... Pacific/Auckland Pacific/[GEOGRAPHIC_DATA]" at bounding box center [847, 488] width 408 height 31
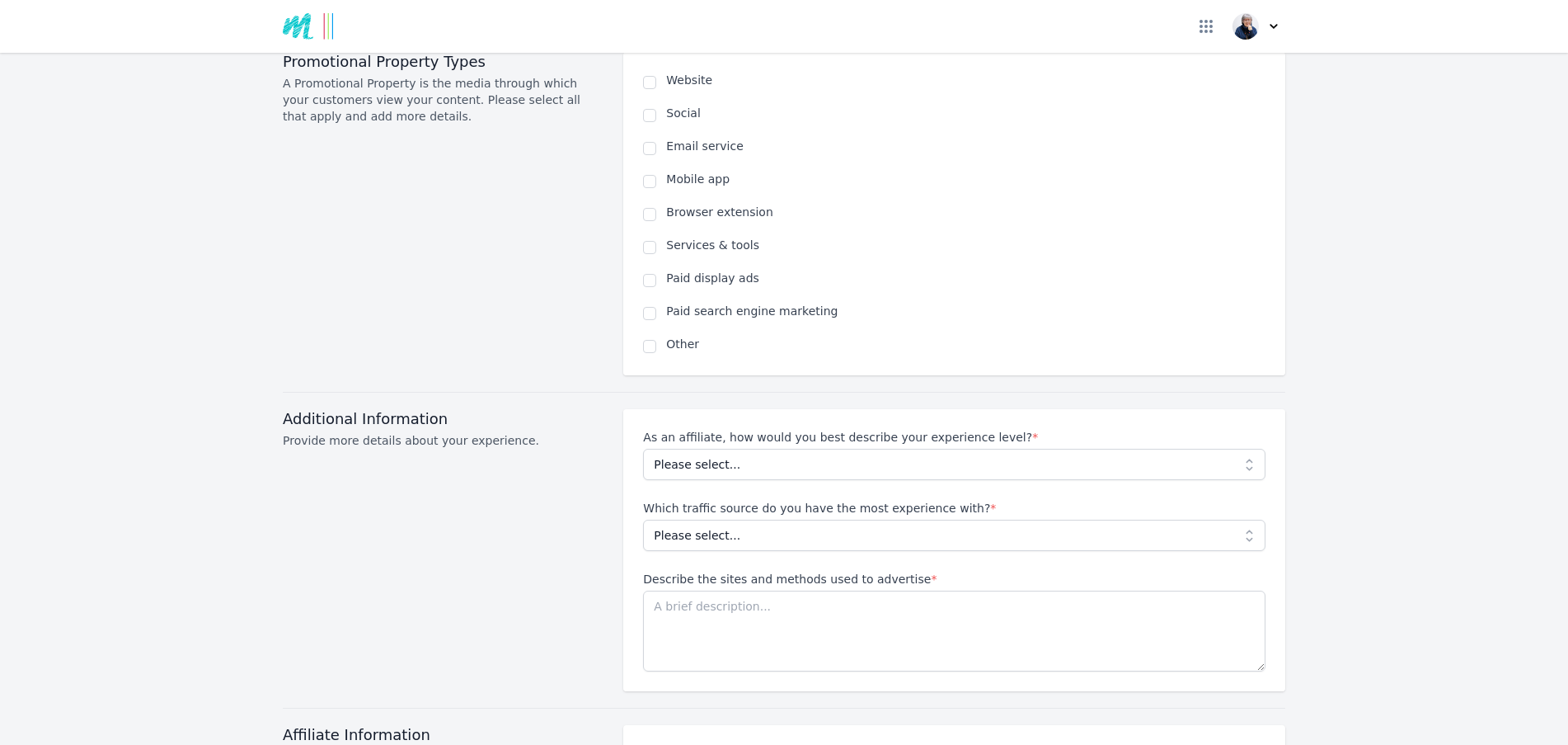
scroll to position [1155, 0]
click at [712, 447] on select "Please select... Beginner Intermediate Expert" at bounding box center [954, 462] width 622 height 31
select select "Beginner"
click at [643, 447] on select "Please select... Beginner Intermediate Expert" at bounding box center [954, 462] width 622 height 31
click at [760, 522] on select "Please select... No experience Social media Pay per click Media buying Organic …" at bounding box center [954, 534] width 622 height 31
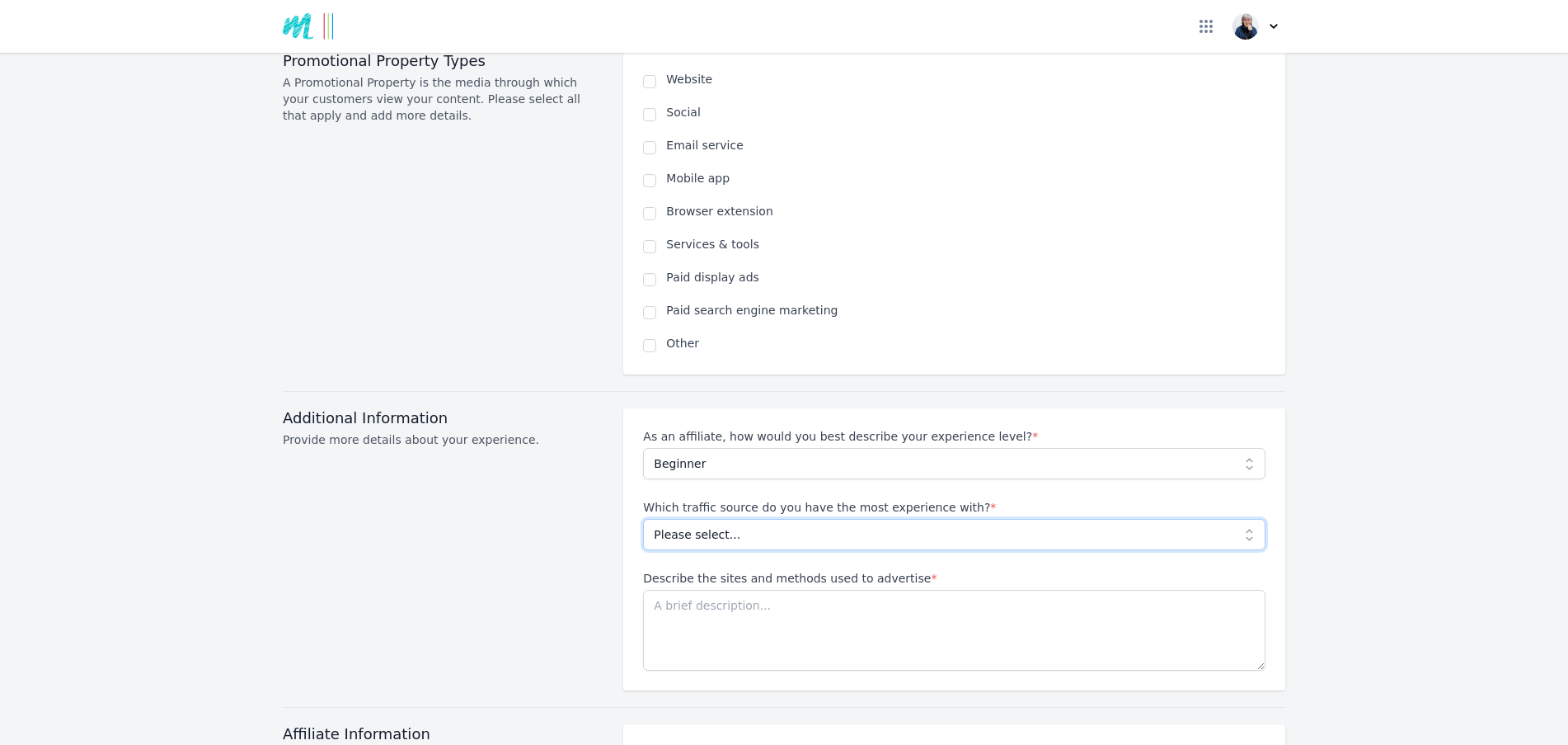
select select "No experience"
click at [643, 519] on select "Please select... No experience Social media Pay per click Media buying Organic …" at bounding box center [954, 534] width 622 height 31
click at [809, 590] on textarea "Describe the sites and methods used to advertise *" at bounding box center [954, 630] width 622 height 81
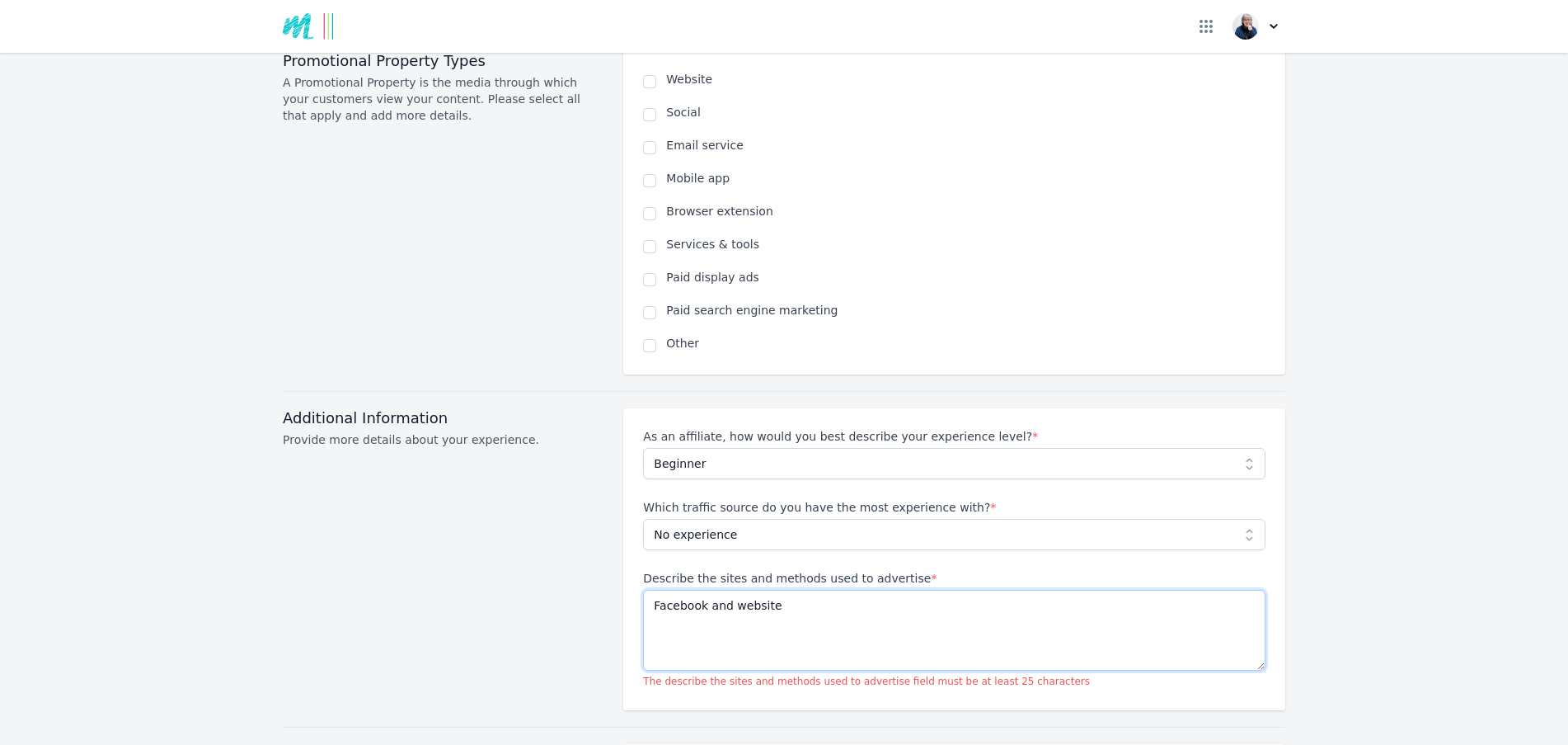
drag, startPoint x: 768, startPoint y: 581, endPoint x: 606, endPoint y: 585, distance: 162.0
click at [606, 585] on div "Additional Information Provide more details about your experience. As an affili…" at bounding box center [784, 559] width 1003 height 301
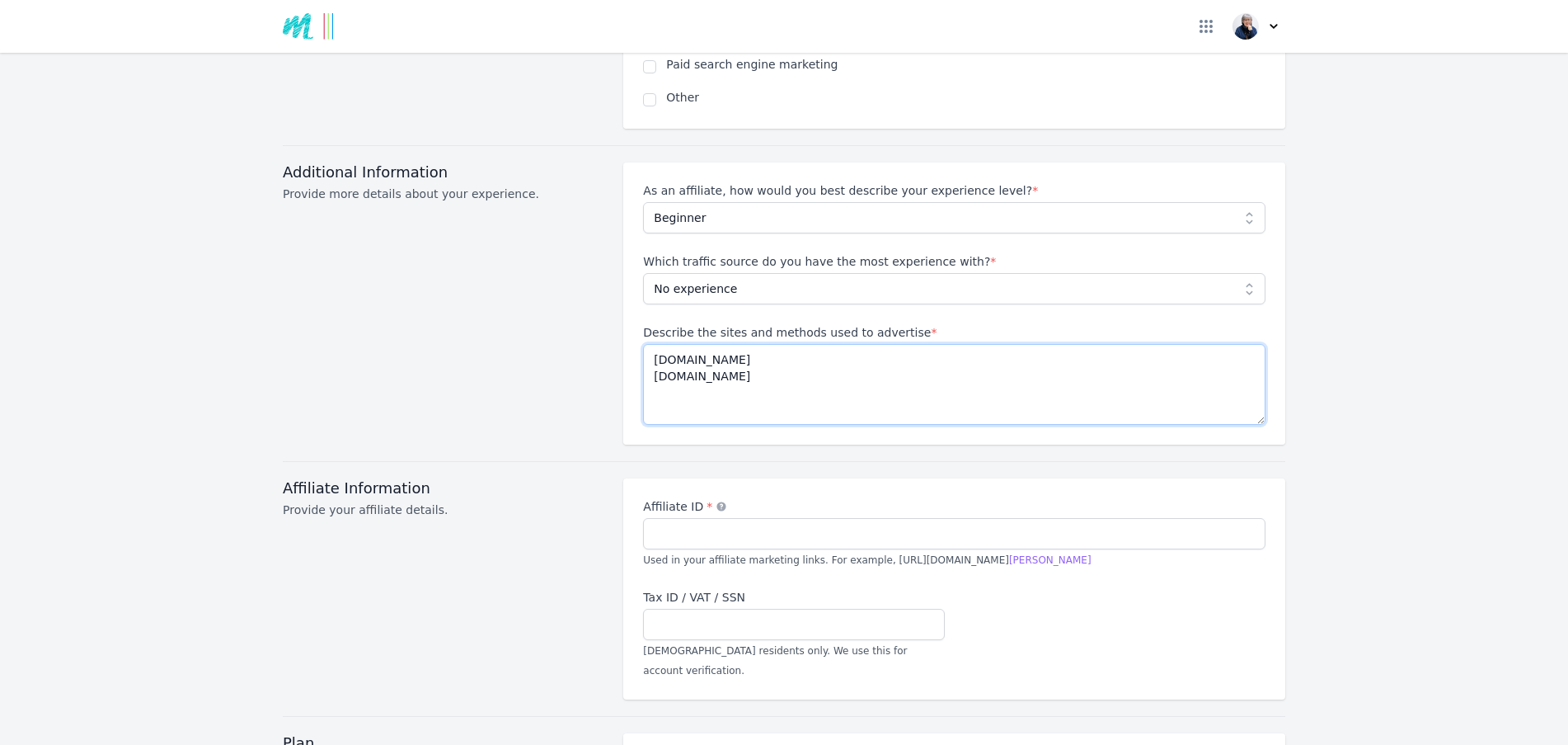
scroll to position [1401, 0]
type textarea "facebook.com instagram.com"
click at [756, 516] on input "Affiliate ID *" at bounding box center [954, 531] width 622 height 31
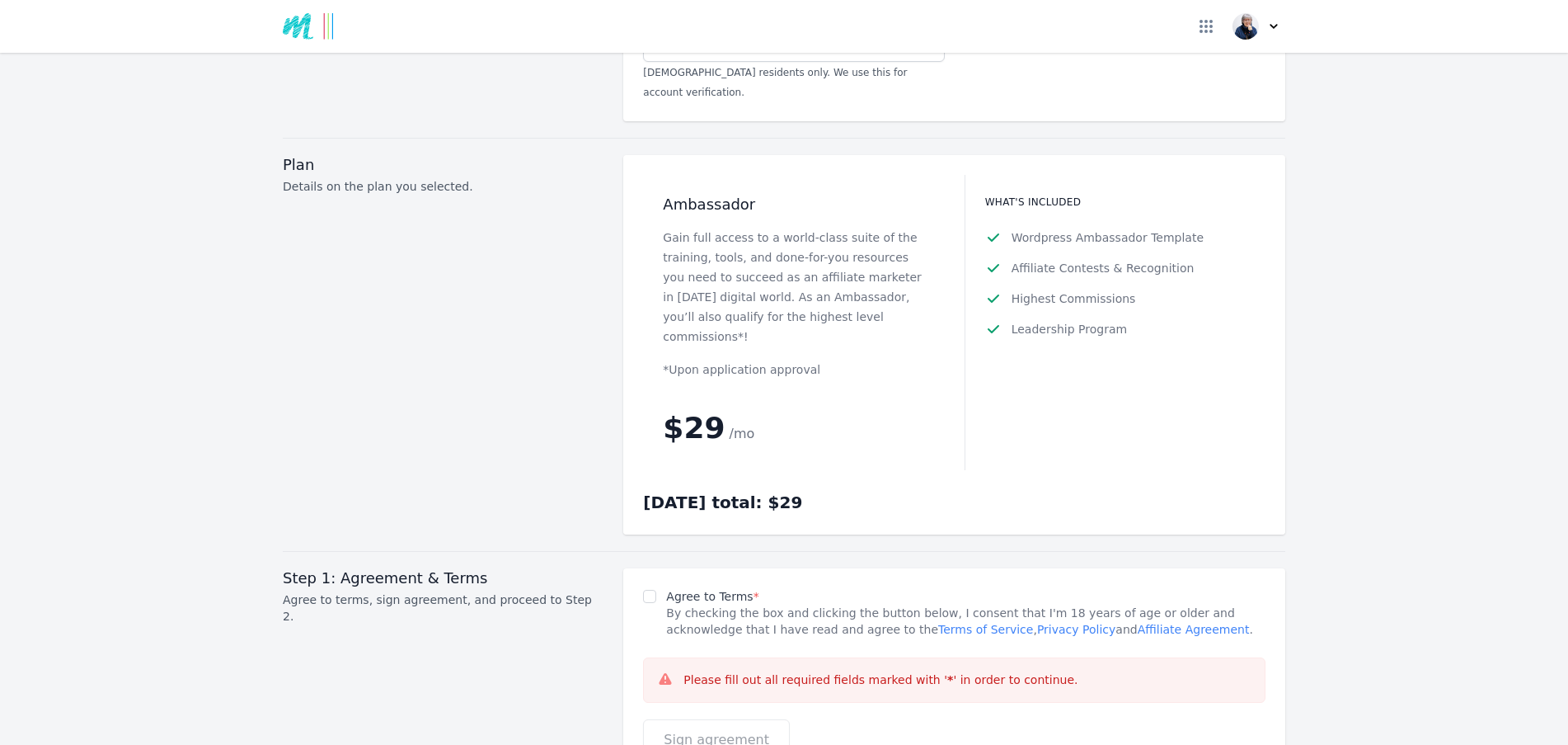
scroll to position [1979, 0]
type input "[PERSON_NAME]"
click at [643, 589] on input "Agree to Terms *" at bounding box center [650, 595] width 13 height 13
checkbox input "true"
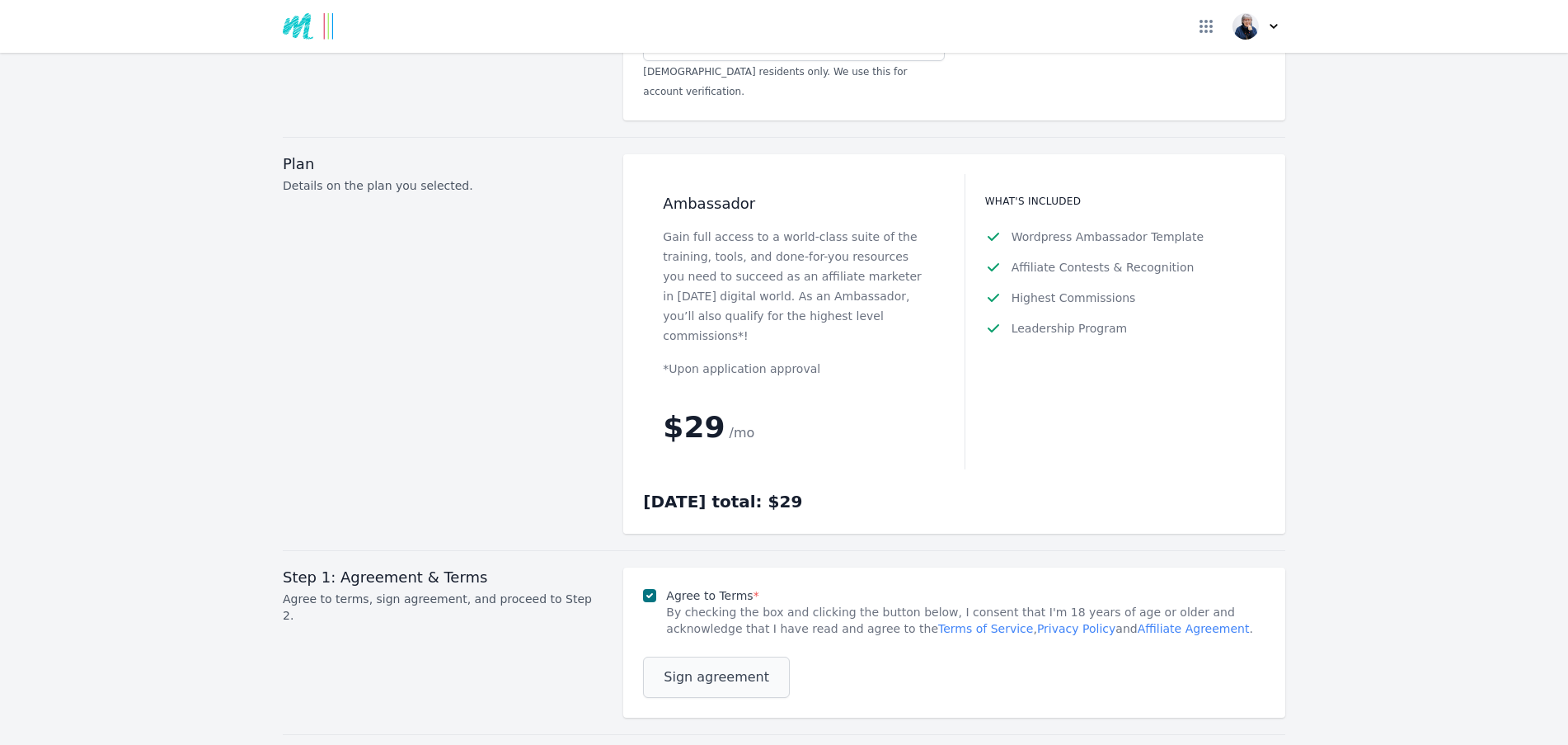
click at [722, 667] on span "Sign agreement" at bounding box center [717, 676] width 105 height 20
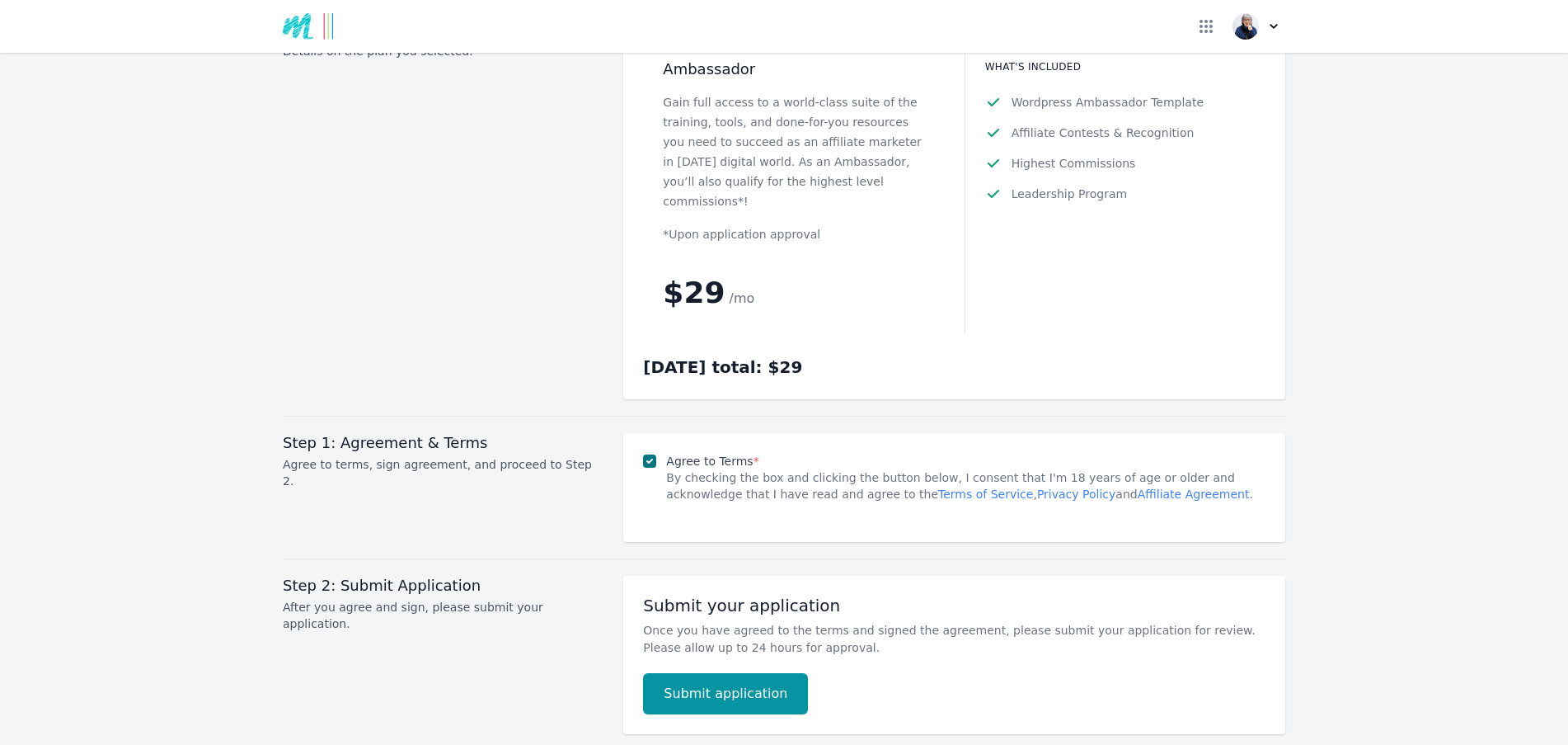
scroll to position [2128, 0]
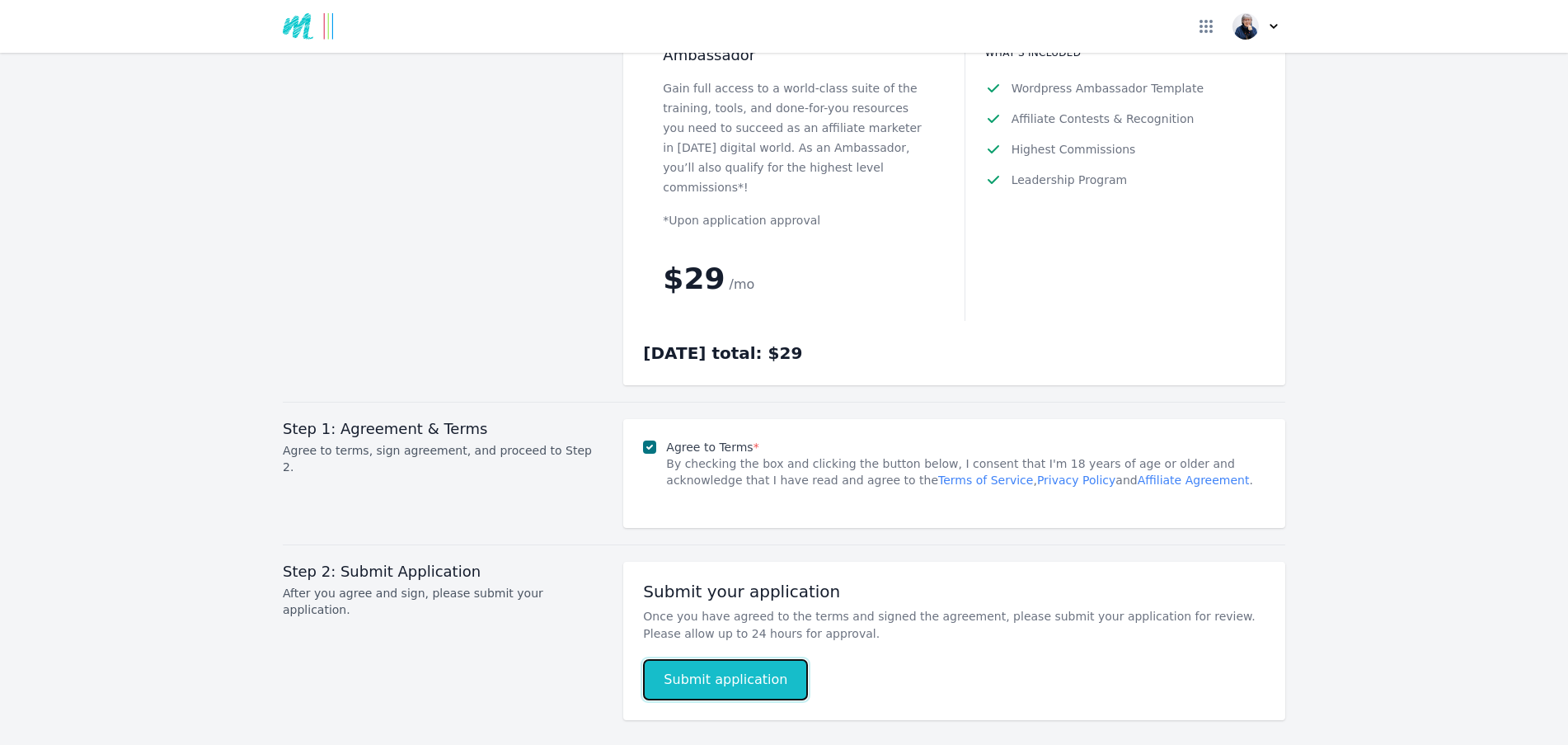
click at [745, 659] on button "Submit application" at bounding box center [725, 680] width 165 height 41
